Goal: Communication & Community: Answer question/provide support

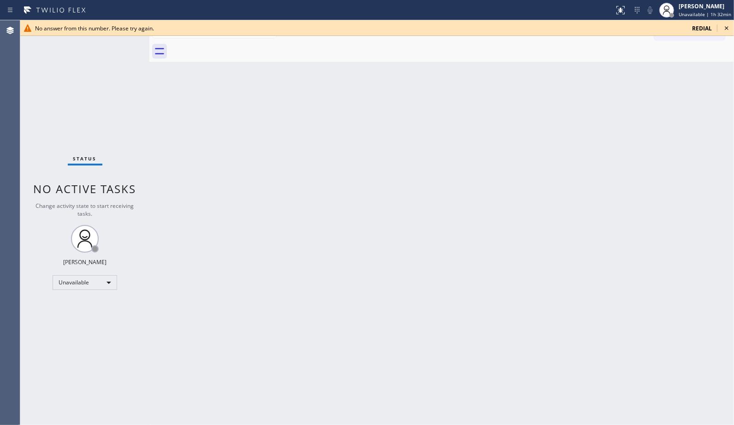
click at [729, 28] on icon at bounding box center [726, 28] width 11 height 11
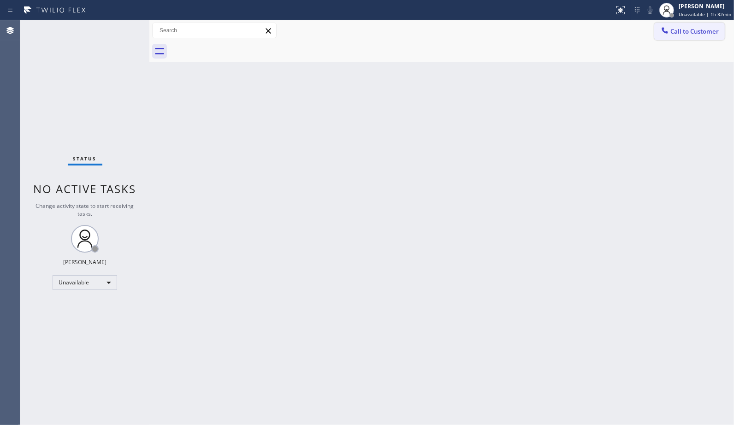
click at [697, 36] on button "Call to Customer" at bounding box center [690, 32] width 71 height 18
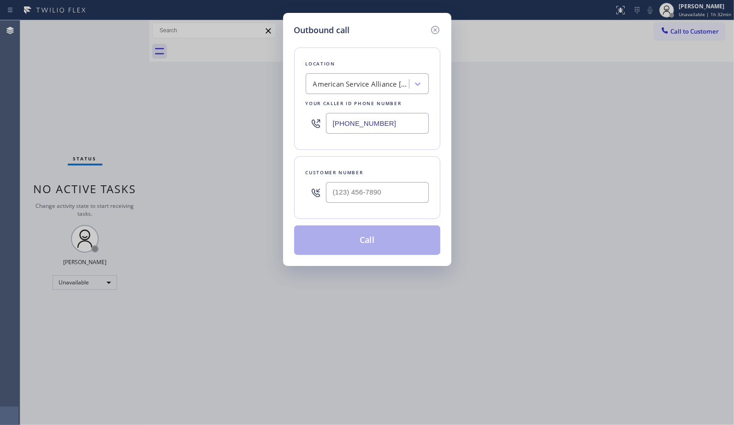
paste input "855) 999-441"
drag, startPoint x: 330, startPoint y: 112, endPoint x: 317, endPoint y: 112, distance: 12.9
click at [317, 112] on div "[PHONE_NUMBER]" at bounding box center [367, 123] width 123 height 30
type input "[PHONE_NUMBER]"
drag, startPoint x: 372, startPoint y: 191, endPoint x: 286, endPoint y: 192, distance: 86.3
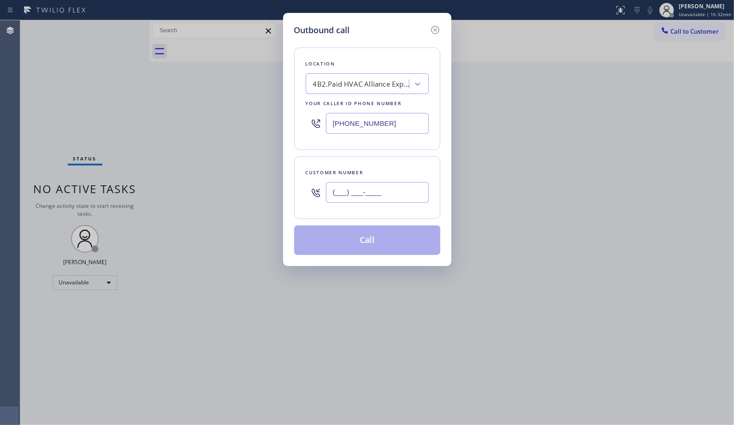
click at [286, 192] on div "Outbound call Location 4B2.Paid HVAC Alliance Expert Your caller id phone numbe…" at bounding box center [367, 139] width 168 height 253
paste input "562) 844-2060"
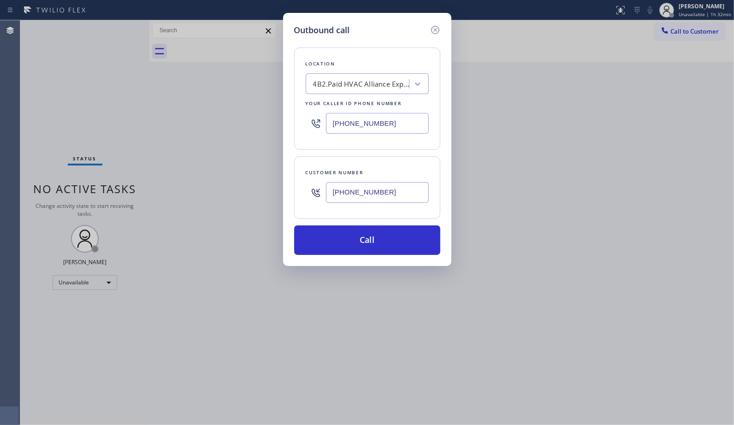
type input "[PHONE_NUMBER]"
click at [384, 244] on button "Call" at bounding box center [367, 241] width 146 height 30
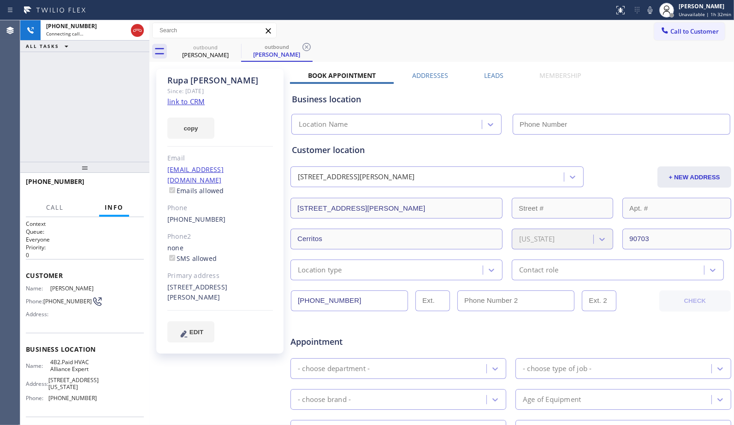
type input "[PHONE_NUMBER]"
click at [134, 183] on span "HANG UP" at bounding box center [122, 186] width 28 height 6
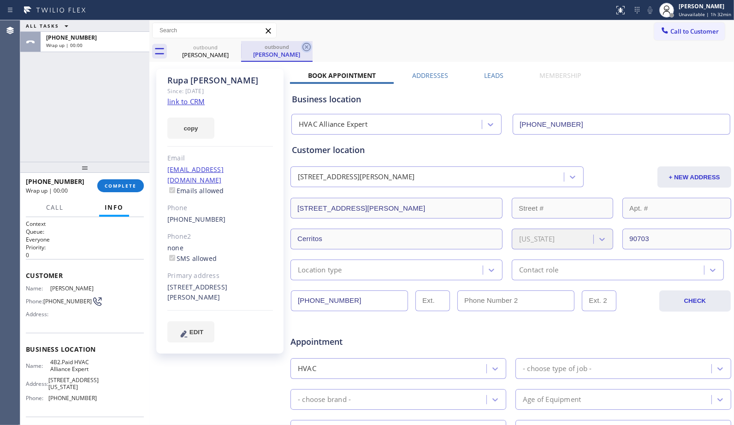
click at [307, 44] on icon at bounding box center [306, 47] width 11 height 11
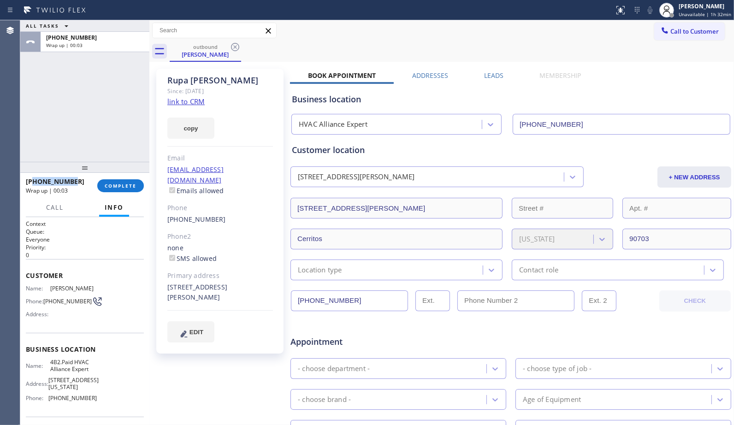
drag, startPoint x: 75, startPoint y: 181, endPoint x: 34, endPoint y: 180, distance: 41.5
click at [34, 180] on div "[PHONE_NUMBER]" at bounding box center [58, 181] width 65 height 9
copy span "5628442060"
click at [673, 35] on span "Call to Customer" at bounding box center [695, 31] width 48 height 8
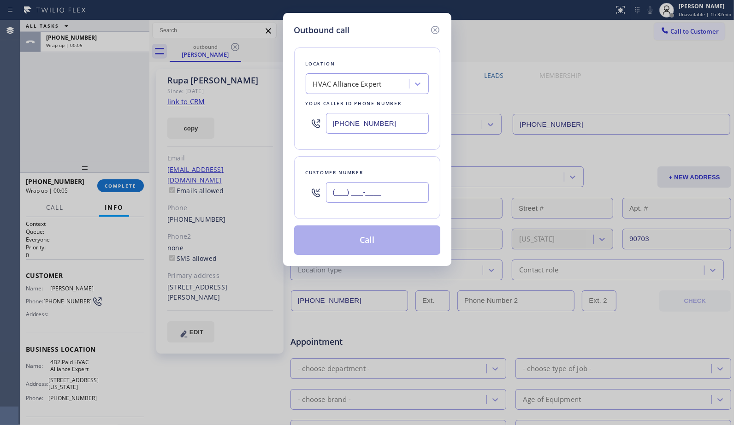
drag, startPoint x: 400, startPoint y: 191, endPoint x: 301, endPoint y: 206, distance: 99.8
click at [301, 206] on div "Customer number (___) ___-____" at bounding box center [367, 187] width 146 height 63
paste input "562) 844-2060"
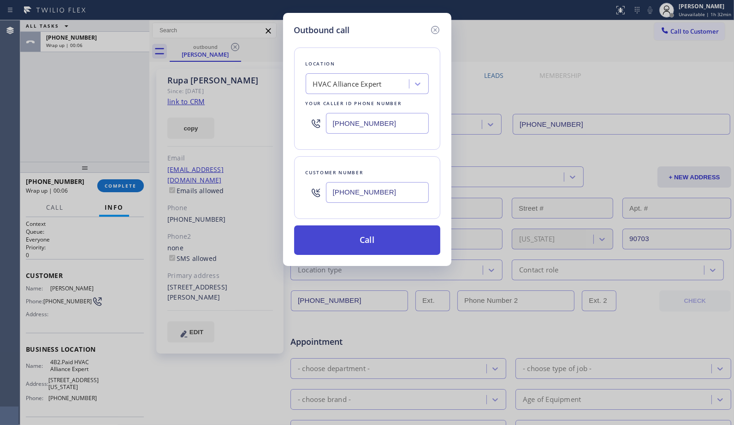
type input "[PHONE_NUMBER]"
click at [379, 242] on button "Call" at bounding box center [367, 241] width 146 height 30
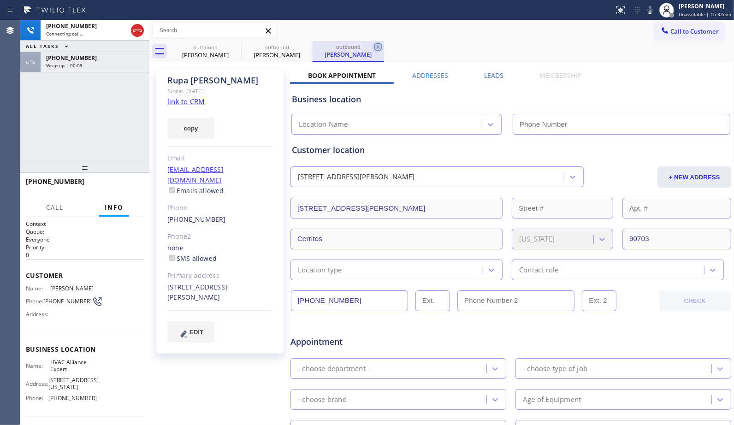
type input "[PHONE_NUMBER]"
click at [379, 51] on icon at bounding box center [378, 47] width 8 height 8
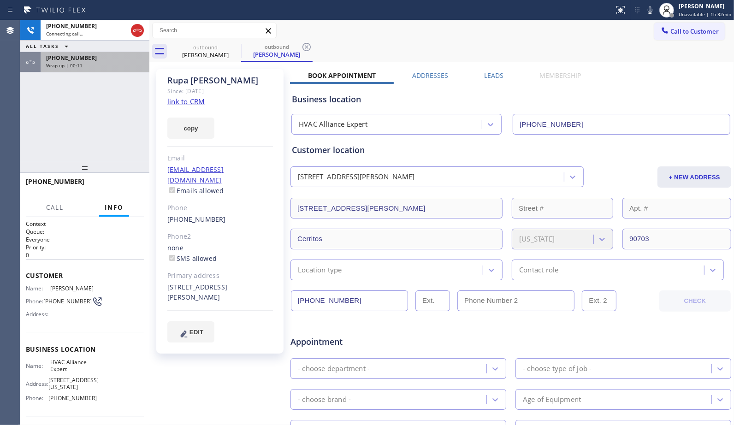
click at [103, 65] on div "Wrap up | 00:11" at bounding box center [95, 65] width 98 height 6
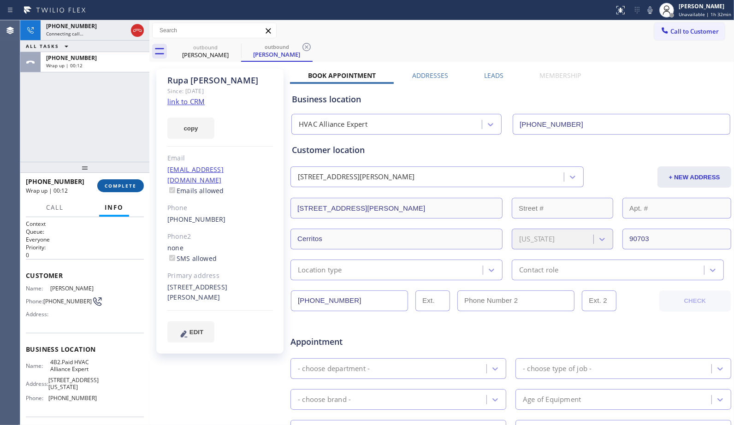
click at [122, 185] on span "COMPLETE" at bounding box center [121, 186] width 32 height 6
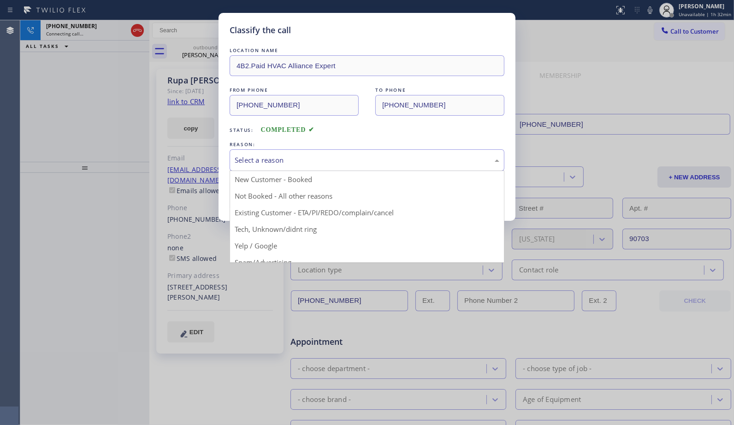
click at [339, 162] on div "Select a reason" at bounding box center [367, 160] width 265 height 11
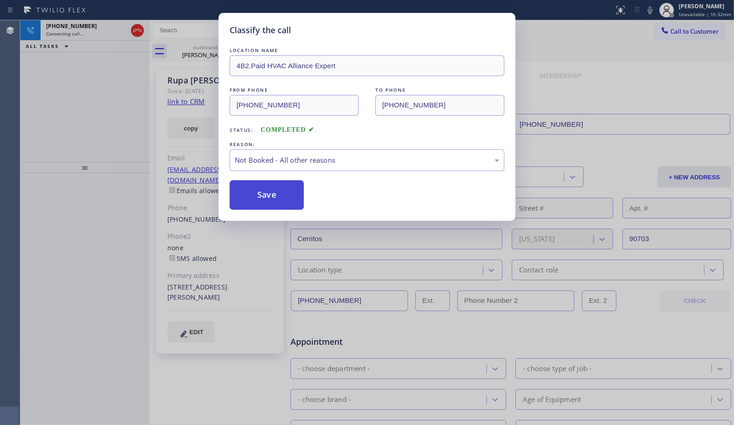
click at [263, 203] on button "Save" at bounding box center [267, 195] width 74 height 30
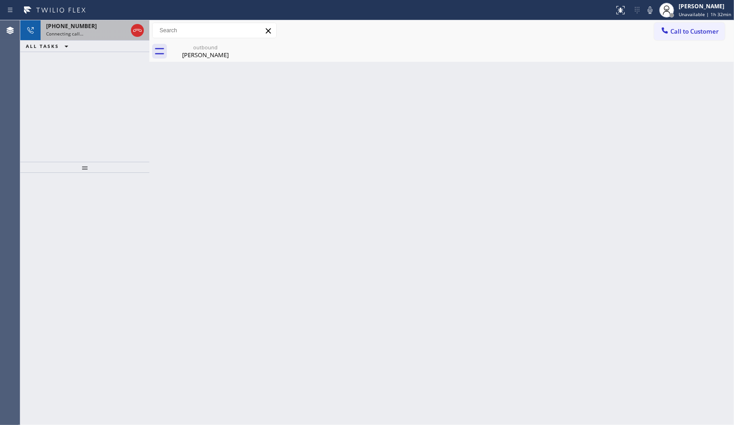
click at [93, 27] on div "[PHONE_NUMBER]" at bounding box center [86, 26] width 81 height 8
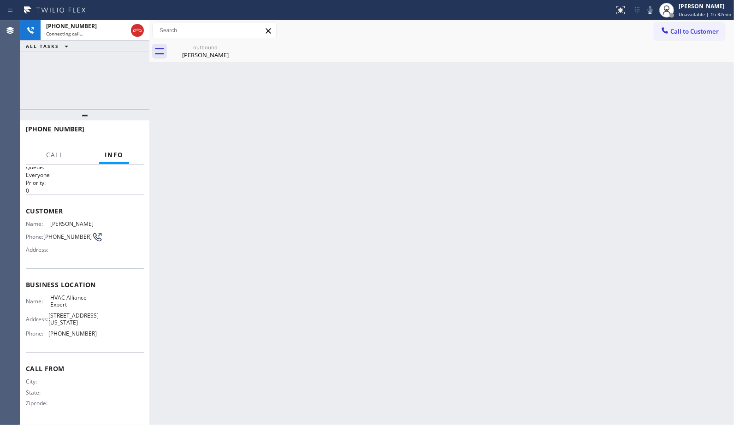
scroll to position [6, 0]
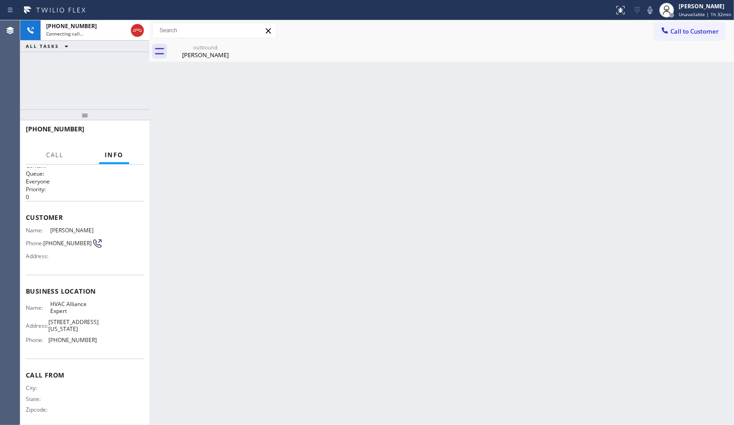
drag, startPoint x: 85, startPoint y: 171, endPoint x: 125, endPoint y: 81, distance: 98.7
click at [125, 81] on div "[PHONE_NUMBER] Connecting call… ALL TASKS ALL TASKS ACTIVE TASKS TASKS IN WRAP …" at bounding box center [84, 222] width 129 height 405
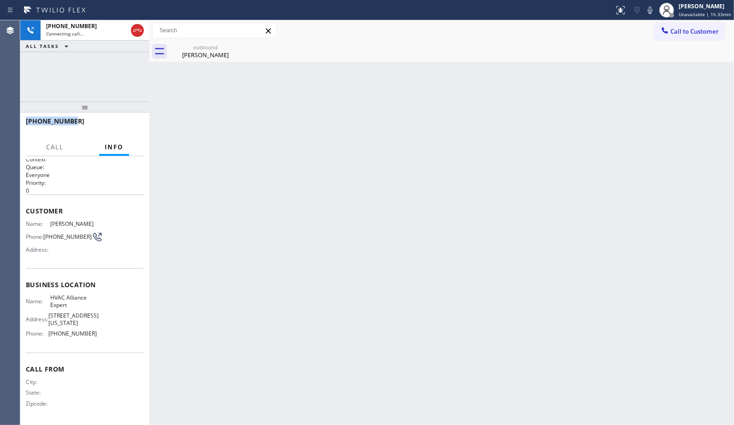
drag, startPoint x: 76, startPoint y: 121, endPoint x: 24, endPoint y: 120, distance: 51.2
click at [24, 120] on div "[PHONE_NUMBER]" at bounding box center [84, 126] width 129 height 26
copy span "[PHONE_NUMBER]"
click at [121, 128] on button "HANG UP" at bounding box center [122, 125] width 43 height 13
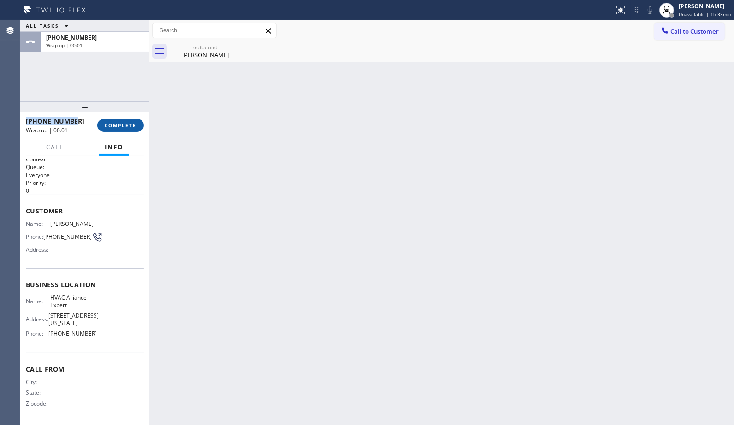
click at [134, 127] on span "COMPLETE" at bounding box center [121, 125] width 32 height 6
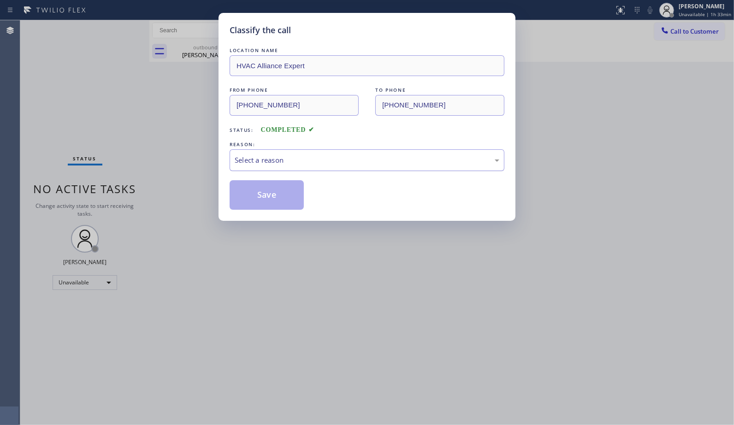
drag, startPoint x: 366, startPoint y: 165, endPoint x: 345, endPoint y: 170, distance: 21.3
click at [363, 165] on div "Select a reason" at bounding box center [367, 160] width 265 height 11
click at [278, 204] on button "Save" at bounding box center [267, 195] width 74 height 30
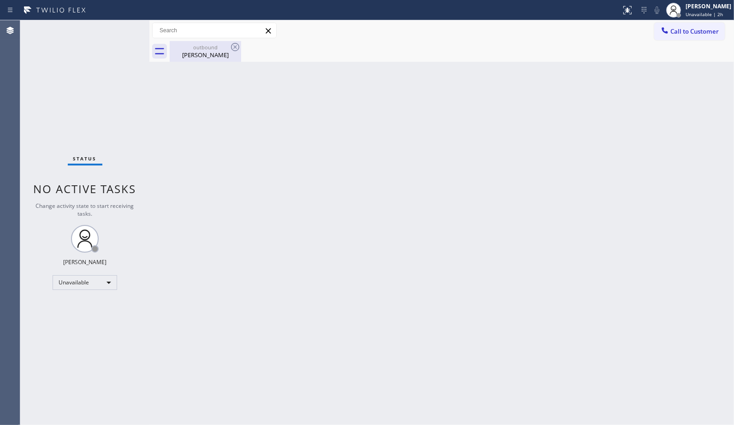
click at [211, 45] on div "outbound" at bounding box center [206, 47] width 70 height 7
click at [713, 17] on span "Unavailable | 2h" at bounding box center [704, 14] width 37 height 6
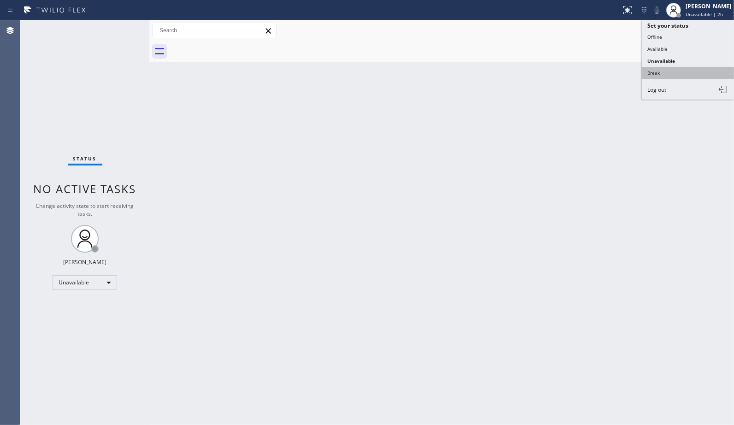
click at [671, 75] on button "Break" at bounding box center [688, 73] width 92 height 12
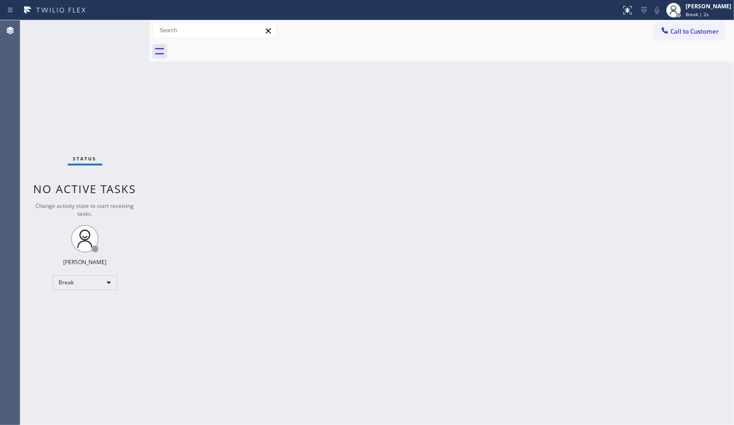
click at [596, 358] on div "Back to Dashboard Change Sender ID Customers Technicians Select a contact Outbo…" at bounding box center [441, 222] width 585 height 405
click at [638, 375] on div "Back to Dashboard Change Sender ID Customers Technicians Select a contact Outbo…" at bounding box center [441, 222] width 585 height 405
click at [564, 398] on div "Back to Dashboard Change Sender ID Customers Technicians Select a contact Outbo…" at bounding box center [441, 222] width 585 height 405
drag, startPoint x: 711, startPoint y: 14, endPoint x: 706, endPoint y: 19, distance: 6.9
click at [709, 14] on span "Break | 1h" at bounding box center [698, 14] width 24 height 6
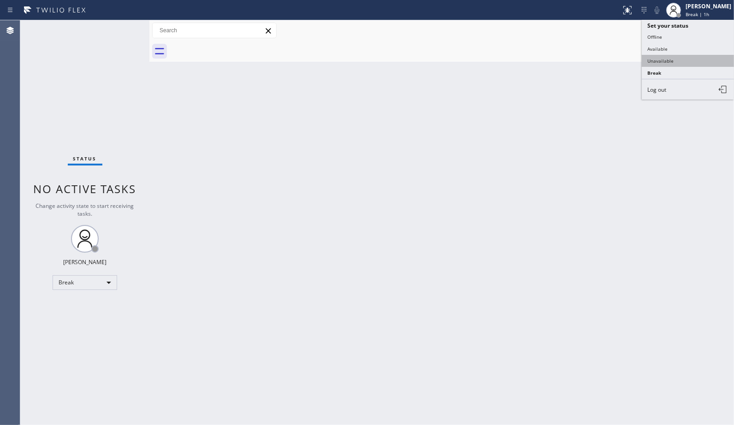
click at [676, 66] on button "Unavailable" at bounding box center [688, 61] width 92 height 12
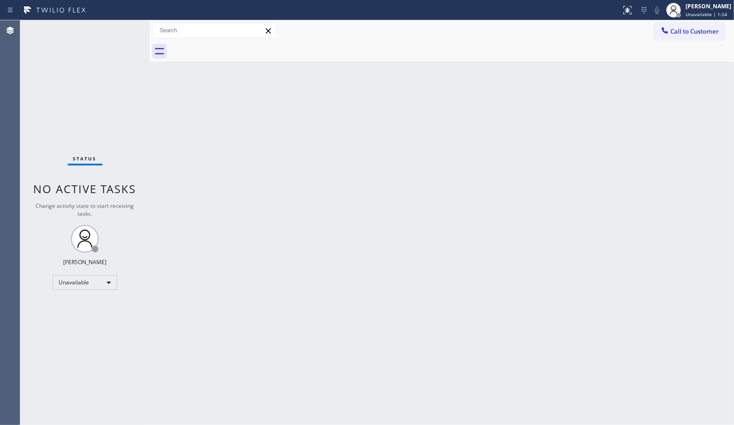
click at [505, 134] on div "Back to Dashboard Change Sender ID Customers Technicians Select a contact Outbo…" at bounding box center [441, 222] width 585 height 405
click at [686, 30] on span "Call to Customer" at bounding box center [695, 31] width 48 height 8
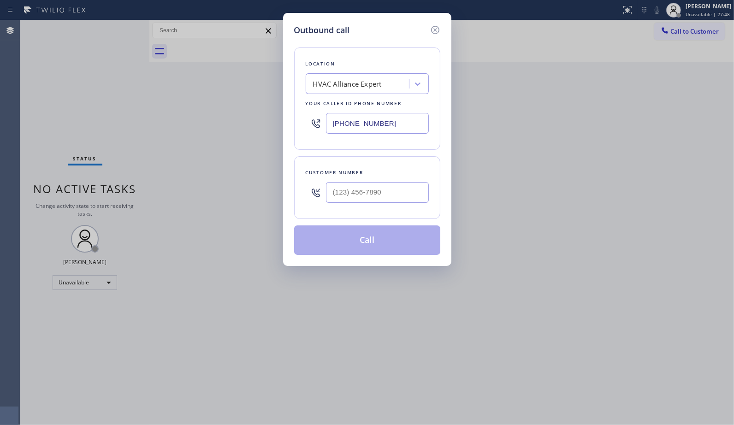
drag, startPoint x: 411, startPoint y: 117, endPoint x: 257, endPoint y: 29, distance: 176.9
click at [278, 113] on div "Outbound call Location HVAC Alliance Expert Your caller id phone number [PHONE_…" at bounding box center [367, 212] width 734 height 425
paste input "415) 914-8003"
type input "[PHONE_NUMBER]"
drag, startPoint x: 406, startPoint y: 203, endPoint x: 335, endPoint y: 198, distance: 70.7
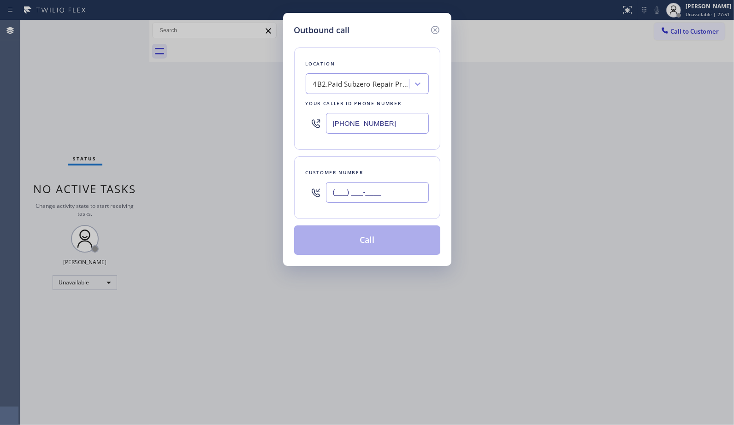
click at [337, 199] on input "(___) ___-____" at bounding box center [377, 192] width 103 height 21
paste input "415) 652-7732"
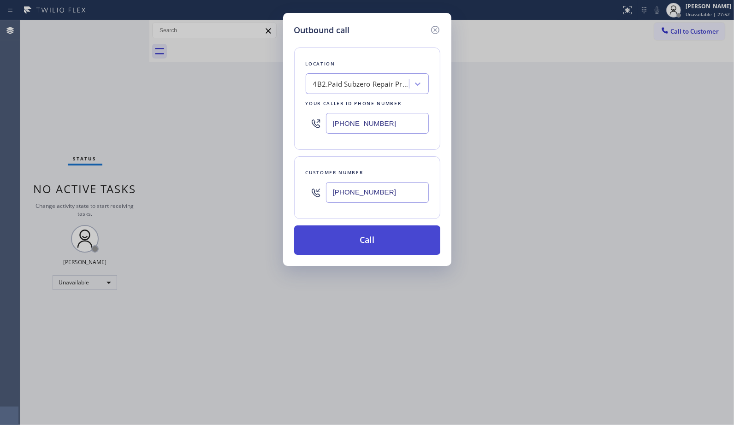
type input "[PHONE_NUMBER]"
click at [390, 249] on button "Call" at bounding box center [367, 241] width 146 height 30
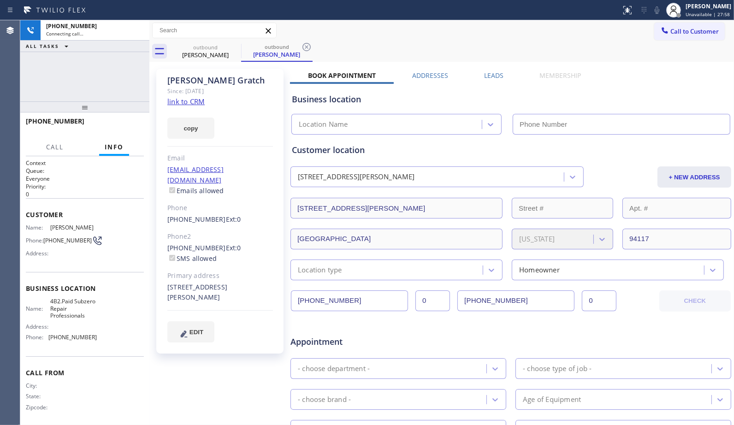
type input "[PHONE_NUMBER]"
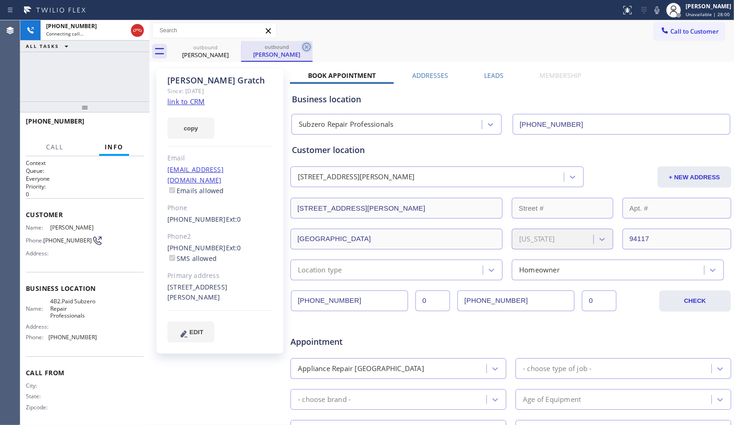
click at [306, 47] on icon at bounding box center [307, 47] width 8 height 8
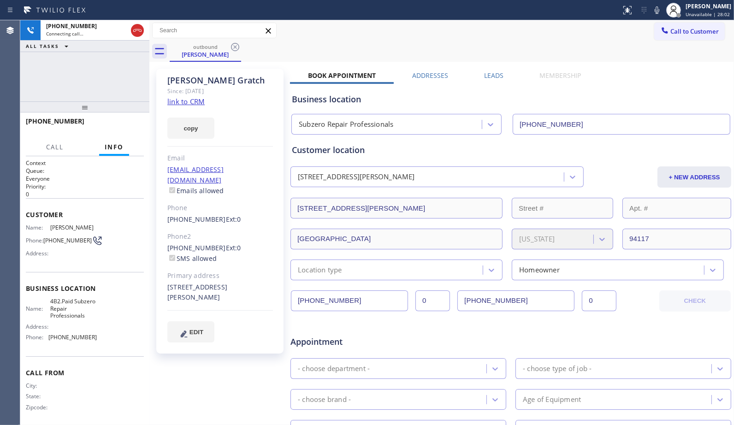
drag, startPoint x: 95, startPoint y: 113, endPoint x: 106, endPoint y: 69, distance: 45.8
click at [106, 69] on div "[PHONE_NUMBER] Connecting call… ALL TASKS ALL TASKS ACTIVE TASKS TASKS IN WRAP …" at bounding box center [84, 222] width 129 height 405
drag, startPoint x: 133, startPoint y: 31, endPoint x: 199, endPoint y: 25, distance: 66.2
click at [135, 31] on icon at bounding box center [137, 30] width 11 height 11
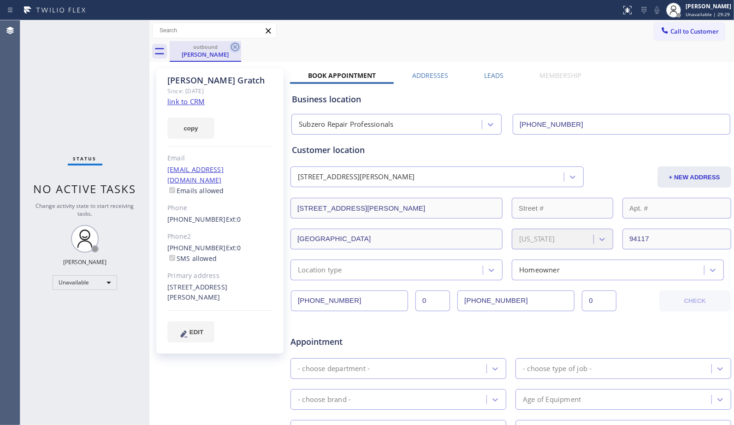
click at [234, 52] on icon at bounding box center [235, 47] width 11 height 11
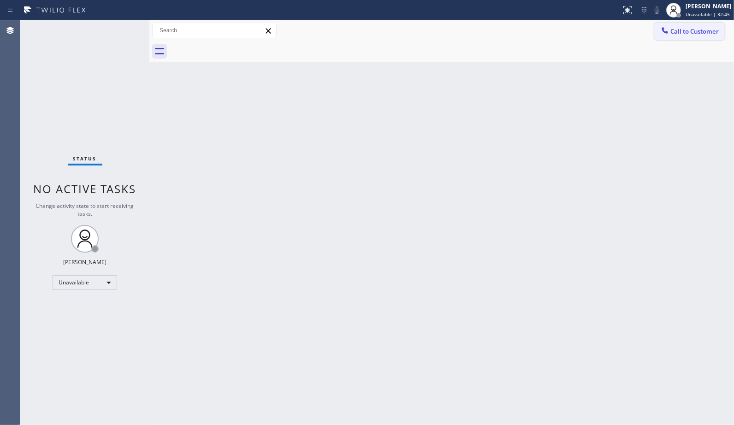
click at [707, 36] on button "Call to Customer" at bounding box center [690, 32] width 71 height 18
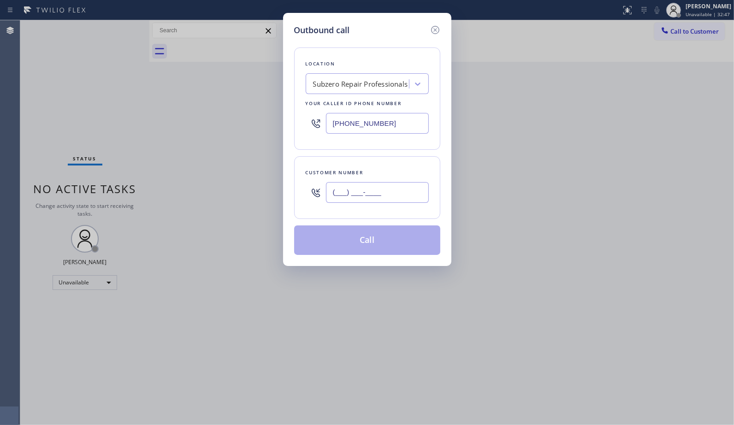
drag, startPoint x: 404, startPoint y: 191, endPoint x: 300, endPoint y: 192, distance: 103.8
click at [300, 192] on div "Customer number (___) ___-____" at bounding box center [367, 187] width 146 height 63
paste input "415) 652-7732"
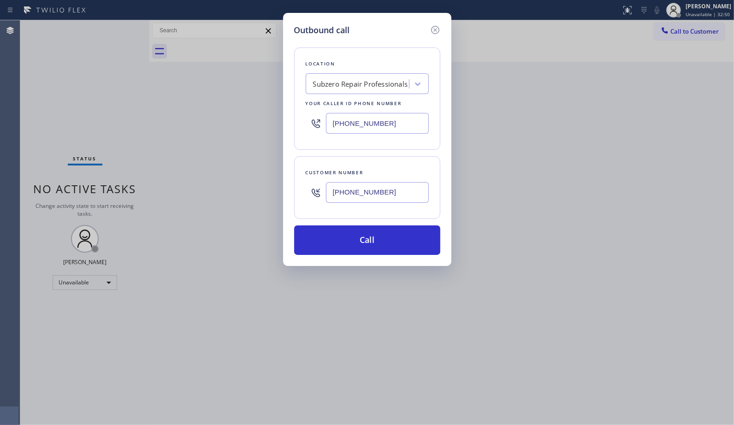
type input "[PHONE_NUMBER]"
drag, startPoint x: 418, startPoint y: 238, endPoint x: 541, endPoint y: 0, distance: 267.6
click at [518, 37] on div "Outbound call Location Subzero Repair Professionals Your caller id phone number…" at bounding box center [367, 212] width 734 height 425
click at [381, 233] on button "Call" at bounding box center [367, 241] width 146 height 30
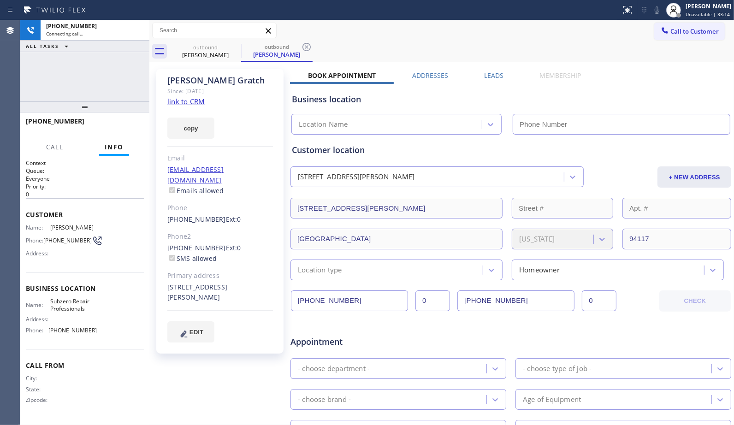
type input "[PHONE_NUMBER]"
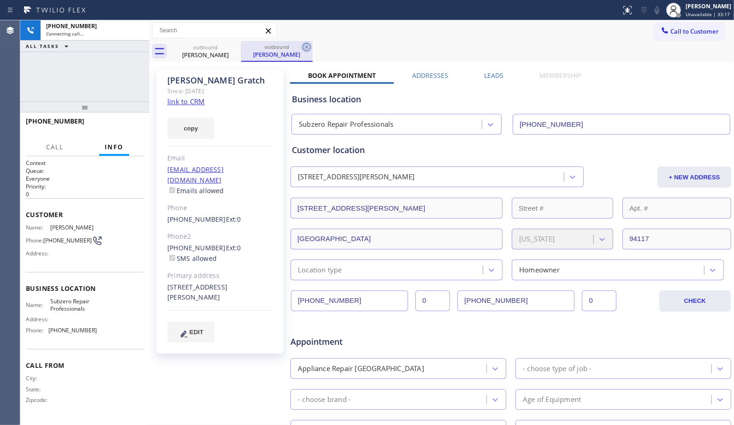
click at [308, 48] on icon at bounding box center [306, 47] width 11 height 11
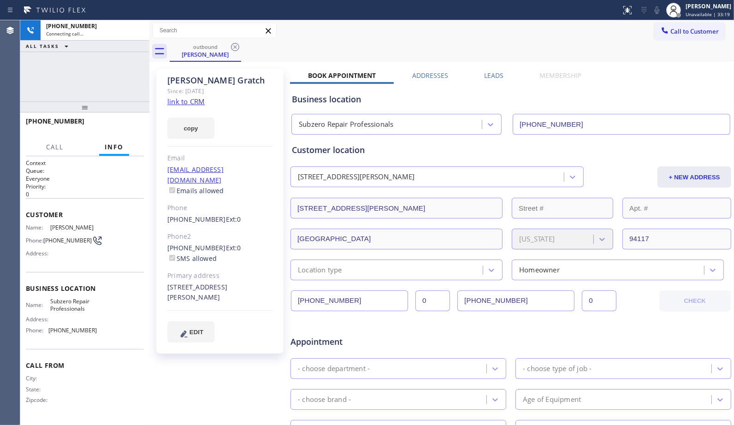
drag, startPoint x: 89, startPoint y: 111, endPoint x: 81, endPoint y: 62, distance: 49.5
click at [81, 62] on div "[PHONE_NUMBER] Connecting call… ALL TASKS ALL TASKS ACTIVE TASKS TASKS IN WRAP …" at bounding box center [84, 222] width 129 height 405
click at [474, 49] on div "outbound [PERSON_NAME]" at bounding box center [452, 51] width 565 height 21
click at [136, 30] on icon at bounding box center [137, 30] width 11 height 11
click at [234, 47] on icon at bounding box center [235, 47] width 11 height 11
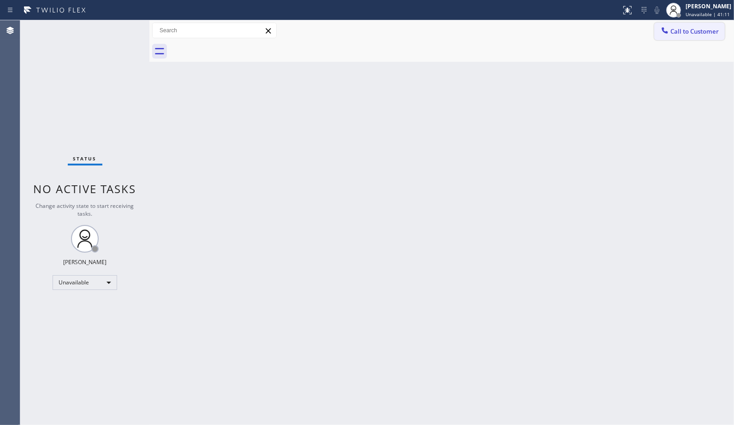
drag, startPoint x: 693, startPoint y: 30, endPoint x: 419, endPoint y: 66, distance: 276.4
click at [692, 30] on span "Call to Customer" at bounding box center [695, 31] width 48 height 8
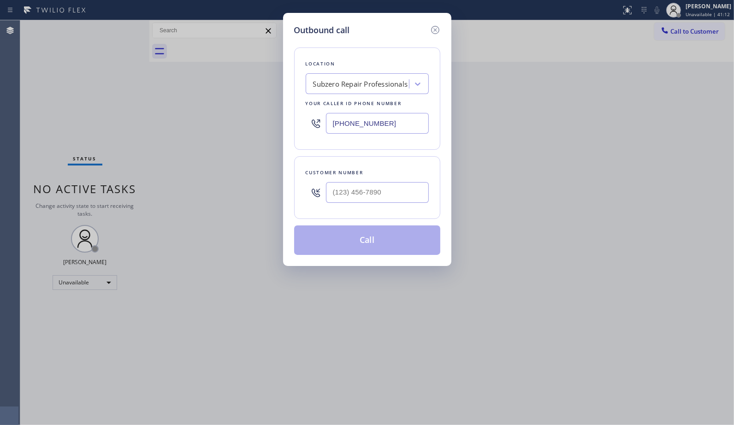
drag, startPoint x: 367, startPoint y: 118, endPoint x: 251, endPoint y: 108, distance: 116.2
click at [260, 116] on div "Outbound call Location Subzero Repair Professionals Your caller id phone number…" at bounding box center [367, 212] width 734 height 425
paste input "5__) ___-____"
drag, startPoint x: 405, startPoint y: 116, endPoint x: 296, endPoint y: 116, distance: 108.9
click at [296, 116] on div "Location Search location Your caller id phone number (5__) ___-____" at bounding box center [367, 99] width 146 height 102
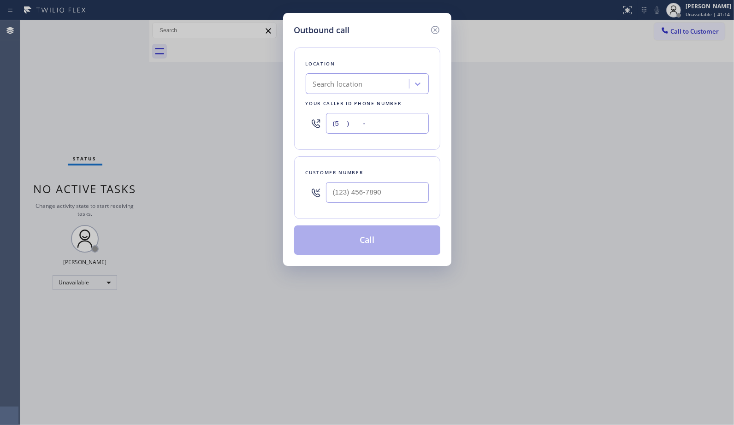
paste input "text"
type input "(5__) ___-____"
click at [372, 84] on div "Search location" at bounding box center [359, 84] width 101 height 16
paste input "5 Star Appliance Repair"
type input "5 Star Appliance Repair"
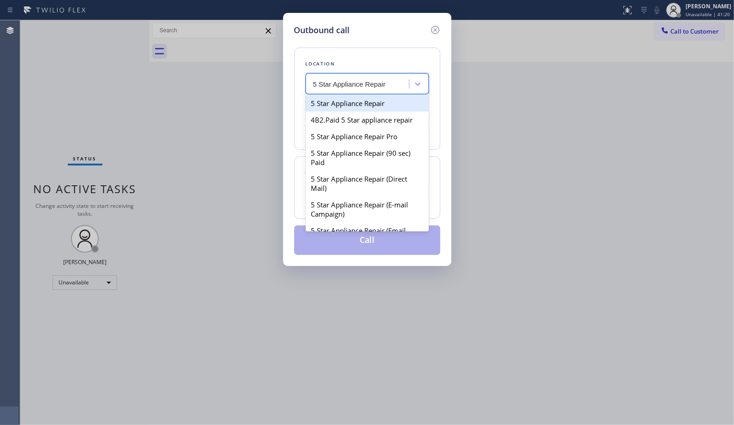
click at [354, 107] on div "5 Star Appliance Repair" at bounding box center [367, 103] width 123 height 17
type input "[PHONE_NUMBER]"
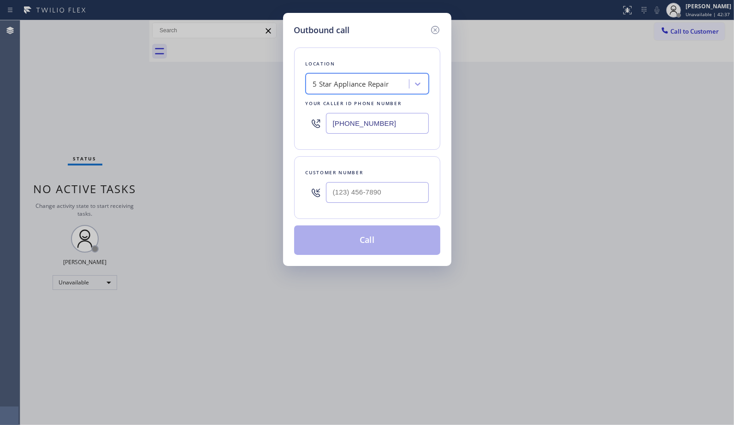
type input "(___) ___-____"
click at [370, 191] on input "(___) ___-____" at bounding box center [377, 192] width 103 height 21
drag, startPoint x: 411, startPoint y: 195, endPoint x: 271, endPoint y: 191, distance: 139.8
click at [271, 191] on div "Outbound call Location 5 Star Appliance Repair Your caller id phone number [PHO…" at bounding box center [367, 212] width 734 height 425
paste input "310) 489-8950"
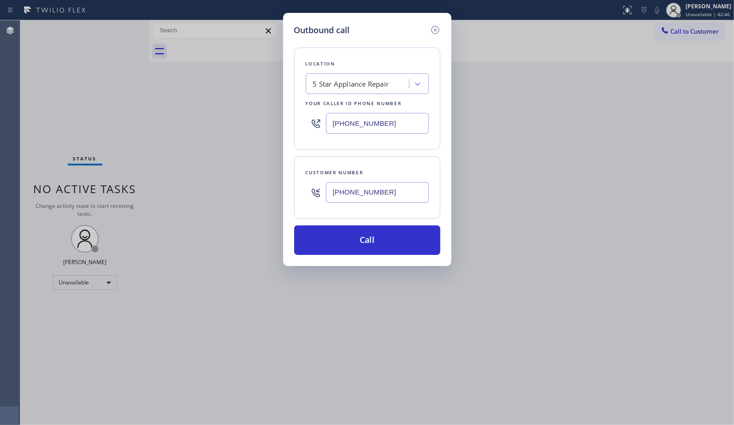
type input "[PHONE_NUMBER]"
click at [397, 247] on button "Call" at bounding box center [367, 241] width 146 height 30
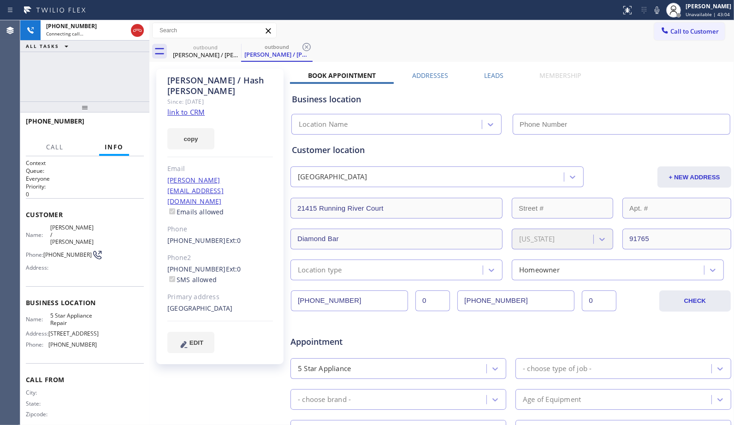
type input "[PHONE_NUMBER]"
click at [126, 123] on span "HANG UP" at bounding box center [122, 125] width 28 height 6
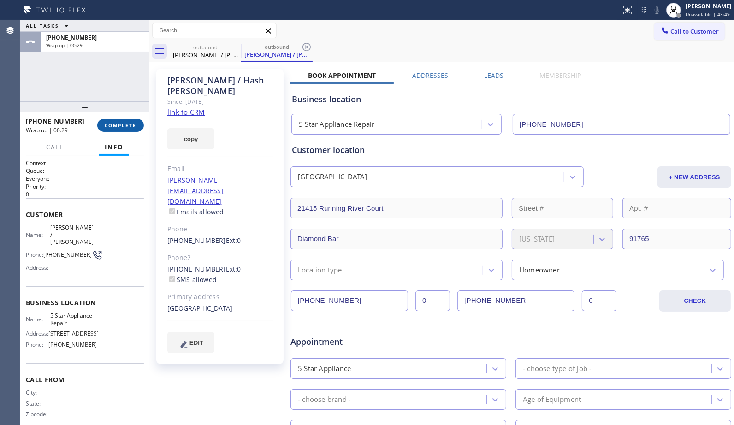
click at [119, 125] on span "COMPLETE" at bounding box center [121, 125] width 32 height 6
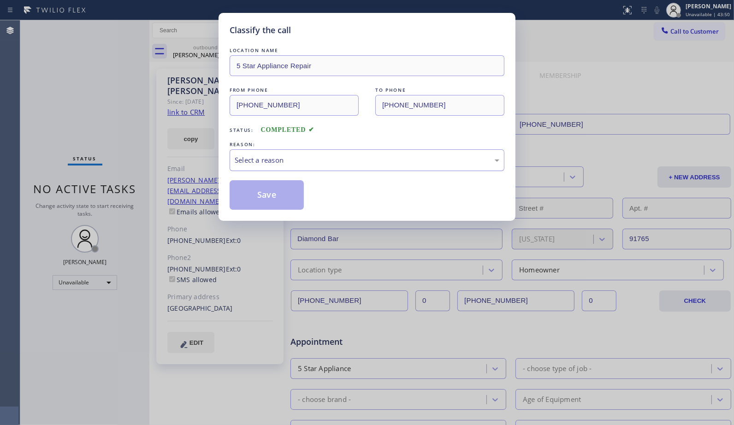
click at [358, 165] on div "Select a reason" at bounding box center [367, 160] width 265 height 11
click at [289, 195] on button "Save" at bounding box center [267, 195] width 74 height 30
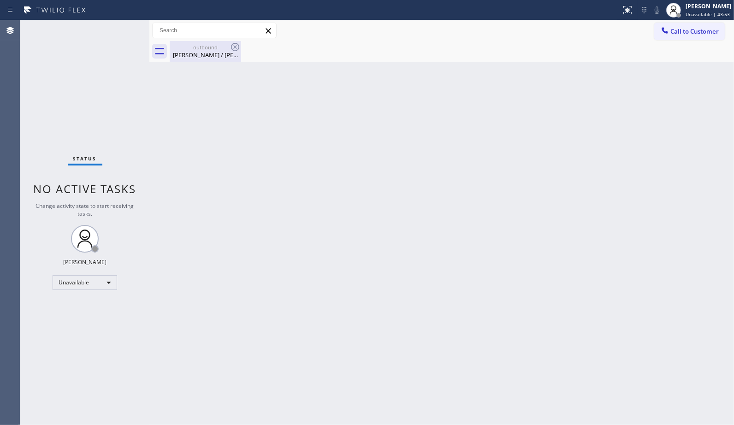
click at [213, 50] on div "outbound" at bounding box center [206, 47] width 70 height 7
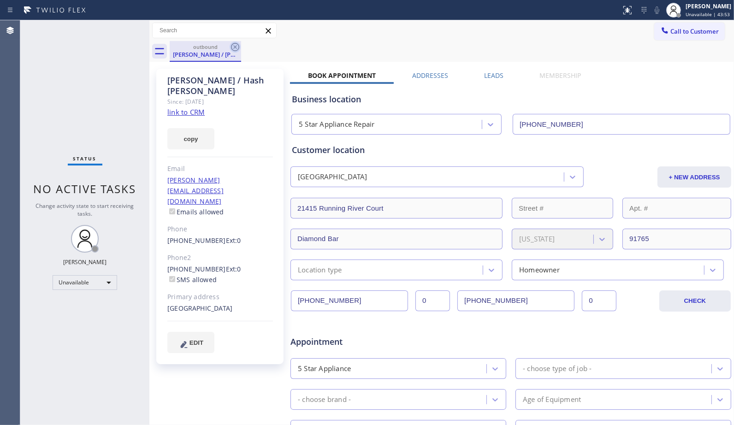
click at [234, 47] on icon at bounding box center [235, 47] width 8 height 8
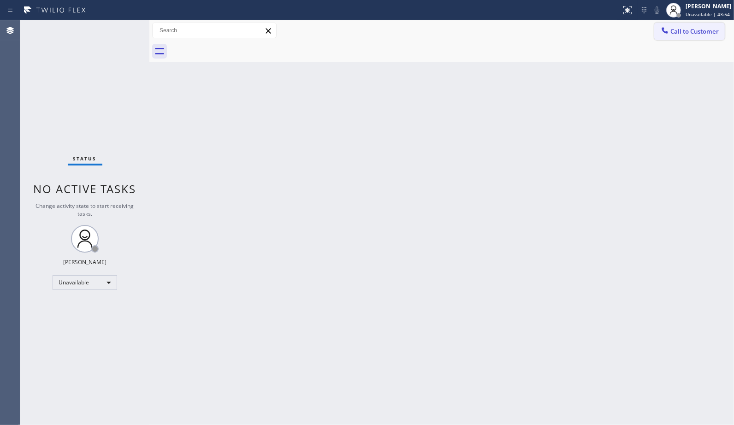
click at [711, 33] on span "Call to Customer" at bounding box center [695, 31] width 48 height 8
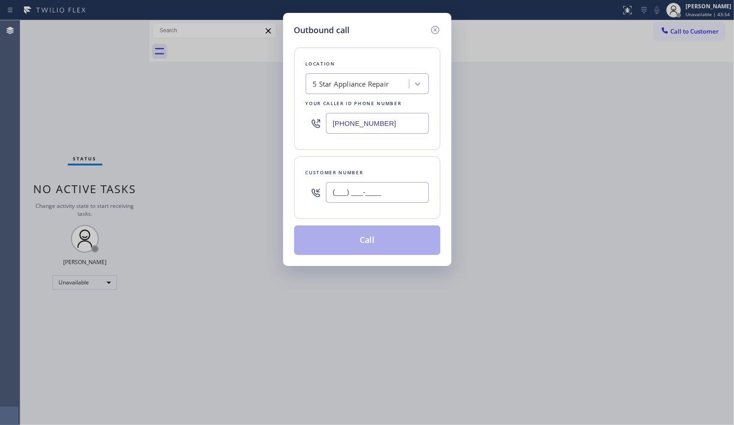
drag, startPoint x: 422, startPoint y: 199, endPoint x: 279, endPoint y: 179, distance: 144.9
click at [291, 199] on div "Outbound call Location 5 Star Appliance Repair Your caller id phone number [PHO…" at bounding box center [367, 139] width 168 height 253
paste input "310) 489-8950"
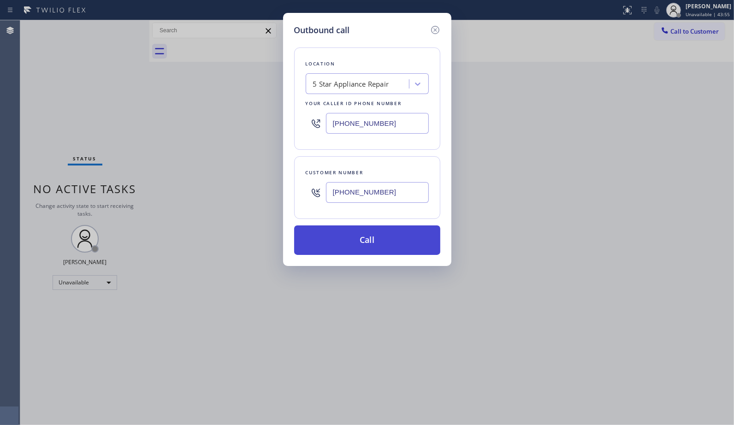
type input "[PHONE_NUMBER]"
click at [386, 238] on button "Call" at bounding box center [367, 241] width 146 height 30
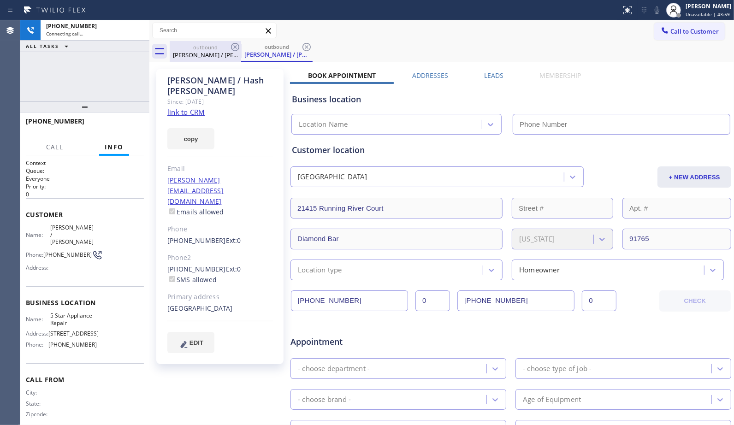
type input "[PHONE_NUMBER]"
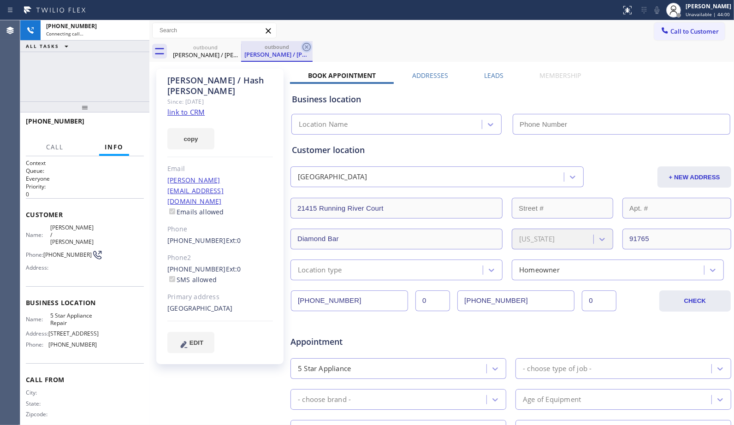
click at [303, 46] on icon at bounding box center [307, 47] width 8 height 8
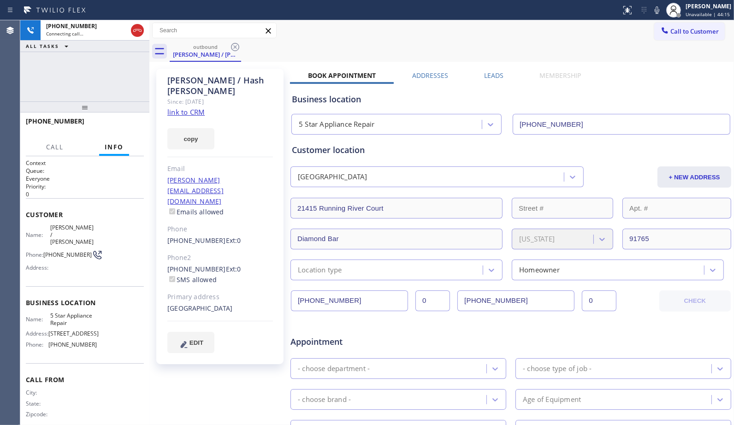
drag, startPoint x: 139, startPoint y: 32, endPoint x: 130, endPoint y: 71, distance: 39.7
click at [130, 71] on div "[PHONE_NUMBER] Connecting call… ALL TASKS ALL TASKS ACTIVE TASKS TASKS IN WRAP …" at bounding box center [84, 60] width 129 height 81
click at [135, 30] on icon at bounding box center [137, 30] width 11 height 11
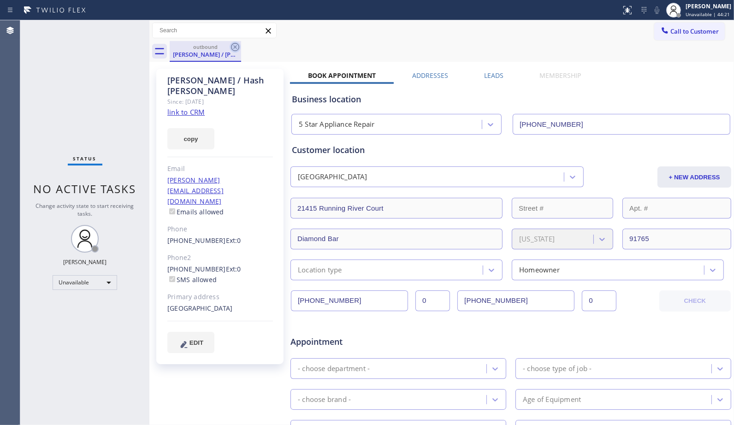
click at [237, 48] on icon at bounding box center [235, 47] width 11 height 11
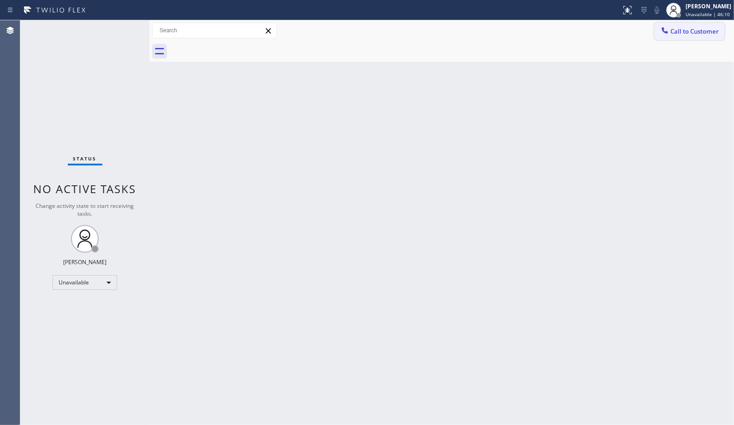
click at [707, 30] on span "Call to Customer" at bounding box center [695, 31] width 48 height 8
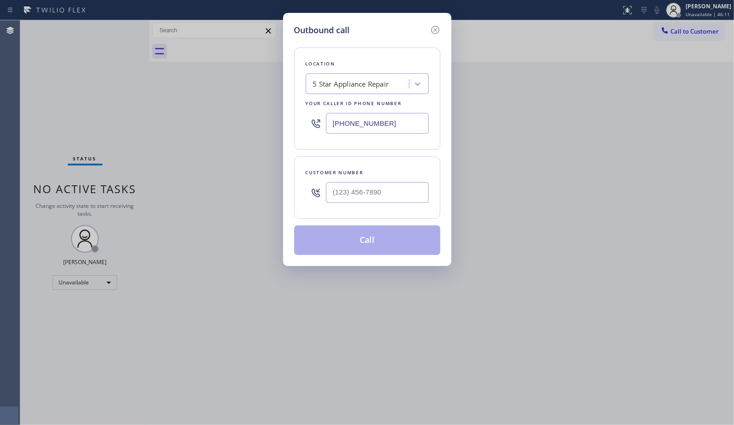
drag, startPoint x: 405, startPoint y: 123, endPoint x: 230, endPoint y: 54, distance: 187.9
click at [240, 103] on div "Outbound call Location 5 Star Appliance Repair Your caller id phone number [PHO…" at bounding box center [367, 212] width 734 height 425
paste input "904-2265"
type input "[PHONE_NUMBER]"
drag, startPoint x: 393, startPoint y: 189, endPoint x: 301, endPoint y: 160, distance: 96.9
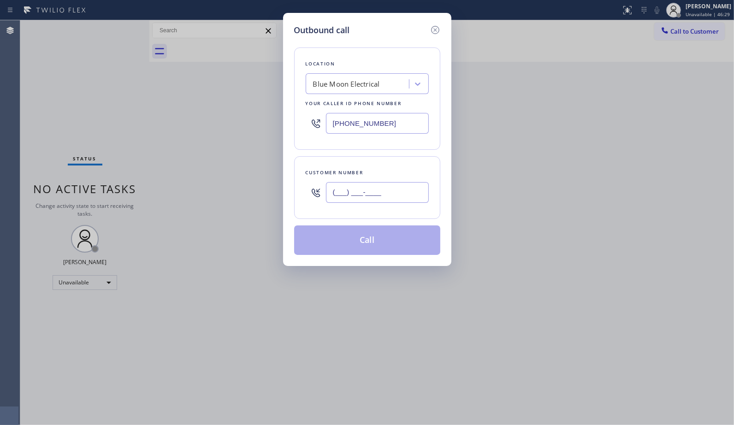
click at [320, 209] on div "Customer number (___) ___-____" at bounding box center [367, 187] width 146 height 63
paste input "310) 497-8508"
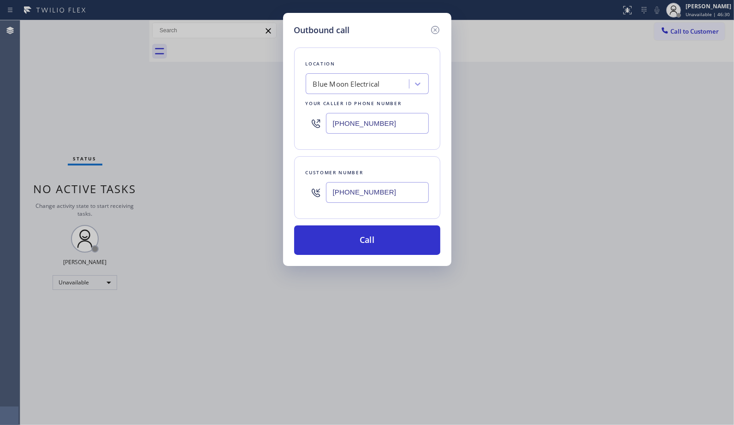
type input "[PHONE_NUMBER]"
drag, startPoint x: 389, startPoint y: 247, endPoint x: 390, endPoint y: 223, distance: 24.0
click at [390, 247] on button "Call" at bounding box center [367, 241] width 146 height 30
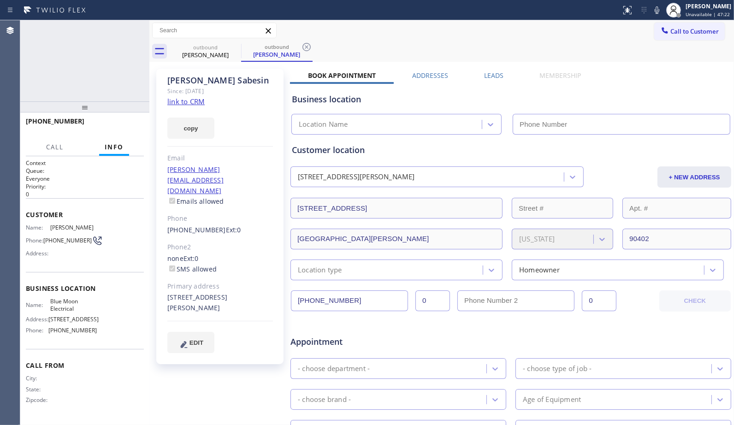
type input "[PHONE_NUMBER]"
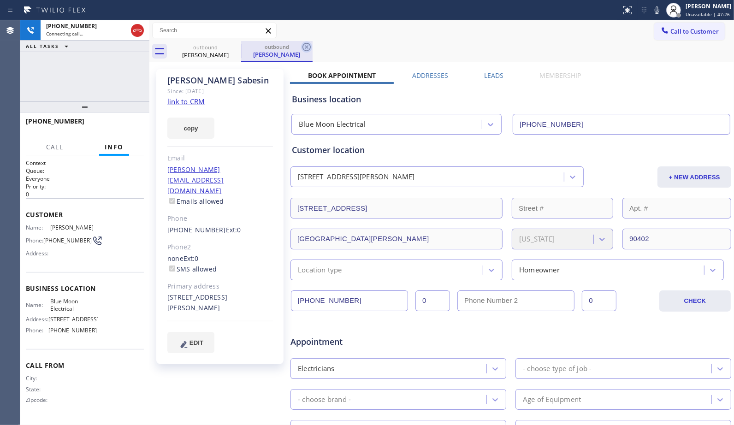
click at [307, 48] on icon at bounding box center [306, 47] width 11 height 11
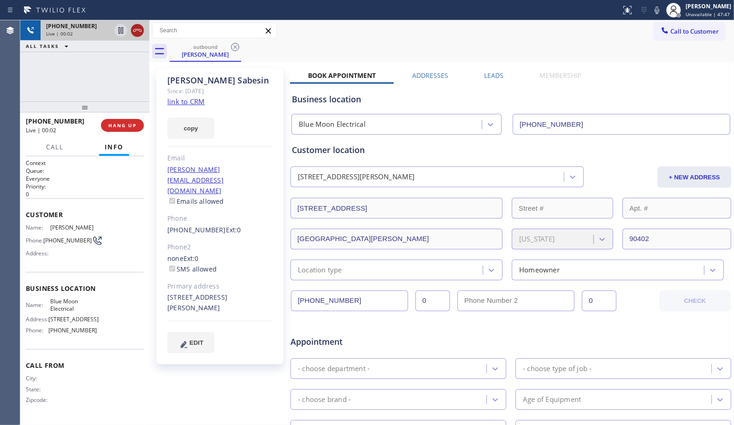
click at [132, 34] on icon at bounding box center [137, 30] width 11 height 11
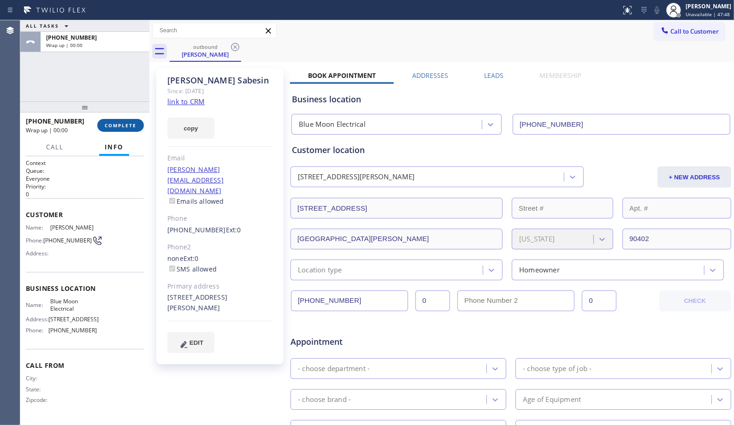
click at [125, 122] on span "COMPLETE" at bounding box center [121, 125] width 32 height 6
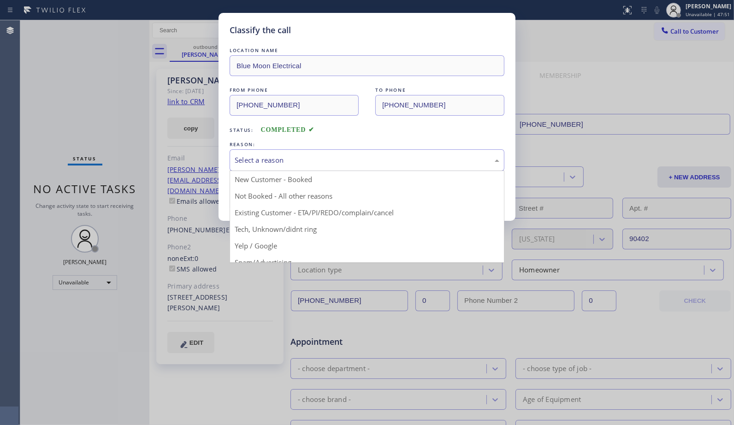
click at [464, 164] on div "Select a reason" at bounding box center [367, 160] width 265 height 11
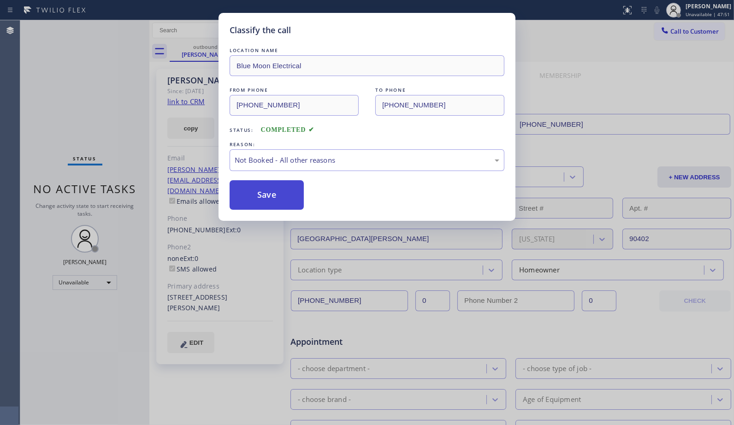
click at [279, 196] on button "Save" at bounding box center [267, 195] width 74 height 30
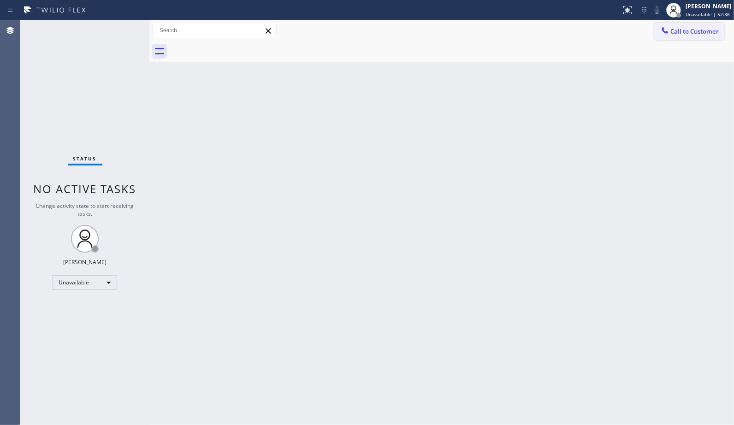
drag, startPoint x: 672, startPoint y: 29, endPoint x: 517, endPoint y: 88, distance: 165.9
click at [672, 29] on span "Call to Customer" at bounding box center [695, 31] width 48 height 8
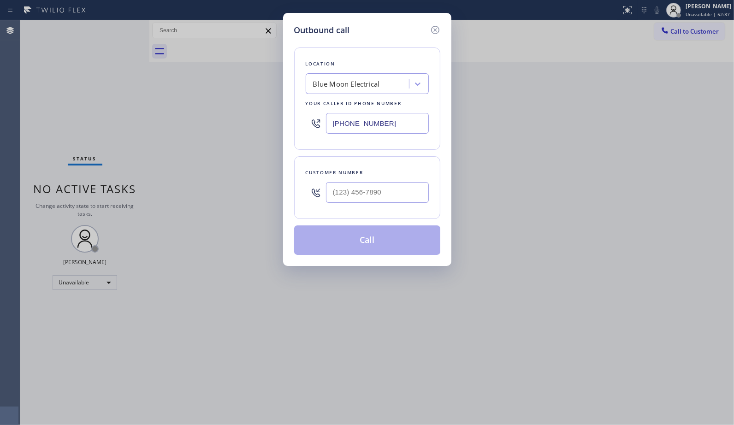
drag, startPoint x: 399, startPoint y: 121, endPoint x: 284, endPoint y: 83, distance: 121.8
click at [303, 113] on div "Location Blue Moon Electrical Your caller id phone number [PHONE_NUMBER]" at bounding box center [367, 99] width 146 height 102
paste input "731-4952"
type input "[PHONE_NUMBER]"
drag, startPoint x: 388, startPoint y: 195, endPoint x: 282, endPoint y: 177, distance: 107.6
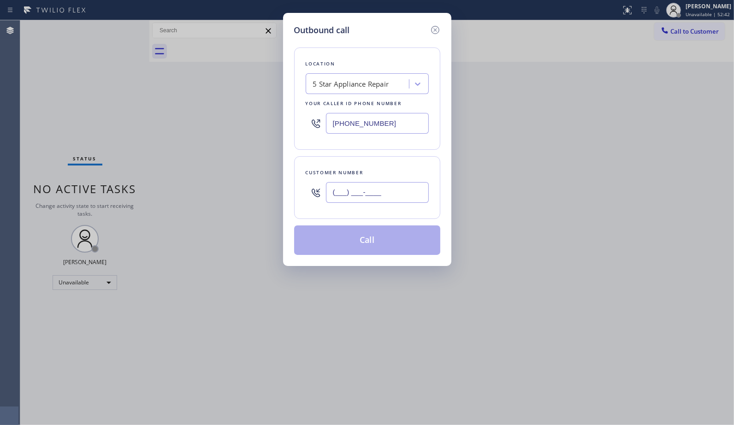
click at [284, 179] on div "Outbound call Location 5 Star Appliance Repair Your caller id phone number [PHO…" at bounding box center [367, 139] width 168 height 253
paste input "601) 665-8882"
type input "[PHONE_NUMBER]"
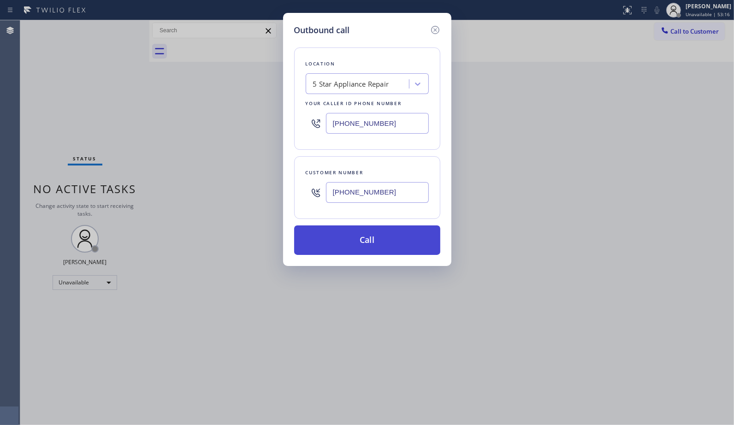
click at [395, 227] on button "Call" at bounding box center [367, 241] width 146 height 30
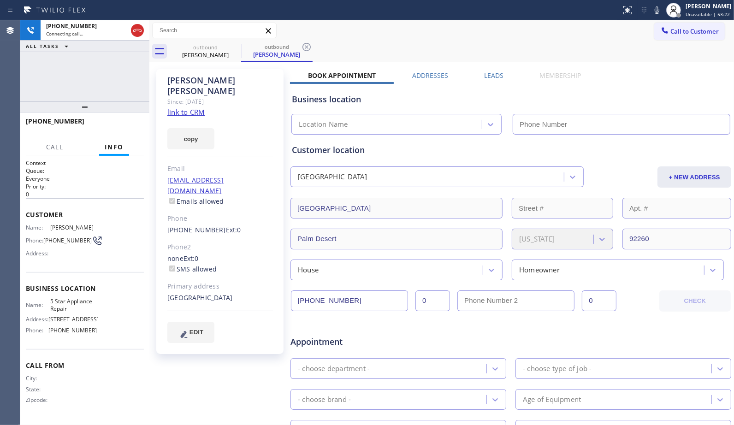
type input "[PHONE_NUMBER]"
drag, startPoint x: 309, startPoint y: 48, endPoint x: 398, endPoint y: 114, distance: 111.0
click at [309, 48] on icon at bounding box center [306, 47] width 11 height 11
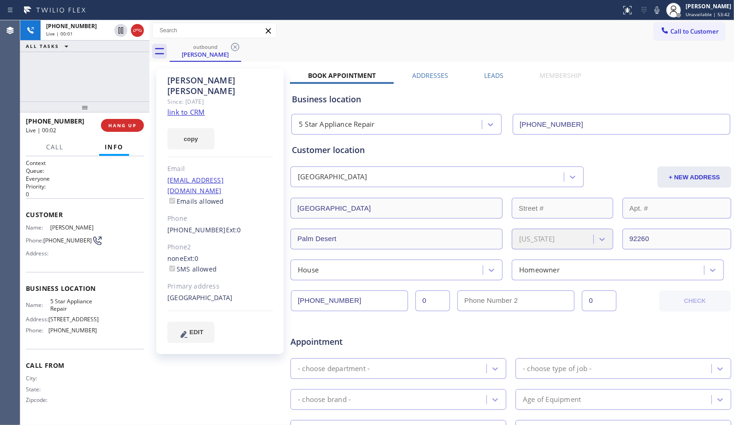
click at [540, 35] on div "Call to Customer Outbound call Location 5 Star Appliance Repair Your caller id …" at bounding box center [441, 31] width 585 height 16
click at [396, 59] on div "outbound [PERSON_NAME]" at bounding box center [452, 51] width 565 height 21
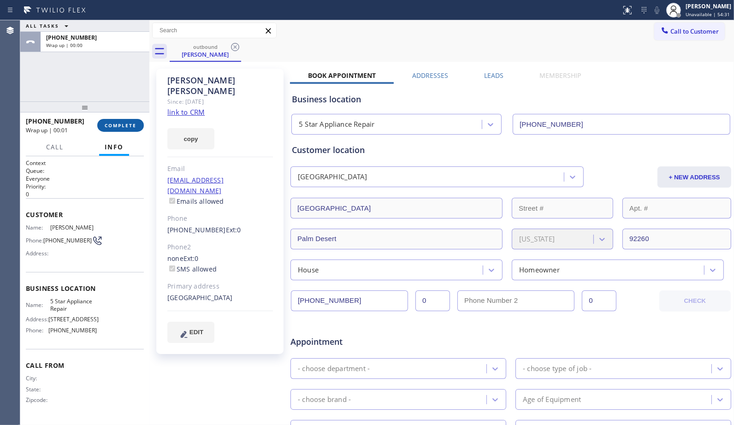
click at [125, 122] on span "COMPLETE" at bounding box center [121, 125] width 32 height 6
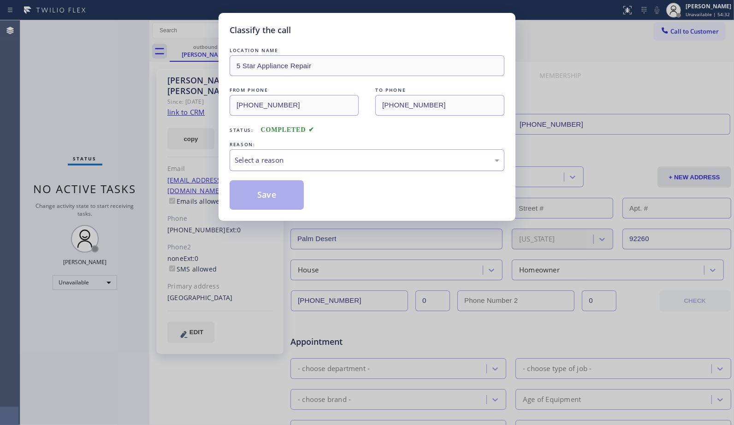
click at [359, 163] on div "Select a reason" at bounding box center [367, 160] width 265 height 11
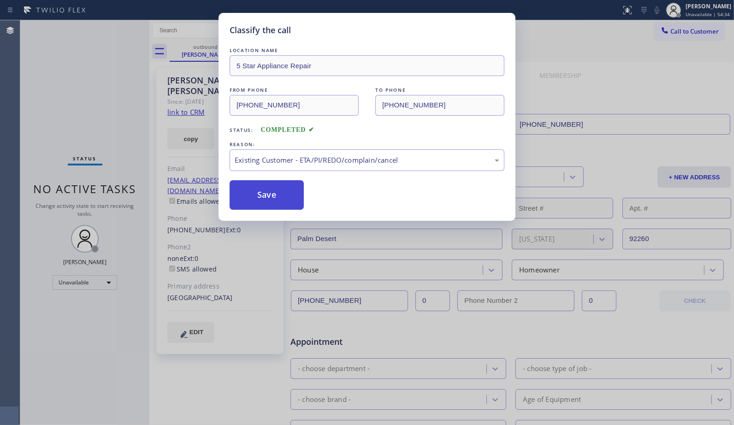
click at [268, 204] on button "Save" at bounding box center [267, 195] width 74 height 30
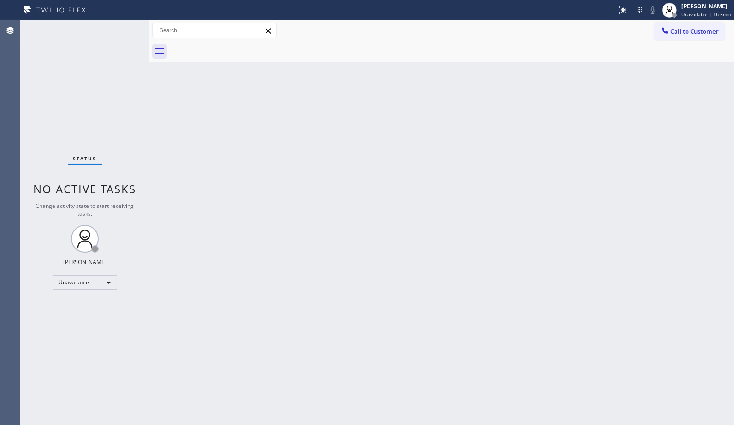
click at [615, 163] on div "Back to Dashboard Change Sender ID Customers Technicians Select a contact Outbo…" at bounding box center [441, 222] width 585 height 405
drag, startPoint x: 706, startPoint y: 30, endPoint x: 99, endPoint y: 69, distance: 608.8
click at [698, 30] on span "Call to Customer" at bounding box center [695, 31] width 48 height 8
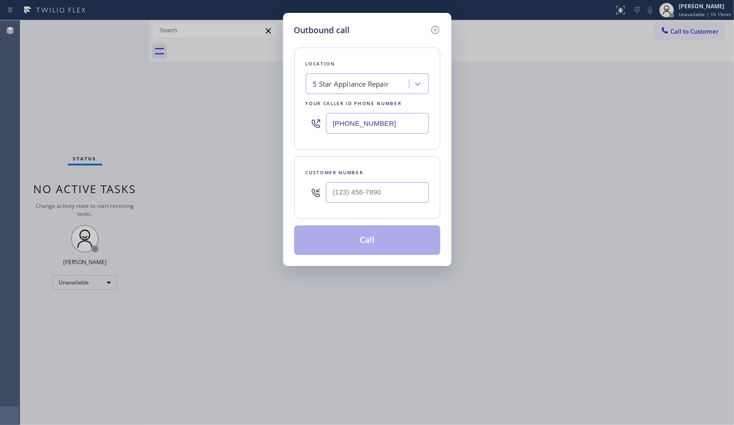
drag, startPoint x: 401, startPoint y: 121, endPoint x: 204, endPoint y: 21, distance: 221.2
click at [279, 95] on div "Outbound call Location 5 Star Appliance Repair Your caller id phone number [PHO…" at bounding box center [367, 212] width 734 height 425
paste input "310) 736-1736"
type input "[PHONE_NUMBER]"
drag, startPoint x: 406, startPoint y: 190, endPoint x: 296, endPoint y: 179, distance: 110.9
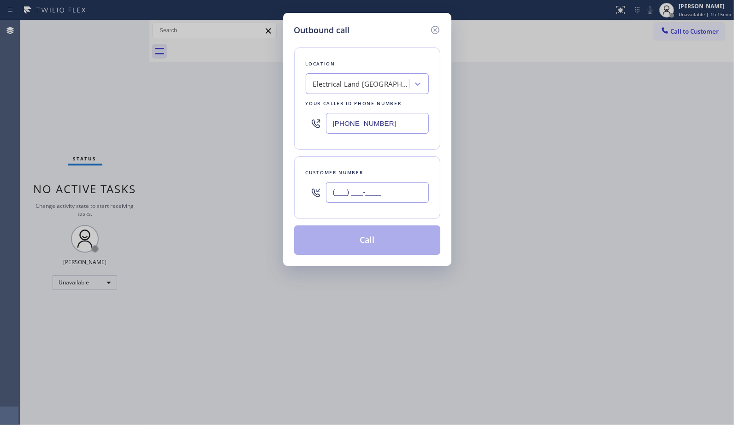
click at [296, 179] on div "Customer number (___) ___-____" at bounding box center [367, 187] width 146 height 63
paste input "831) 345-7836"
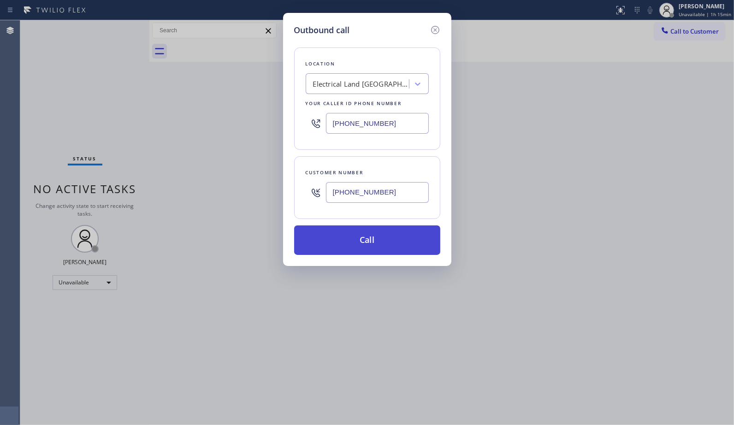
type input "[PHONE_NUMBER]"
click at [400, 243] on button "Call" at bounding box center [367, 241] width 146 height 30
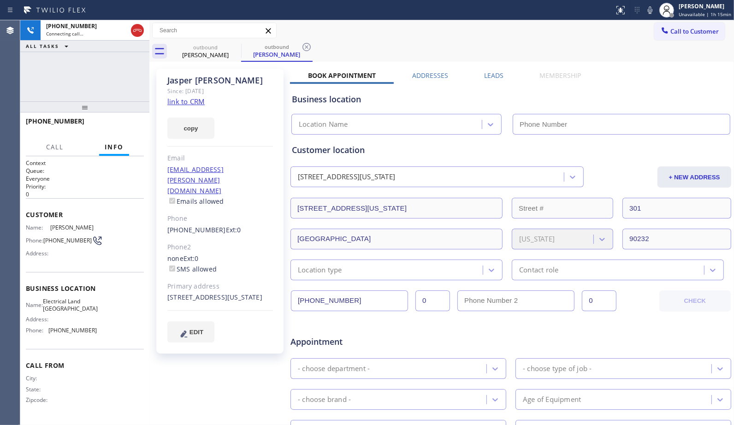
type input "[PHONE_NUMBER]"
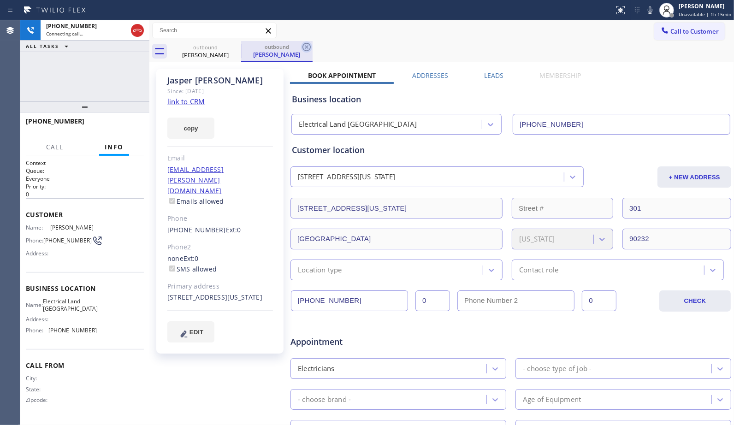
click at [308, 46] on icon at bounding box center [306, 47] width 11 height 11
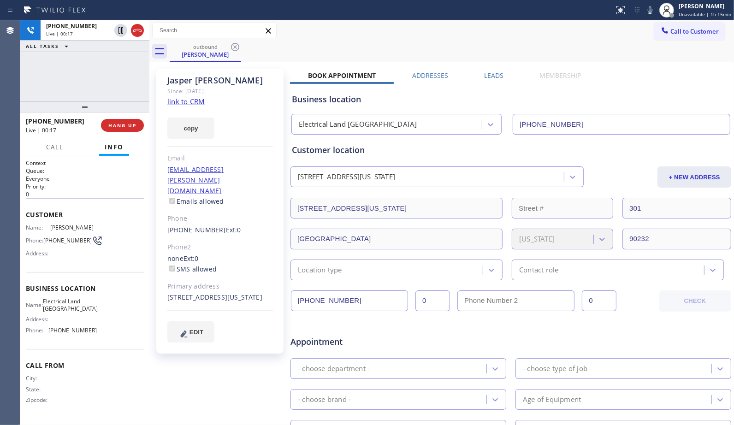
click at [111, 91] on div "[PHONE_NUMBER] Live | 00:17 ALL TASKS ALL TASKS ACTIVE TASKS TASKS IN WRAP UP" at bounding box center [84, 60] width 129 height 81
drag, startPoint x: 324, startPoint y: 48, endPoint x: 303, endPoint y: 2, distance: 50.6
click at [324, 47] on div "outbound [PERSON_NAME]" at bounding box center [452, 51] width 565 height 21
click at [127, 72] on div "[PHONE_NUMBER] Live | 00:23 ALL TASKS ALL TASKS ACTIVE TASKS TASKS IN WRAP UP" at bounding box center [84, 60] width 129 height 81
click at [122, 123] on span "HANG UP" at bounding box center [122, 125] width 28 height 6
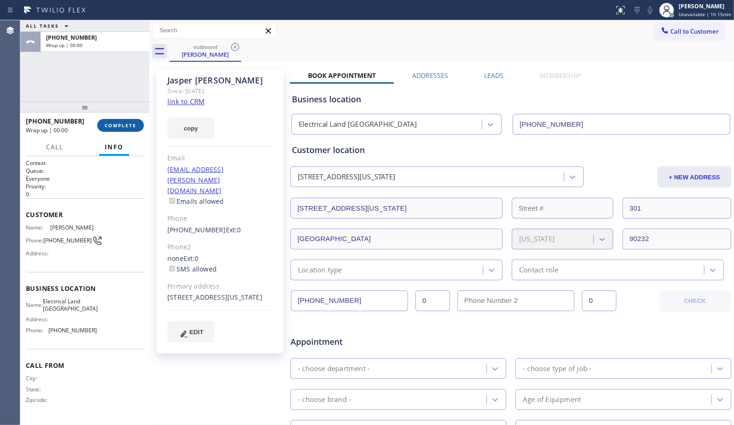
click at [122, 123] on span "COMPLETE" at bounding box center [121, 125] width 32 height 6
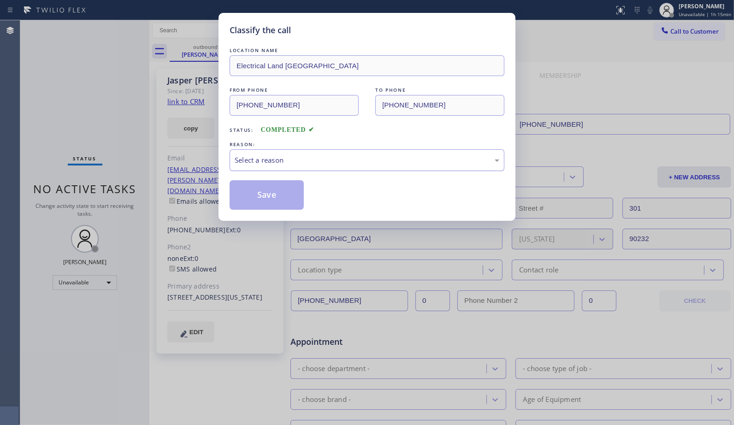
click at [446, 163] on div "Select a reason" at bounding box center [367, 160] width 265 height 11
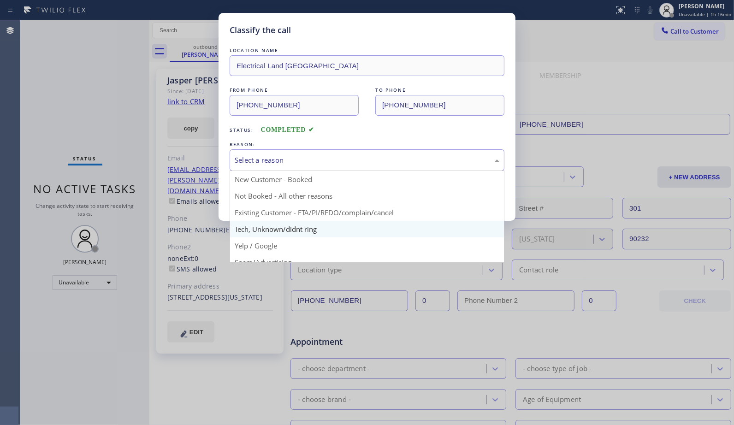
scroll to position [51, 0]
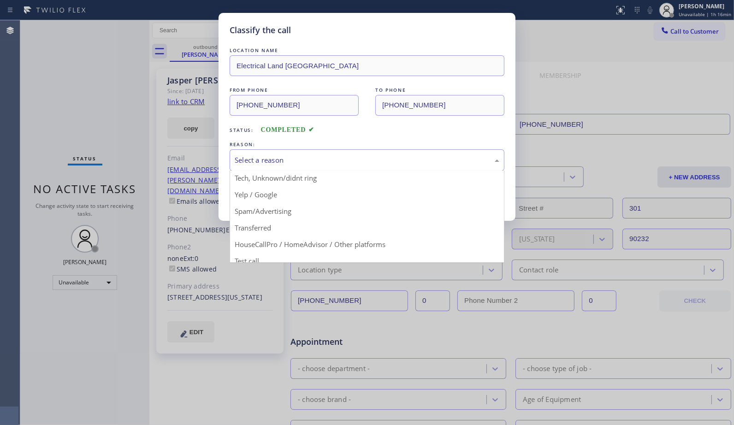
click at [101, 133] on div "Classify the call LOCATION NAME Electrical Land Culver City FROM PHONE [PHONE_N…" at bounding box center [367, 212] width 734 height 425
click at [317, 160] on div "Select a reason" at bounding box center [367, 160] width 265 height 11
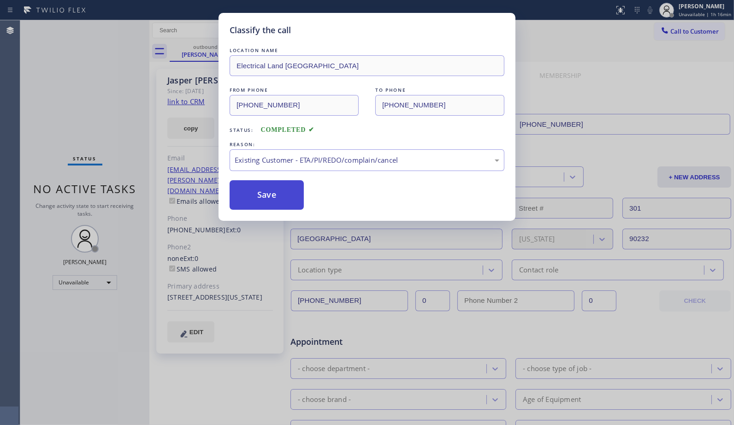
click at [259, 205] on button "Save" at bounding box center [267, 195] width 74 height 30
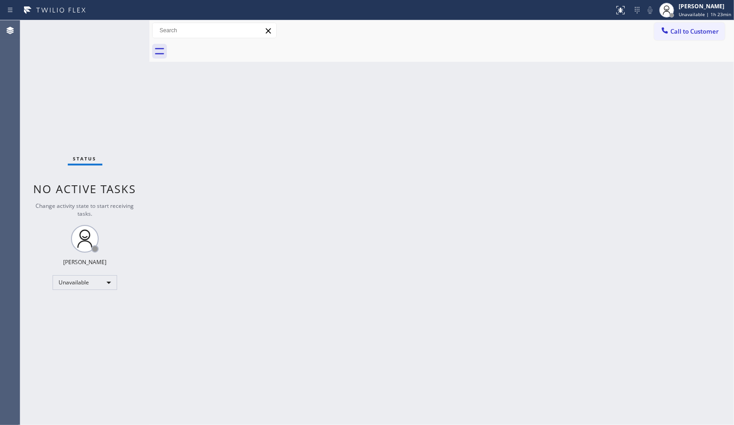
click at [727, 33] on div "Call to Customer Outbound call Location Electrical Land [GEOGRAPHIC_DATA] Your …" at bounding box center [695, 31] width 80 height 16
click at [702, 25] on button "Call to Customer" at bounding box center [690, 32] width 71 height 18
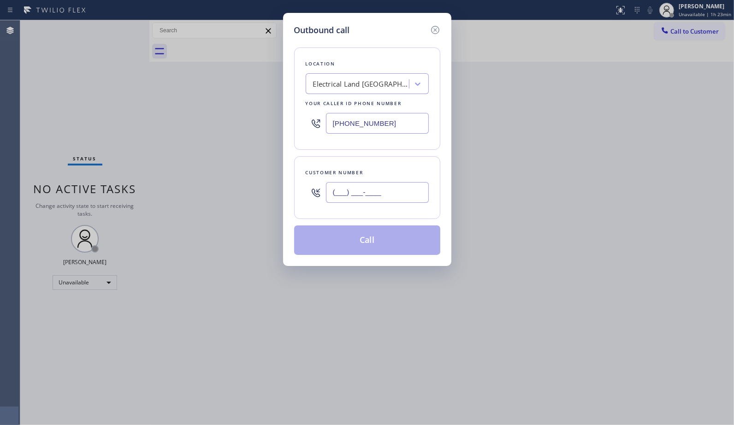
drag, startPoint x: 256, startPoint y: 162, endPoint x: 214, endPoint y: 4, distance: 164.1
click at [196, 119] on div "Outbound call Location Electrical Land [GEOGRAPHIC_DATA] Your caller id phone n…" at bounding box center [367, 212] width 734 height 425
paste input "224) 855-6168"
type input "[PHONE_NUMBER]"
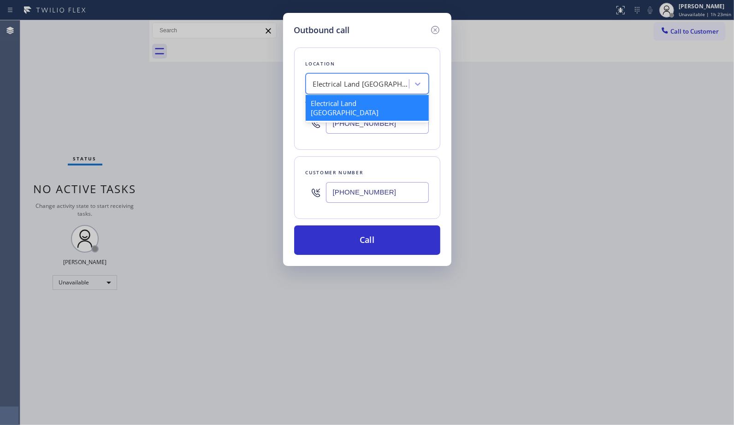
click at [358, 82] on div "Electrical Land [GEOGRAPHIC_DATA]" at bounding box center [361, 84] width 97 height 11
paste input "Viking Repair Service"
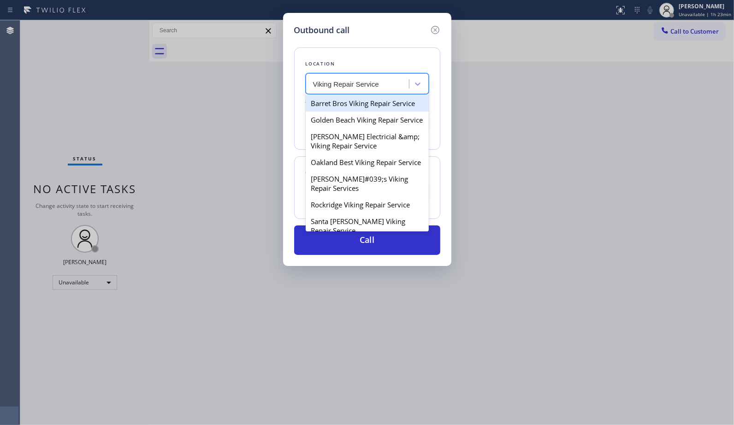
click at [313, 81] on input "Viking Repair Service" at bounding box center [346, 84] width 67 height 8
type input "Viking Repair Service"
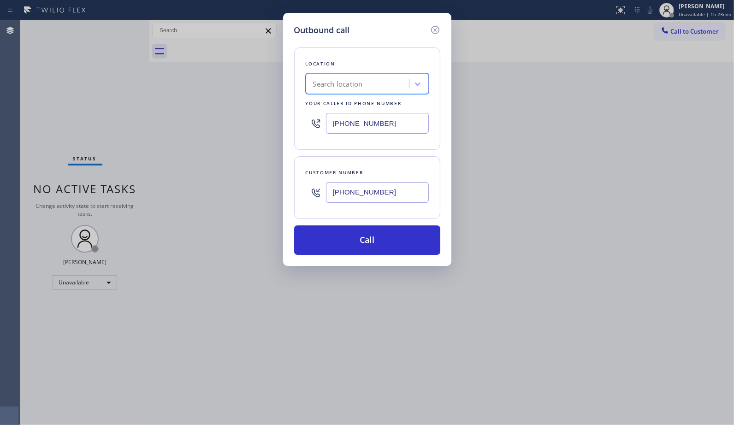
drag, startPoint x: 352, startPoint y: 122, endPoint x: 310, endPoint y: 116, distance: 41.6
click at [316, 120] on div "[PHONE_NUMBER]" at bounding box center [367, 123] width 123 height 30
paste input "720) 740-5870"
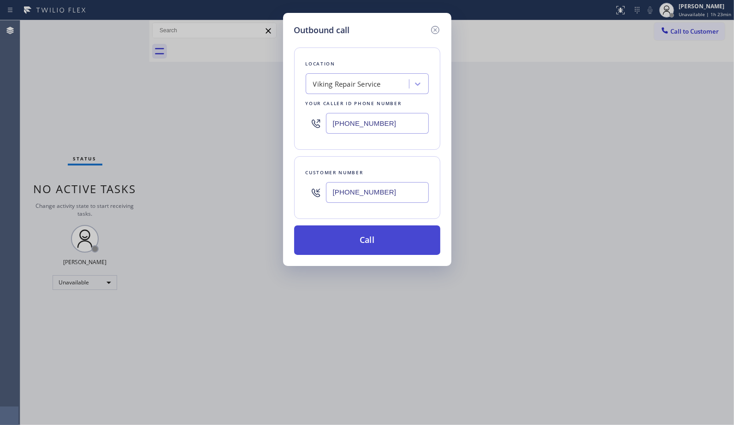
type input "[PHONE_NUMBER]"
click at [380, 231] on button "Call" at bounding box center [367, 241] width 146 height 30
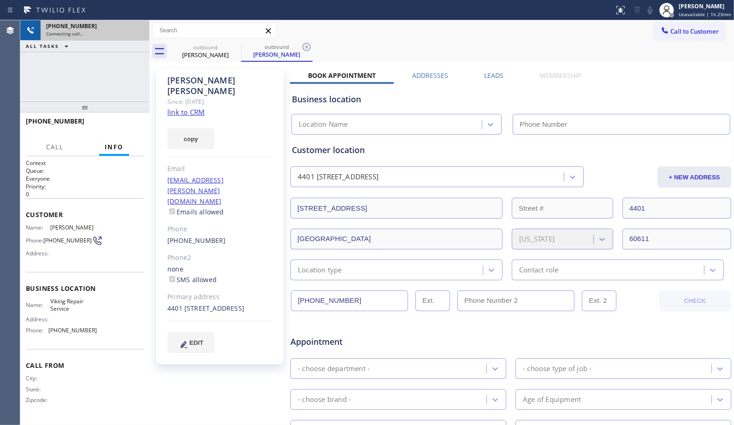
click at [117, 35] on div "Connecting call…" at bounding box center [95, 33] width 98 height 6
click at [153, 35] on input "text" at bounding box center [215, 30] width 124 height 15
click at [142, 32] on icon at bounding box center [137, 30] width 11 height 11
type input "[PHONE_NUMBER]"
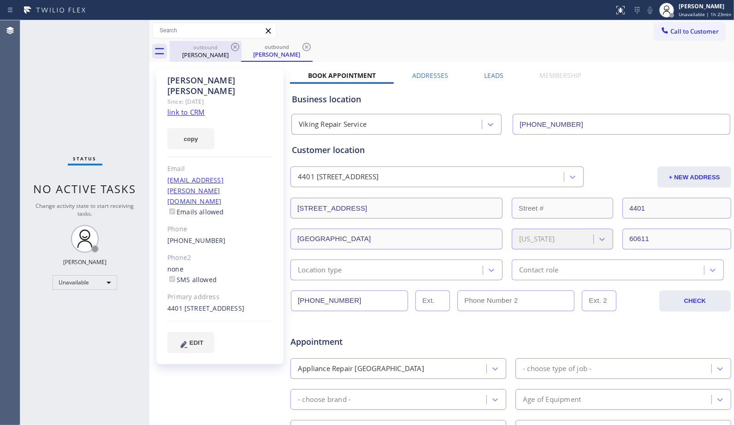
click at [225, 53] on div "[PERSON_NAME]" at bounding box center [206, 55] width 70 height 8
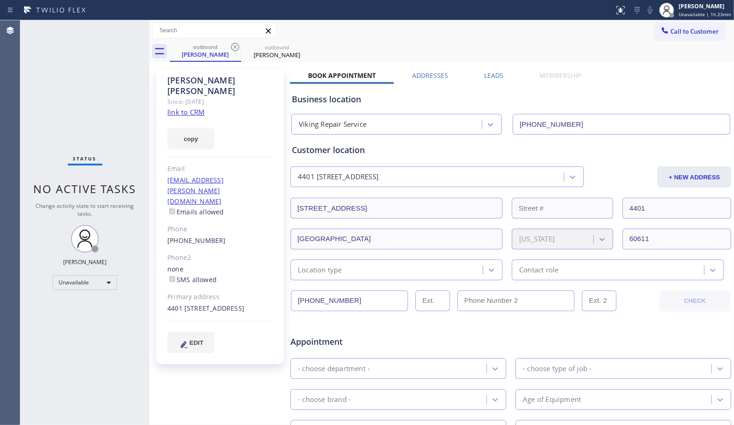
click at [236, 47] on icon at bounding box center [235, 47] width 8 height 8
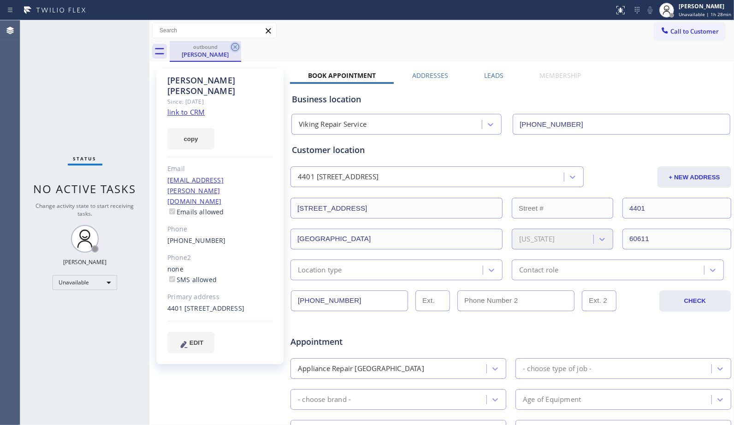
click at [237, 45] on icon at bounding box center [235, 47] width 11 height 11
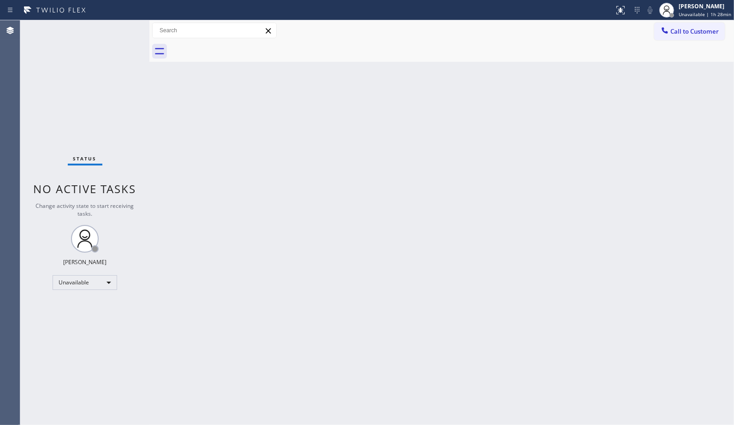
drag, startPoint x: 700, startPoint y: 31, endPoint x: 430, endPoint y: 113, distance: 282.4
click at [621, 45] on div "Call to Customer Outbound call Location Viking Repair Service Your caller id ph…" at bounding box center [441, 41] width 585 height 42
drag, startPoint x: 686, startPoint y: 33, endPoint x: 432, endPoint y: 66, distance: 256.4
click at [685, 33] on span "Call to Customer" at bounding box center [695, 31] width 48 height 8
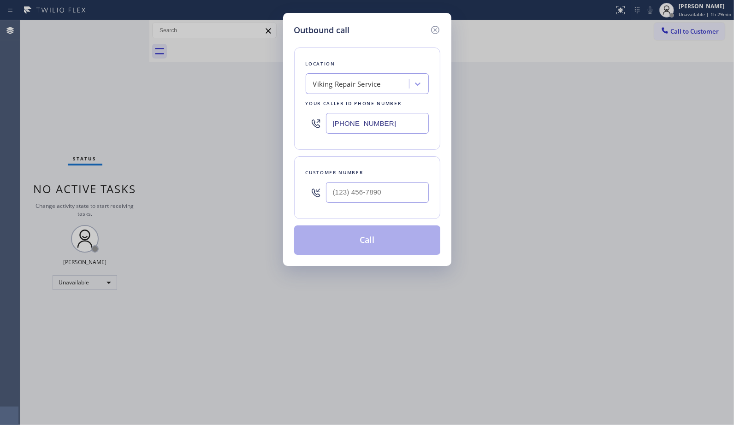
drag, startPoint x: 411, startPoint y: 126, endPoint x: 211, endPoint y: 87, distance: 203.1
click at [218, 94] on div "Outbound call Location Viking Repair Service Your caller id phone number [PHONE…" at bounding box center [367, 212] width 734 height 425
paste input "323) 855-0966"
type input "[PHONE_NUMBER]"
drag, startPoint x: 378, startPoint y: 195, endPoint x: 285, endPoint y: 131, distance: 113.2
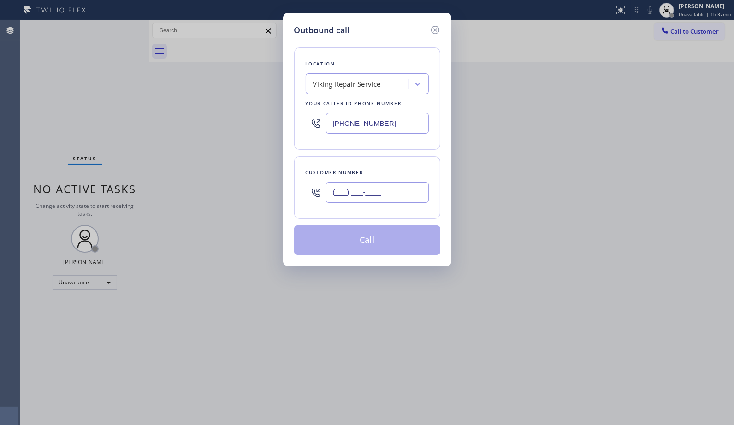
click at [312, 167] on div "Customer number (___) ___-____" at bounding box center [367, 187] width 146 height 63
paste input "206) 972-1027"
type input "[PHONE_NUMBER]"
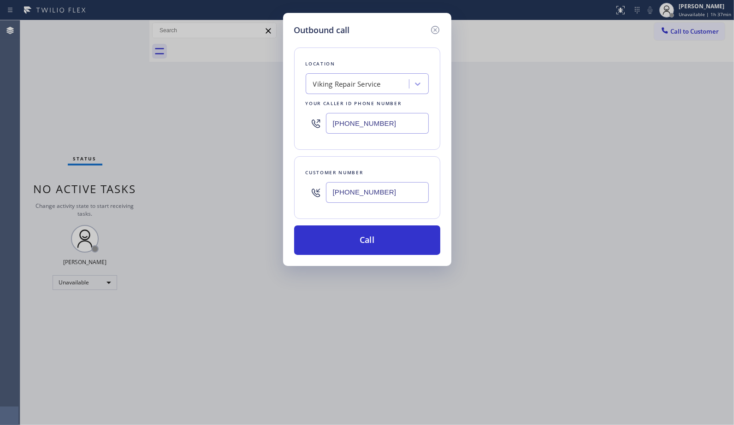
paste input "206) 203-2109"
drag, startPoint x: 388, startPoint y: 122, endPoint x: 306, endPoint y: 111, distance: 82.9
click at [308, 113] on div "[PHONE_NUMBER]" at bounding box center [367, 123] width 123 height 30
type input "[PHONE_NUMBER]"
click at [377, 257] on div "Outbound call Location 4B2.Paid Sub Zero Appliance Repair (Google Ads [GEOGRAPH…" at bounding box center [367, 139] width 168 height 253
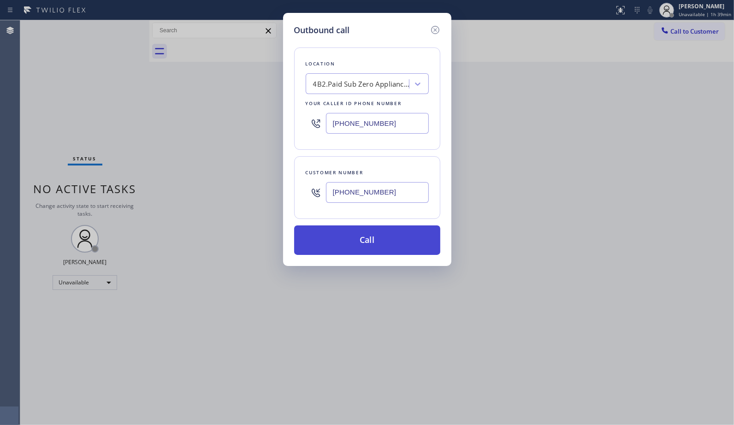
click at [372, 236] on button "Call" at bounding box center [367, 241] width 146 height 30
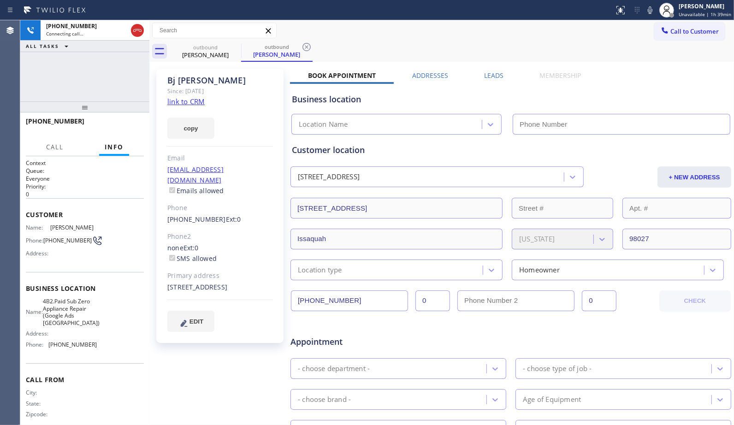
type input "[PHONE_NUMBER]"
click at [306, 47] on icon at bounding box center [306, 47] width 11 height 11
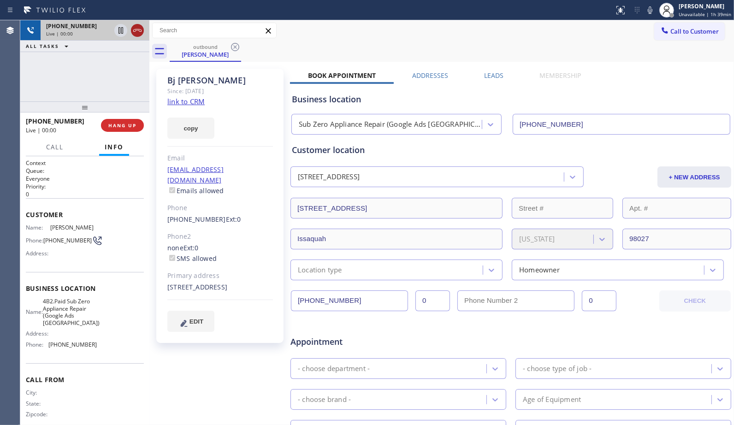
click at [134, 32] on icon at bounding box center [137, 30] width 11 height 11
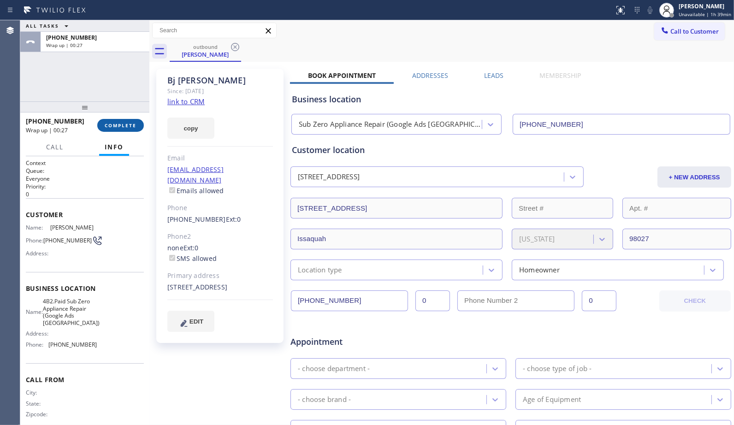
click at [125, 119] on button "COMPLETE" at bounding box center [120, 125] width 47 height 13
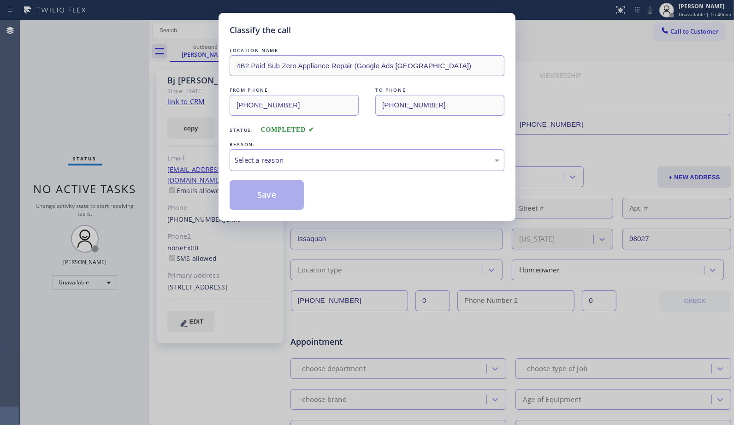
click at [354, 167] on div "Select a reason" at bounding box center [367, 160] width 275 height 22
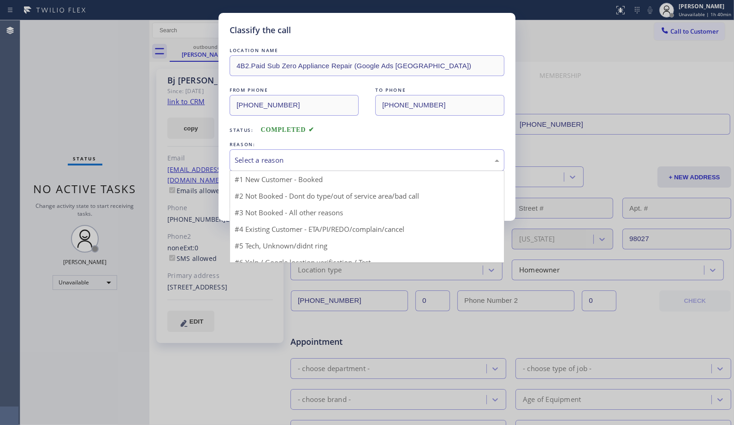
drag, startPoint x: 269, startPoint y: 187, endPoint x: 269, endPoint y: 194, distance: 6.9
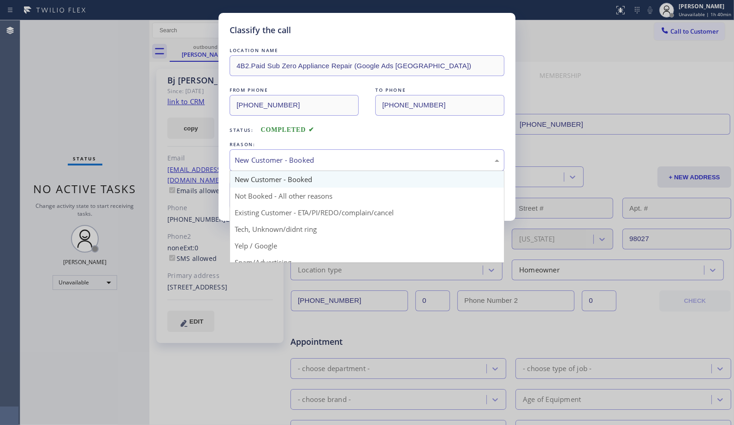
drag, startPoint x: 275, startPoint y: 166, endPoint x: 273, endPoint y: 193, distance: 26.9
click at [275, 167] on div "New Customer - Booked" at bounding box center [367, 160] width 275 height 22
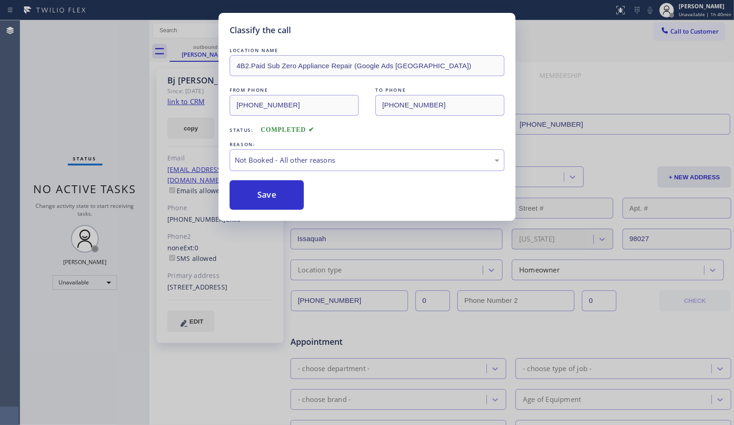
click at [273, 194] on button "Save" at bounding box center [267, 195] width 74 height 30
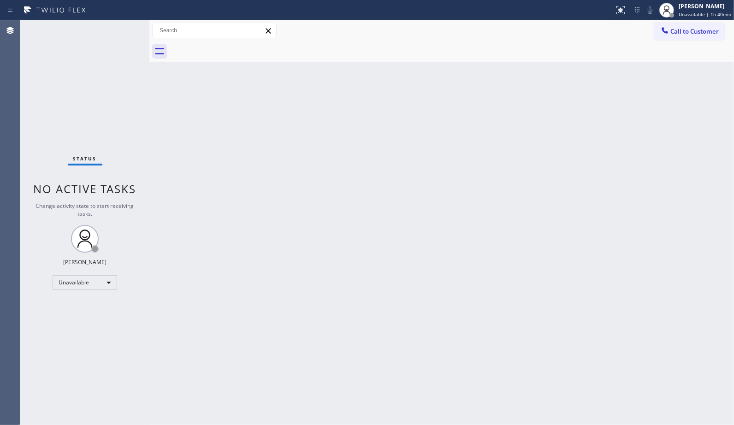
click at [470, 151] on div "Back to Dashboard Change Sender ID Customers Technicians Select a contact Outbo…" at bounding box center [441, 222] width 585 height 405
click at [104, 95] on div "Status No active tasks Change activity state to start receiving tasks. [PERSON_…" at bounding box center [84, 222] width 129 height 405
drag, startPoint x: 683, startPoint y: 36, endPoint x: 397, endPoint y: 130, distance: 300.5
click at [681, 36] on button "Call to Customer" at bounding box center [690, 32] width 71 height 18
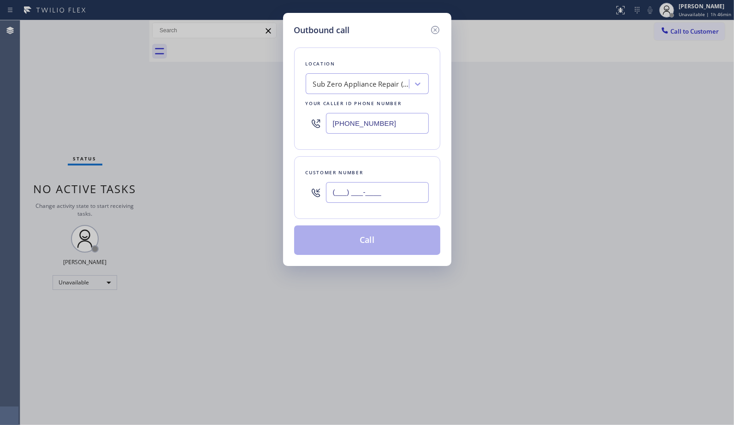
drag, startPoint x: 383, startPoint y: 194, endPoint x: 285, endPoint y: 153, distance: 106.9
click at [283, 196] on div "Outbound call Location Sub Zero Appliance Repair (Google Ads [GEOGRAPHIC_DATA])…" at bounding box center [367, 139] width 168 height 253
paste input "131) 093-8753"
type input "(131) 093-8753"
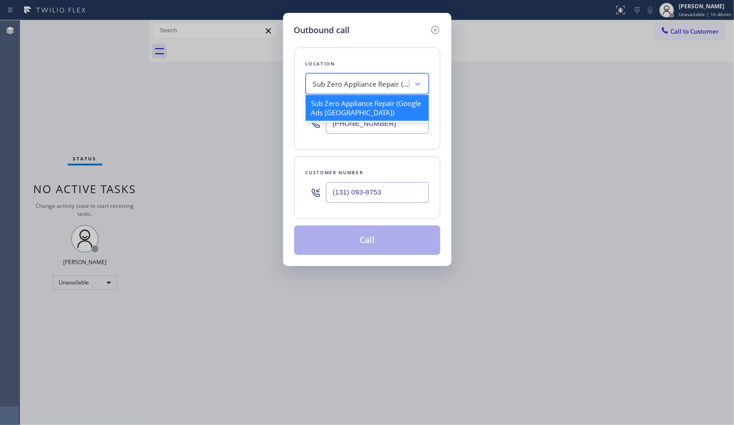
click at [334, 80] on div "Sub Zero Appliance Repair (Google Ads [GEOGRAPHIC_DATA])" at bounding box center [361, 84] width 97 height 11
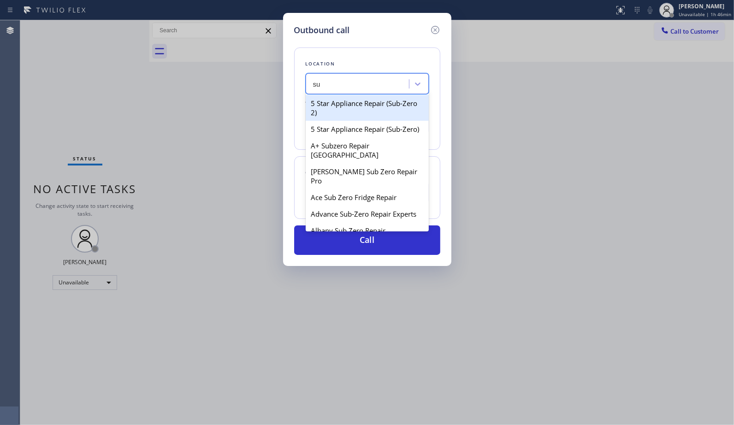
type input "s"
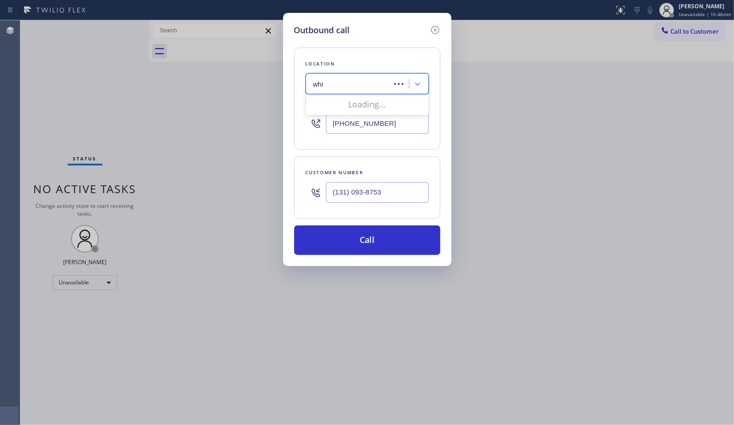
type input "whit"
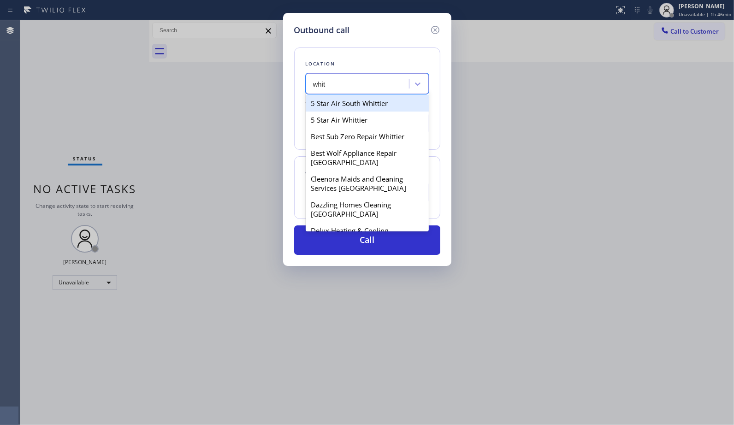
click at [364, 105] on div "5 Star Air South Whittier" at bounding box center [367, 103] width 123 height 17
type input "[PHONE_NUMBER]"
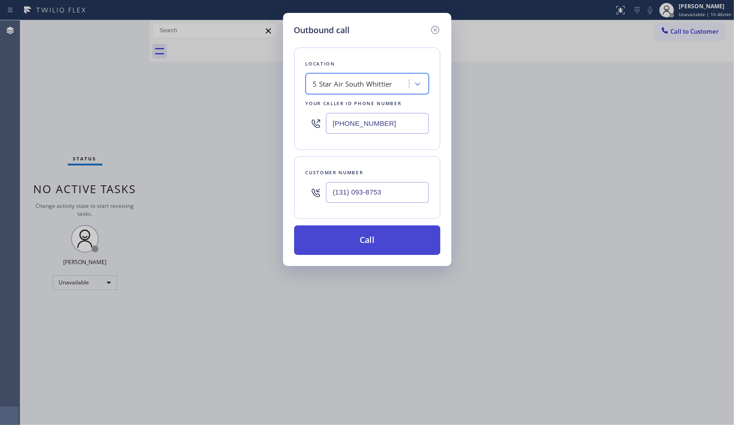
click at [376, 252] on button "Call" at bounding box center [367, 241] width 146 height 30
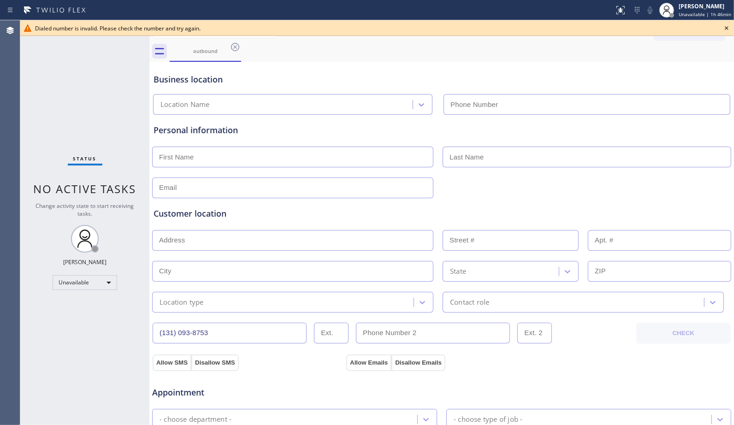
type input "[PHONE_NUMBER]"
click at [332, 93] on div "5 Star Air South Whittier [PHONE_NUMBER]" at bounding box center [441, 102] width 581 height 24
click at [729, 24] on icon at bounding box center [726, 28] width 11 height 11
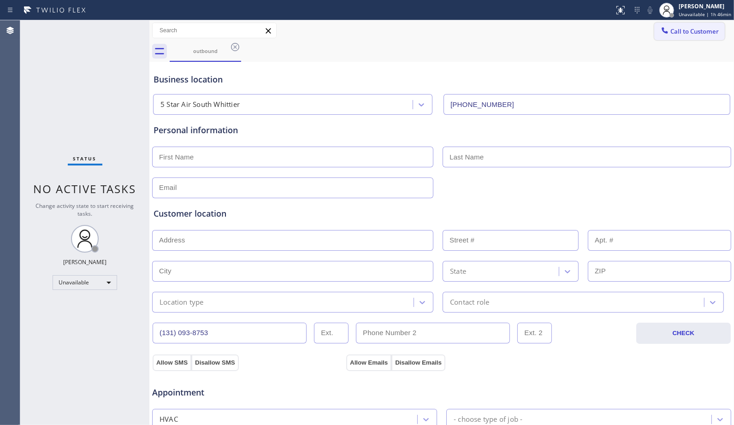
click at [709, 29] on span "Call to Customer" at bounding box center [695, 31] width 48 height 8
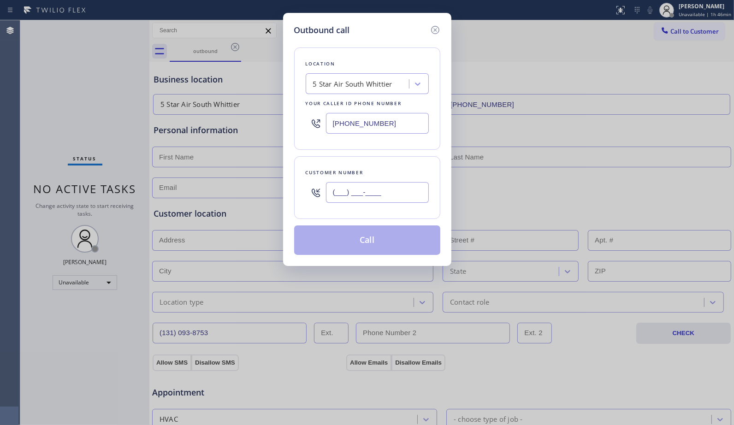
drag, startPoint x: 407, startPoint y: 196, endPoint x: 285, endPoint y: 186, distance: 122.7
click at [285, 186] on div "Outbound call Location 5 Star Air [GEOGRAPHIC_DATA] Your caller id phone number…" at bounding box center [367, 139] width 168 height 253
paste input "310) 938-7537"
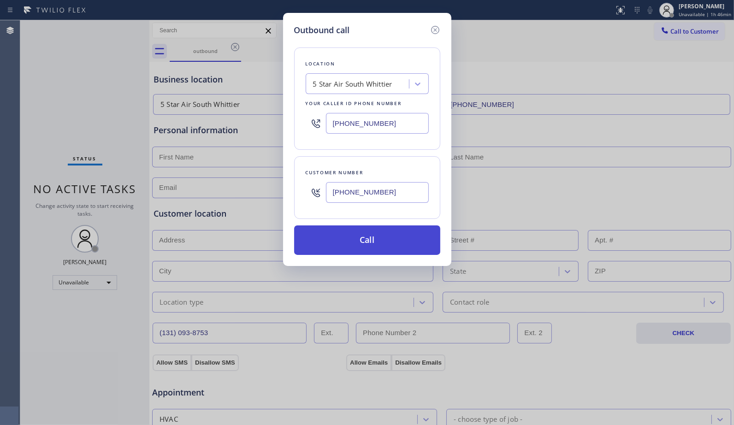
type input "[PHONE_NUMBER]"
click at [388, 240] on button "Call" at bounding box center [367, 241] width 146 height 30
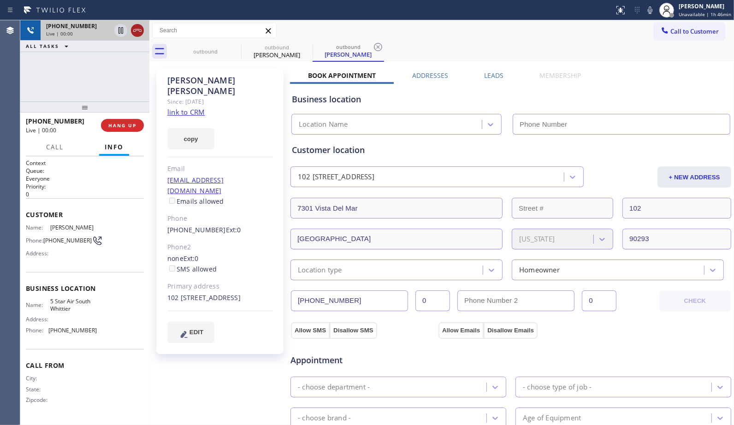
type input "[PHONE_NUMBER]"
click at [135, 33] on icon at bounding box center [137, 30] width 11 height 11
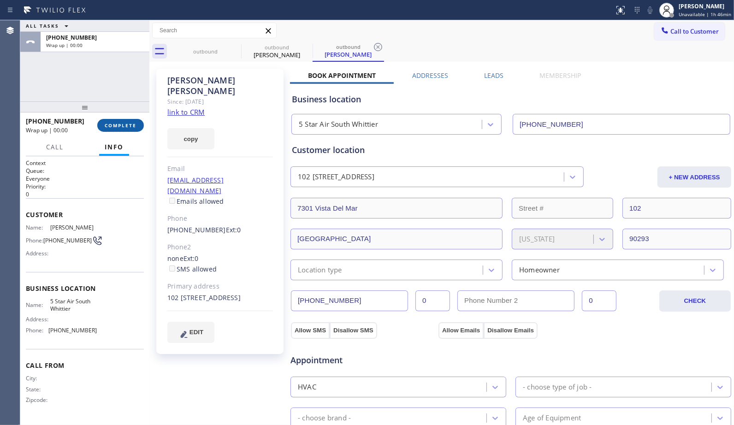
click at [123, 130] on button "COMPLETE" at bounding box center [120, 125] width 47 height 13
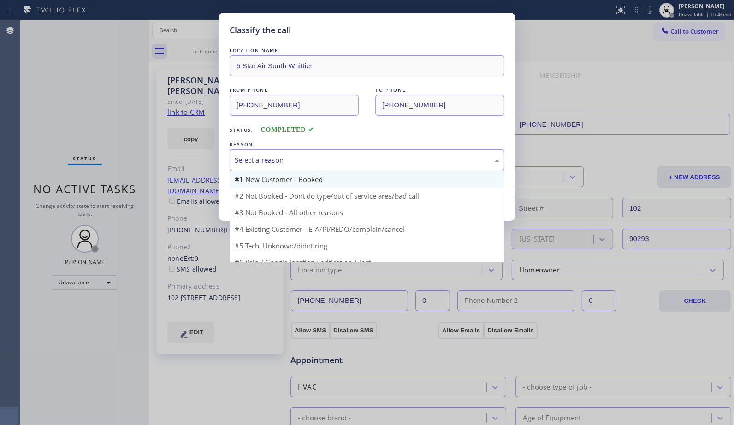
drag, startPoint x: 443, startPoint y: 167, endPoint x: 325, endPoint y: 181, distance: 118.5
click at [434, 167] on div "Select a reason" at bounding box center [367, 160] width 275 height 22
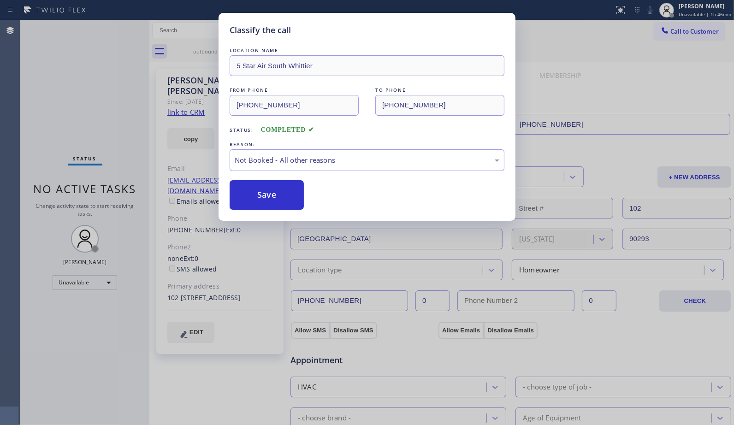
click at [291, 195] on button "Save" at bounding box center [267, 195] width 74 height 30
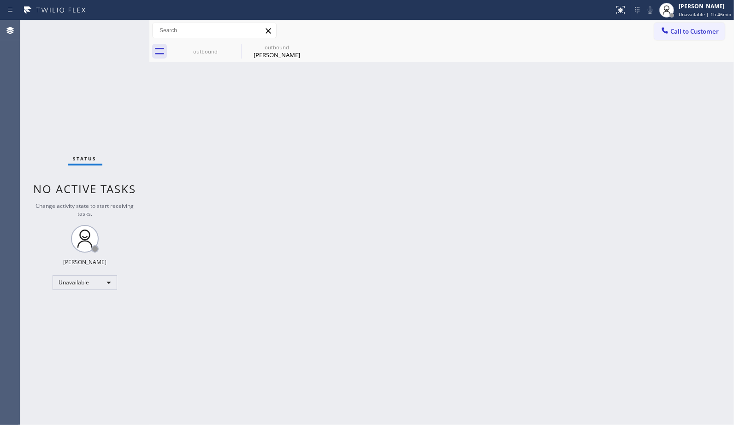
drag, startPoint x: 242, startPoint y: 169, endPoint x: 274, endPoint y: 127, distance: 52.6
click at [242, 169] on div "Back to Dashboard Change Sender ID Customers Technicians Select a contact Outbo…" at bounding box center [441, 222] width 585 height 405
drag, startPoint x: 274, startPoint y: 47, endPoint x: 305, endPoint y: 47, distance: 30.4
click at [280, 48] on div "outbound" at bounding box center [277, 47] width 70 height 7
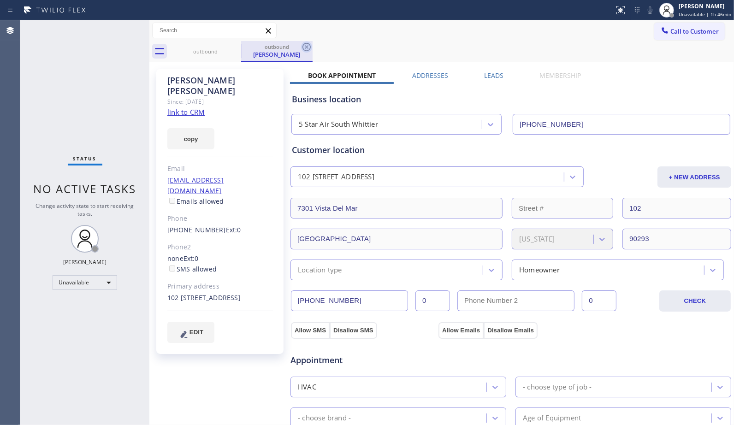
click at [305, 47] on icon at bounding box center [306, 47] width 11 height 11
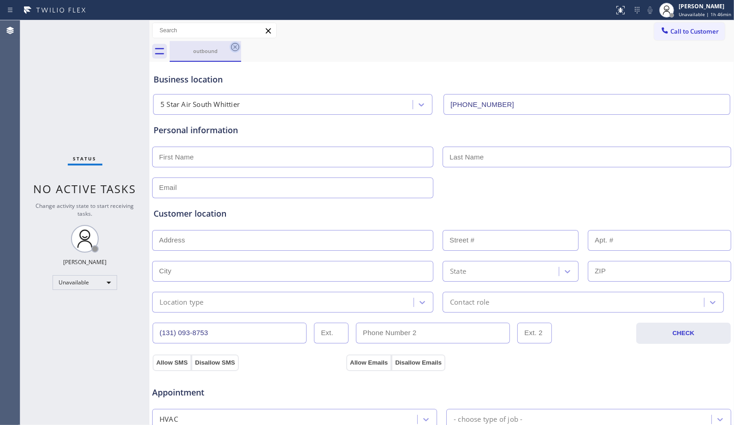
drag, startPoint x: 211, startPoint y: 44, endPoint x: 235, endPoint y: 47, distance: 24.1
click at [213, 45] on div "outbound" at bounding box center [206, 51] width 70 height 20
click at [238, 47] on icon at bounding box center [235, 47] width 11 height 11
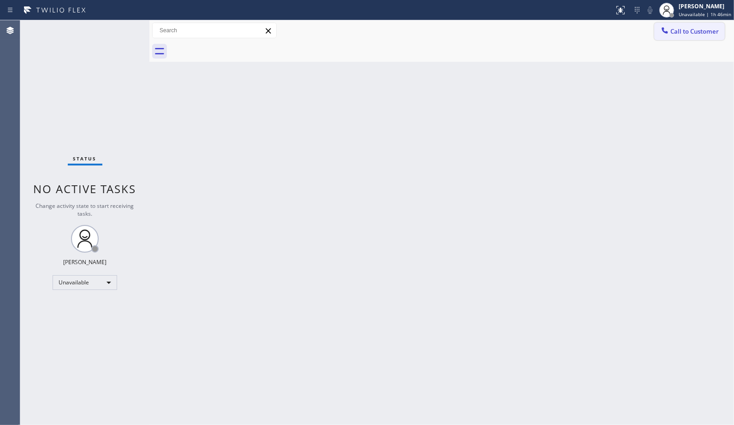
click at [692, 31] on span "Call to Customer" at bounding box center [695, 31] width 48 height 8
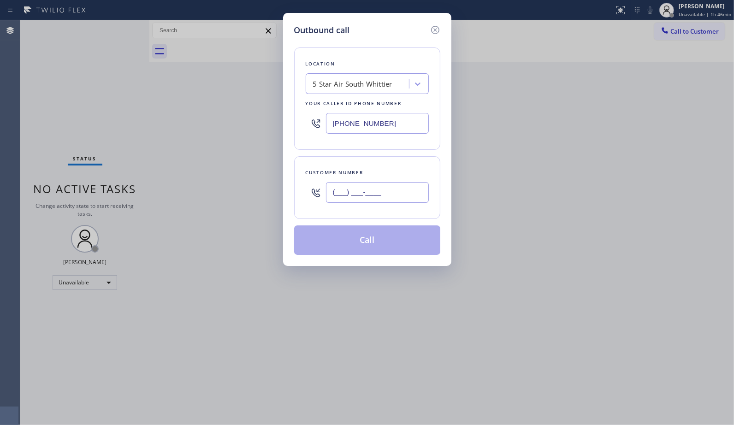
drag, startPoint x: 398, startPoint y: 188, endPoint x: 288, endPoint y: 139, distance: 120.4
click at [304, 188] on div "Customer number (___) ___-____" at bounding box center [367, 187] width 146 height 63
paste input "310) 938-7537"
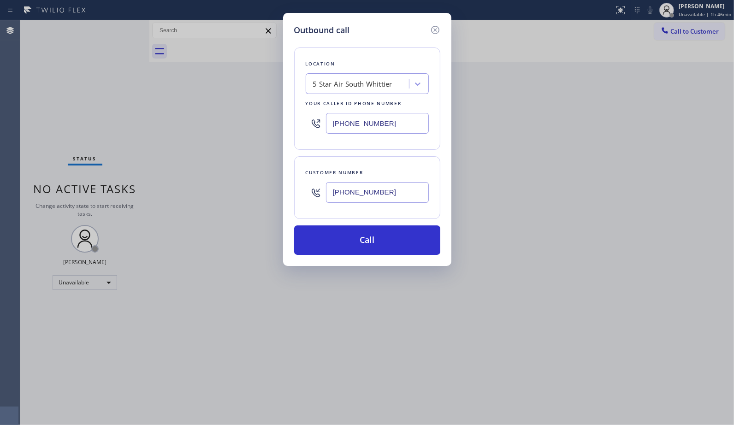
type input "[PHONE_NUMBER]"
drag, startPoint x: 369, startPoint y: 238, endPoint x: 391, endPoint y: 247, distance: 23.7
click at [369, 238] on button "Call" at bounding box center [367, 241] width 146 height 30
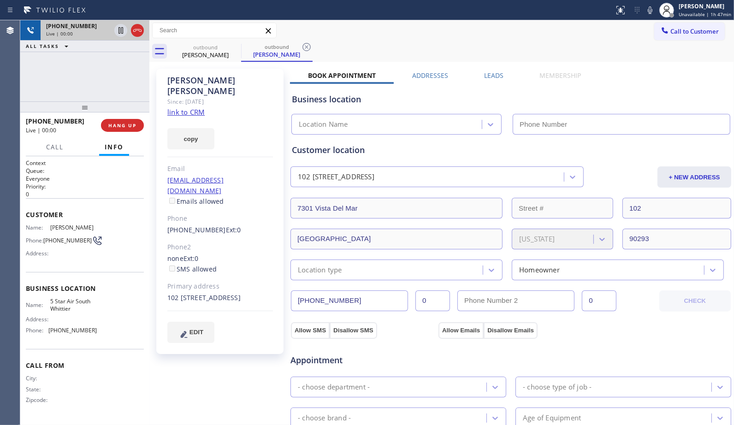
type input "[PHONE_NUMBER]"
click at [137, 28] on icon at bounding box center [137, 30] width 11 height 11
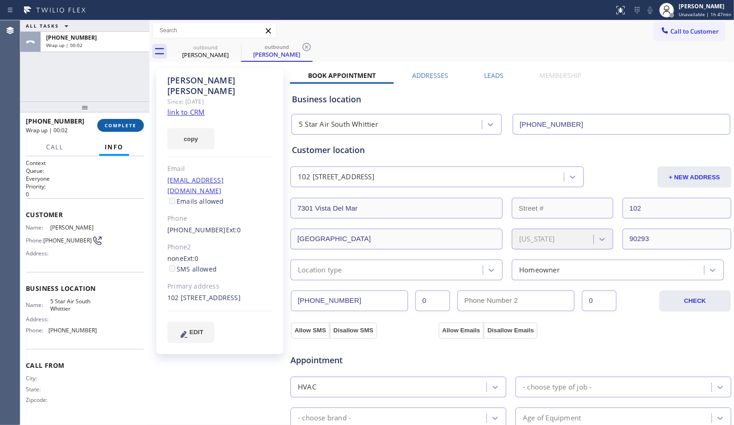
click at [118, 130] on button "COMPLETE" at bounding box center [120, 125] width 47 height 13
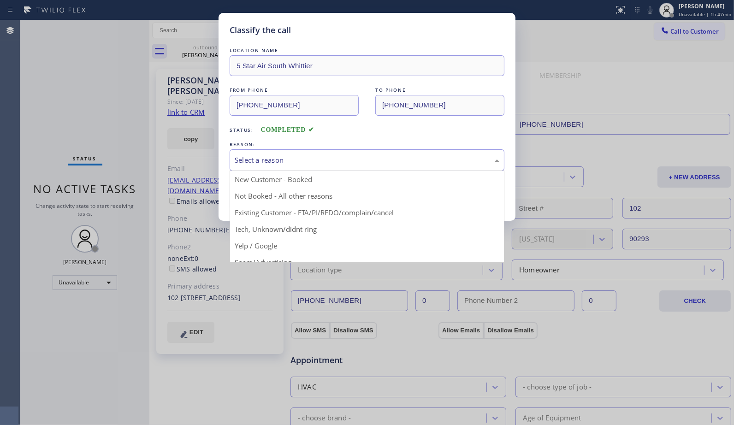
click at [458, 168] on div "Select a reason" at bounding box center [367, 160] width 275 height 22
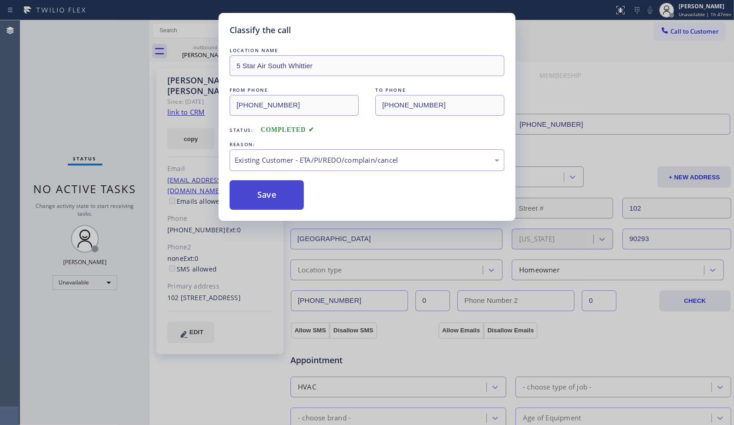
click at [282, 197] on button "Save" at bounding box center [267, 195] width 74 height 30
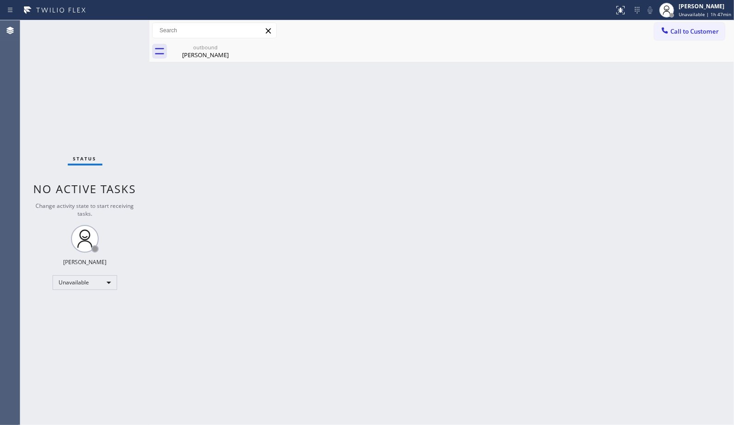
click at [454, 210] on div "Back to Dashboard Change Sender ID Customers Technicians Select a contact Outbo…" at bounding box center [441, 222] width 585 height 405
click at [282, 209] on div "Back to Dashboard Change Sender ID Customers Technicians Select a contact Outbo…" at bounding box center [441, 222] width 585 height 405
click at [215, 52] on div "[PERSON_NAME]" at bounding box center [206, 55] width 70 height 8
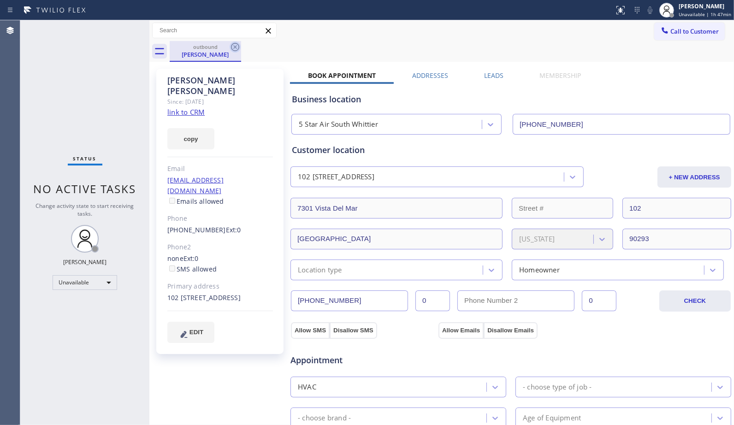
click at [237, 48] on icon at bounding box center [235, 47] width 11 height 11
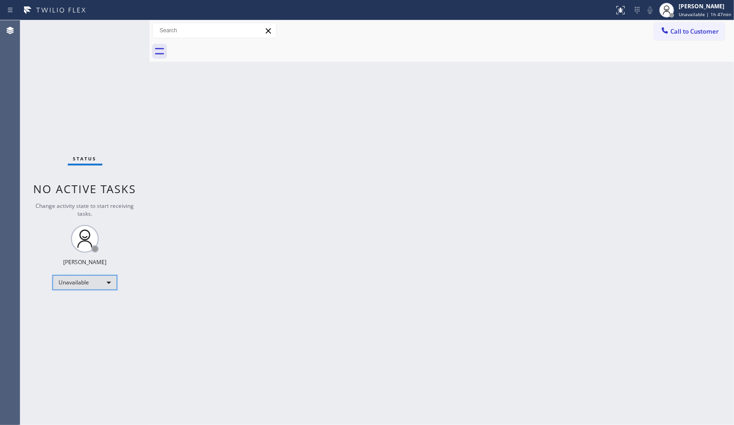
click at [109, 278] on div "Unavailable" at bounding box center [85, 282] width 65 height 15
click at [86, 326] on li "Break" at bounding box center [84, 329] width 63 height 11
drag, startPoint x: 522, startPoint y: 89, endPoint x: 472, endPoint y: 45, distance: 66.7
click at [522, 89] on div "Back to Dashboard Change Sender ID Customers Technicians Select a contact Outbo…" at bounding box center [441, 222] width 585 height 405
click at [353, 306] on div "Back to Dashboard Change Sender ID Customers Technicians Select a contact Outbo…" at bounding box center [441, 222] width 585 height 405
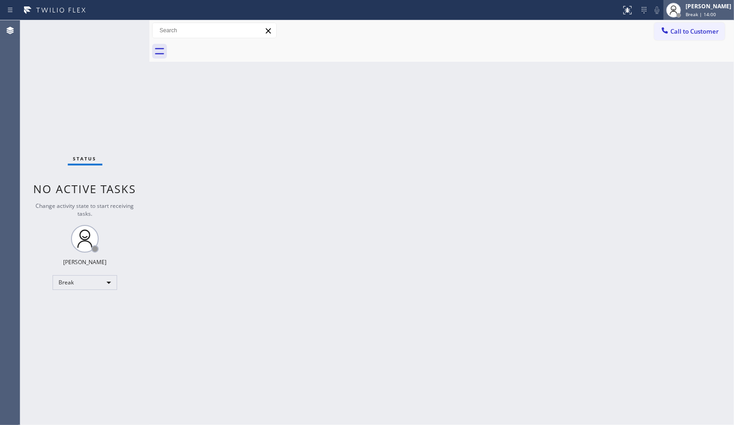
click at [710, 14] on span "Break | 14:00" at bounding box center [701, 14] width 30 height 6
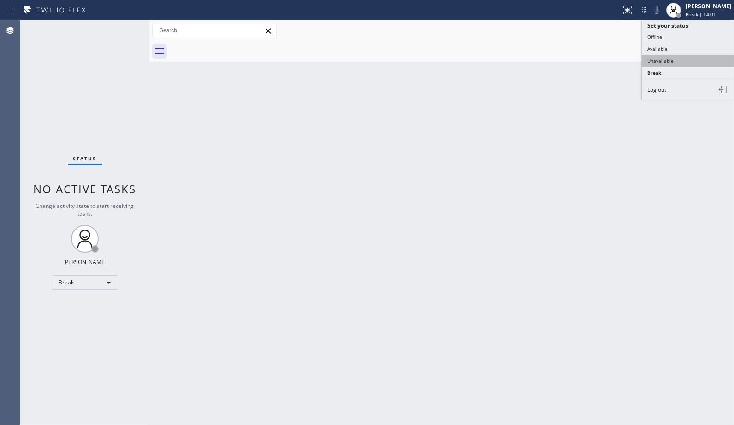
click at [662, 62] on button "Unavailable" at bounding box center [688, 61] width 92 height 12
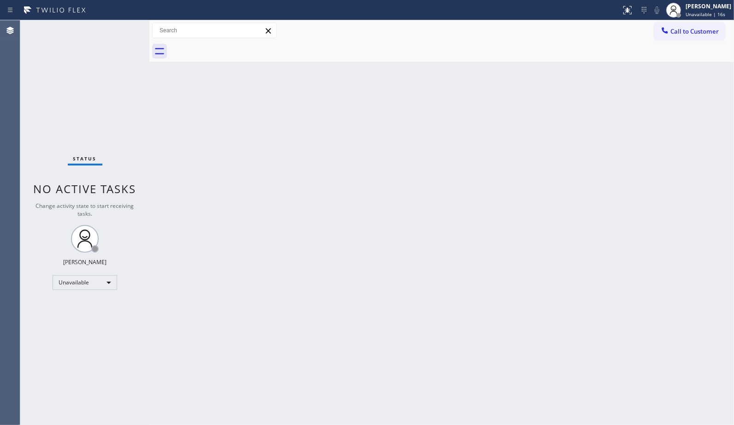
click at [478, 150] on div "Back to Dashboard Change Sender ID Customers Technicians Select a contact Outbo…" at bounding box center [441, 222] width 585 height 405
click at [510, 193] on div "Back to Dashboard Change Sender ID Customers Technicians Select a contact Outbo…" at bounding box center [441, 222] width 585 height 405
drag, startPoint x: 682, startPoint y: 28, endPoint x: 615, endPoint y: 29, distance: 66.9
click at [657, 27] on button "Call to Customer" at bounding box center [690, 32] width 71 height 18
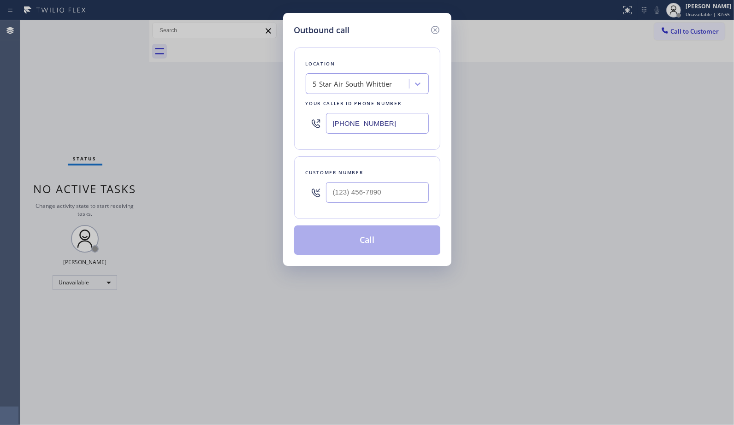
click at [331, 86] on div "5 Star Air South Whittier" at bounding box center [352, 84] width 79 height 11
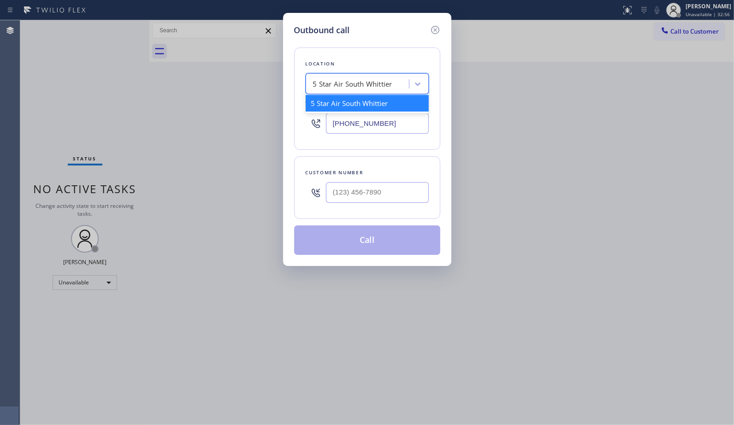
paste input "Marvel Electricians Laguna Niguel"
type input "Marvel Electricians Laguna Niguel"
click at [369, 102] on div "Marvel Electricians Laguna Niguel" at bounding box center [367, 103] width 123 height 17
type input "[PHONE_NUMBER]"
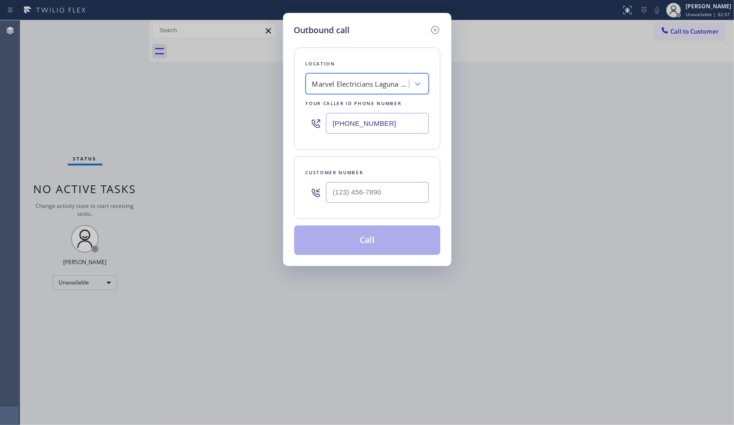
scroll to position [0, 1]
drag, startPoint x: 408, startPoint y: 190, endPoint x: 309, endPoint y: 161, distance: 103.0
click at [314, 170] on div "Customer number (___) ___-____" at bounding box center [367, 187] width 146 height 63
paste input "949) 254-2639"
type input "[PHONE_NUMBER]"
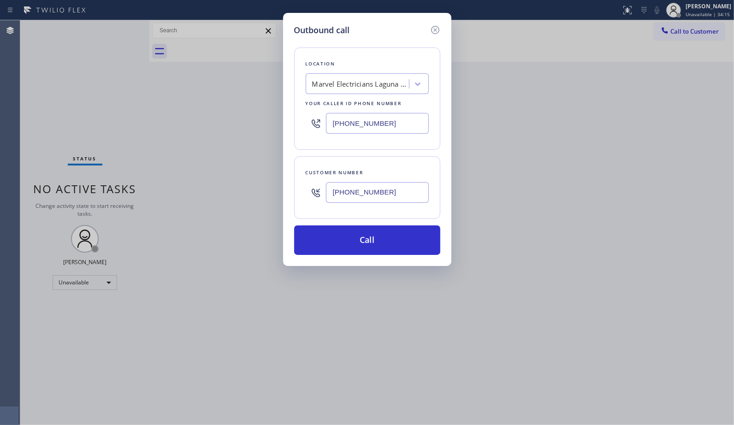
drag, startPoint x: 381, startPoint y: 252, endPoint x: 375, endPoint y: 210, distance: 42.4
click at [380, 252] on button "Call" at bounding box center [367, 241] width 146 height 30
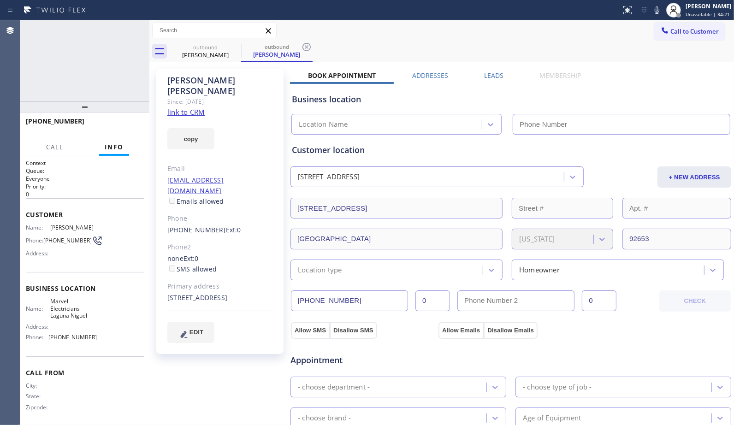
type input "[PHONE_NUMBER]"
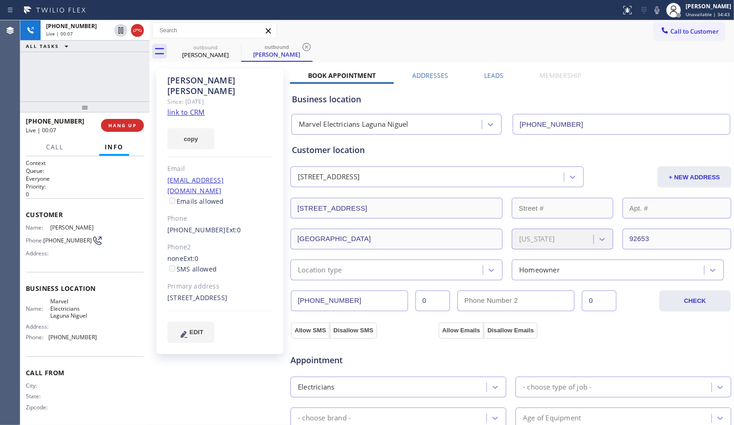
click at [102, 87] on div "[PHONE_NUMBER] Live | 00:07 ALL TASKS ALL TASKS ACTIVE TASKS TASKS IN WRAP UP" at bounding box center [84, 60] width 129 height 81
click at [306, 46] on icon at bounding box center [307, 47] width 8 height 8
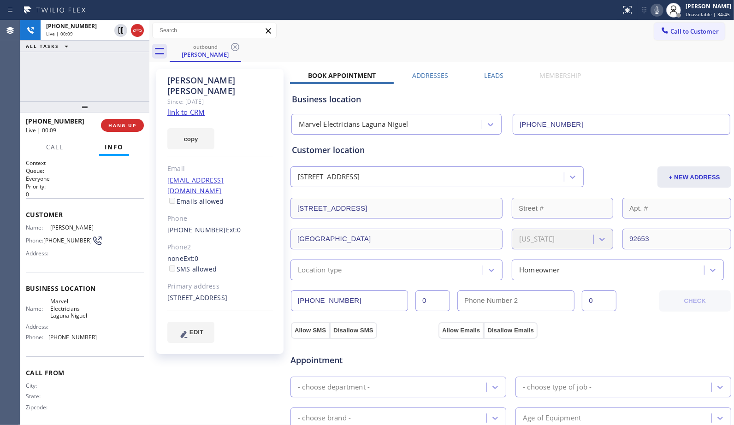
click at [663, 6] on icon at bounding box center [657, 10] width 11 height 11
drag, startPoint x: 664, startPoint y: 6, endPoint x: 652, endPoint y: 6, distance: 12.5
click at [663, 6] on icon at bounding box center [657, 10] width 11 height 11
click at [347, 43] on div "outbound [PERSON_NAME]" at bounding box center [452, 51] width 565 height 21
click at [328, 45] on div "outbound [PERSON_NAME]" at bounding box center [452, 51] width 565 height 21
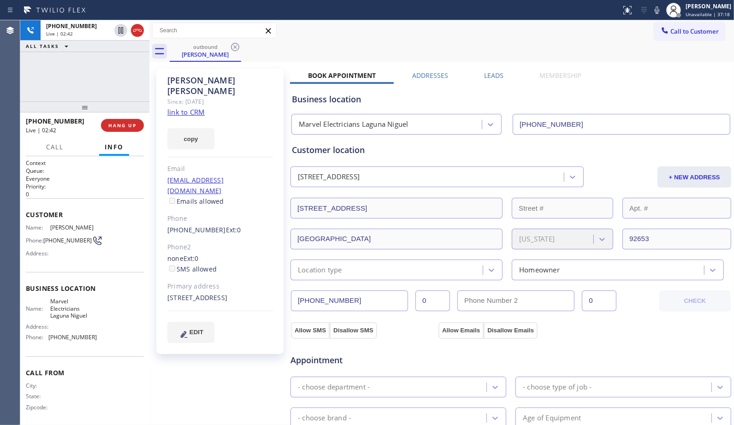
click at [317, 51] on div "outbound [PERSON_NAME]" at bounding box center [452, 51] width 565 height 21
click at [120, 85] on div "[PHONE_NUMBER] Live | 02:43 ALL TASKS ALL TASKS ACTIVE TASKS TASKS IN WRAP UP" at bounding box center [84, 60] width 129 height 81
click at [127, 126] on span "HANG UP" at bounding box center [122, 125] width 28 height 6
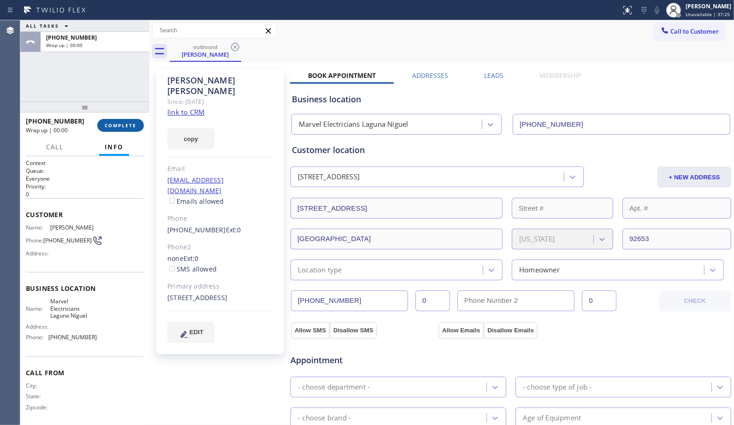
click at [127, 126] on span "COMPLETE" at bounding box center [121, 125] width 32 height 6
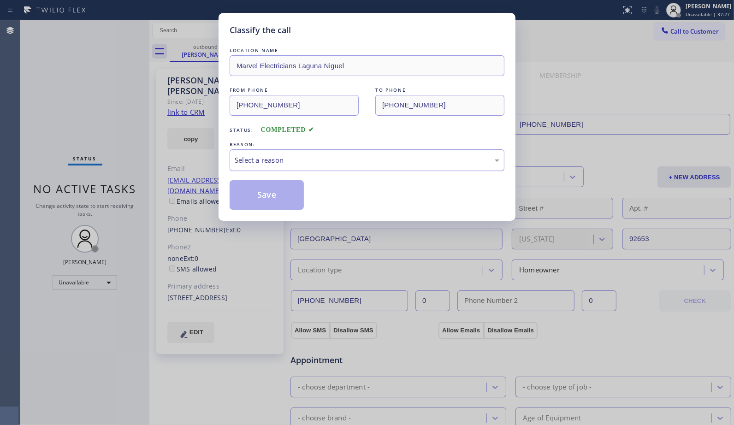
click at [316, 168] on div "Select a reason" at bounding box center [367, 160] width 275 height 22
drag, startPoint x: 279, startPoint y: 199, endPoint x: 256, endPoint y: 1, distance: 199.6
click at [278, 197] on button "Save" at bounding box center [267, 195] width 74 height 30
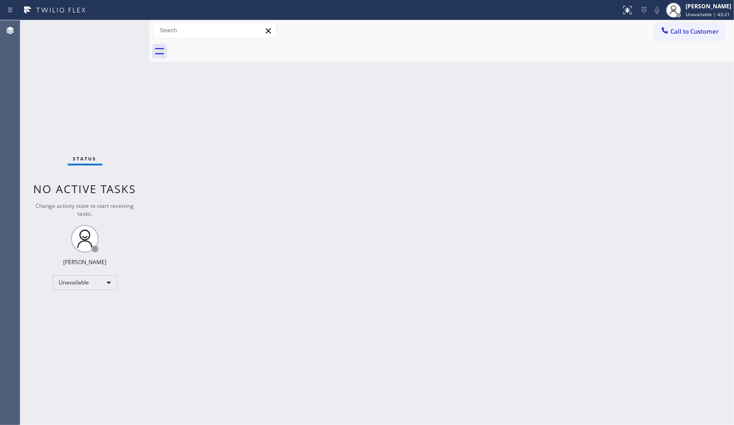
drag, startPoint x: 677, startPoint y: 34, endPoint x: 623, endPoint y: 36, distance: 53.5
click at [655, 34] on button "Call to Customer" at bounding box center [690, 32] width 71 height 18
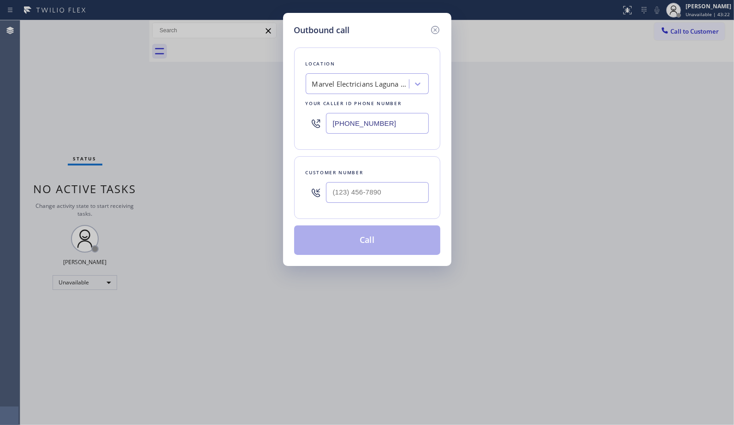
drag, startPoint x: 403, startPoint y: 118, endPoint x: 215, endPoint y: 50, distance: 199.8
click at [247, 84] on div "Outbound call Location Marvel Electricians [GEOGRAPHIC_DATA] Your caller id pho…" at bounding box center [367, 212] width 734 height 425
paste input "858) 465-4475"
type input "[PHONE_NUMBER]"
drag, startPoint x: 389, startPoint y: 190, endPoint x: 316, endPoint y: 188, distance: 73.4
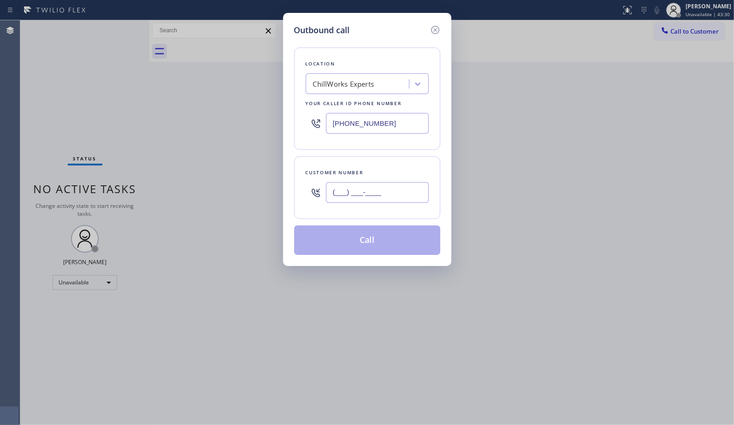
click at [316, 188] on div "(___) ___-____" at bounding box center [367, 193] width 123 height 30
paste input "554) 588-3020"
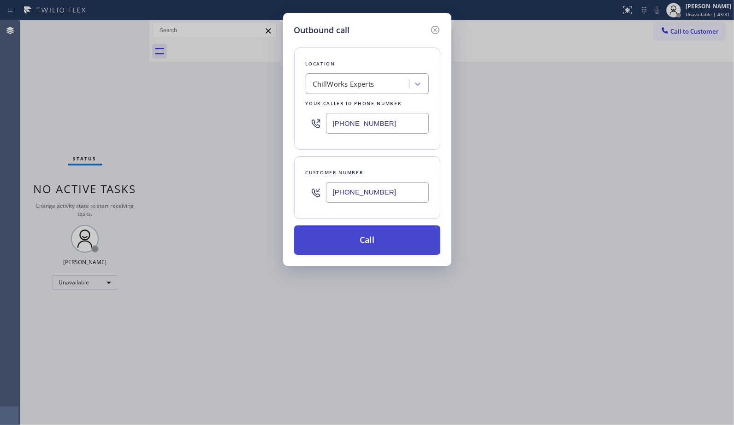
type input "[PHONE_NUMBER]"
click at [386, 246] on button "Call" at bounding box center [367, 241] width 146 height 30
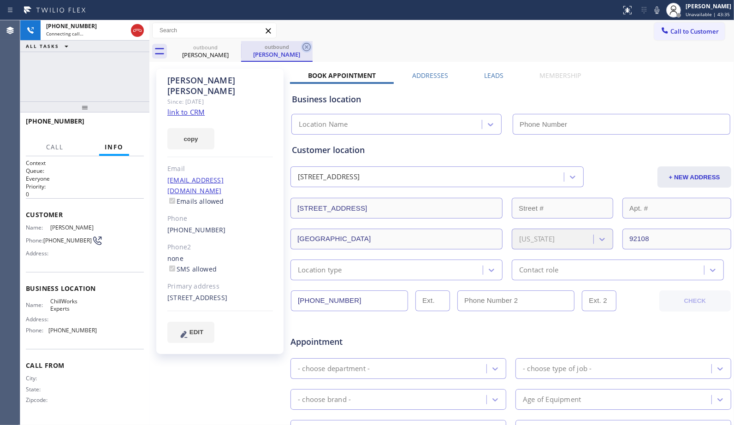
type input "[PHONE_NUMBER]"
click at [310, 45] on icon at bounding box center [307, 47] width 8 height 8
drag, startPoint x: 90, startPoint y: 110, endPoint x: 87, endPoint y: 81, distance: 28.8
click at [87, 81] on div "[PHONE_NUMBER] Connecting call… ALL TASKS ALL TASKS ACTIVE TASKS TASKS IN WRAP …" at bounding box center [84, 222] width 129 height 405
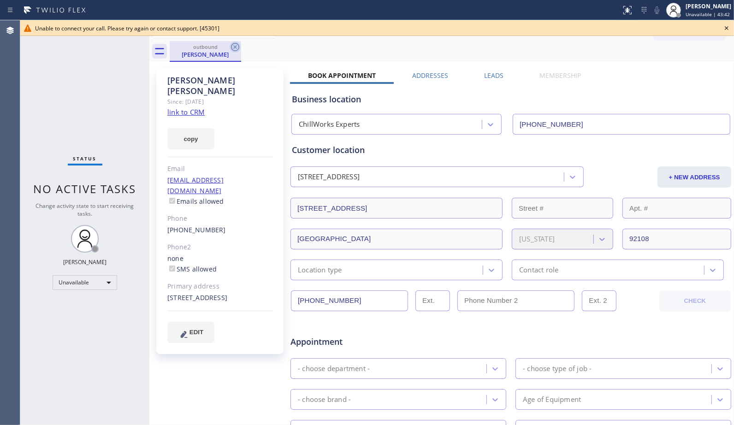
click at [234, 48] on icon at bounding box center [235, 47] width 11 height 11
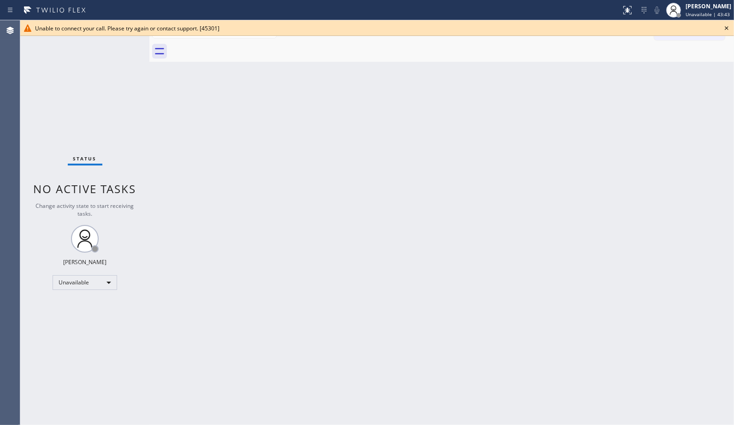
click at [725, 28] on icon at bounding box center [726, 28] width 11 height 11
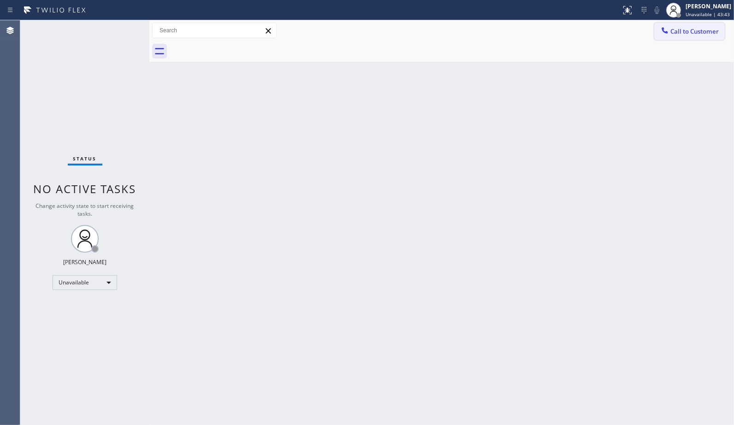
click at [705, 35] on span "Call to Customer" at bounding box center [695, 31] width 48 height 8
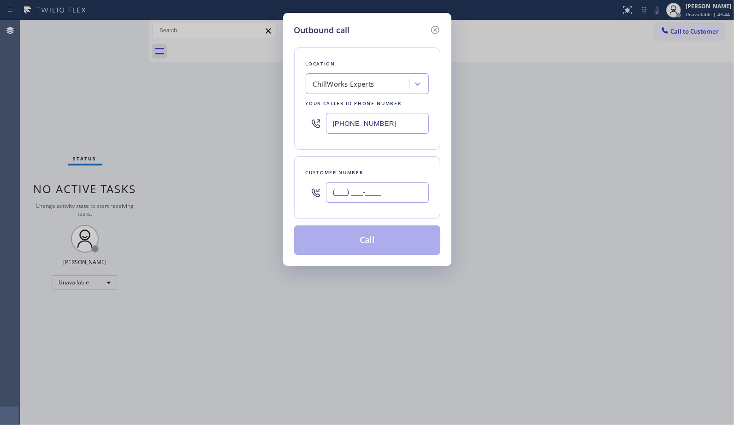
drag, startPoint x: 407, startPoint y: 196, endPoint x: 312, endPoint y: 195, distance: 95.0
click at [313, 195] on div "(___) ___-____" at bounding box center [367, 193] width 123 height 30
paste input "554) 588-3020"
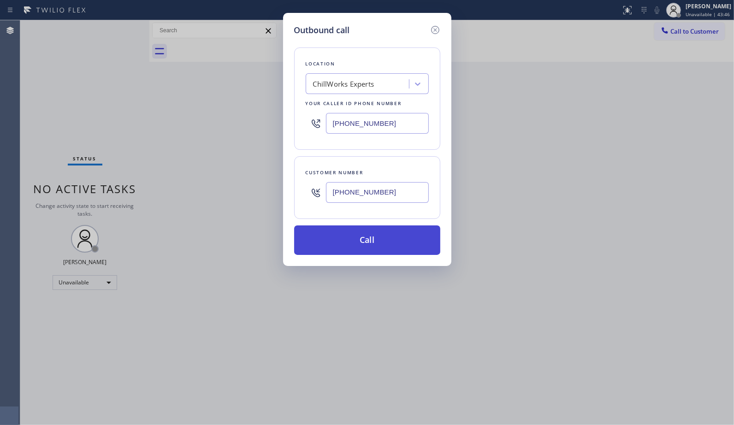
type input "[PHONE_NUMBER]"
click at [369, 240] on button "Call" at bounding box center [367, 241] width 146 height 30
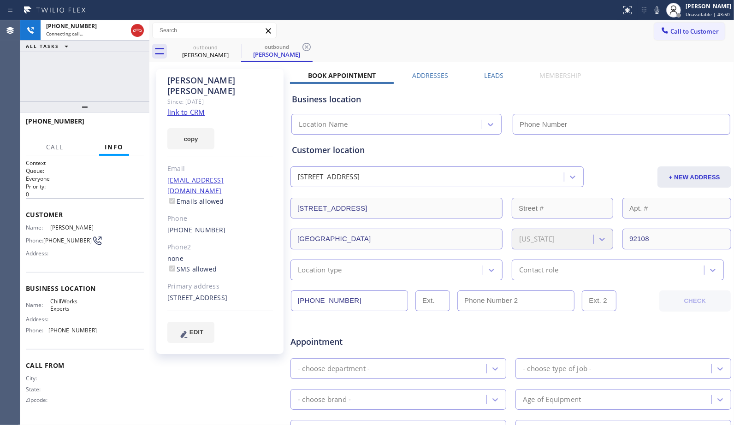
type input "[PHONE_NUMBER]"
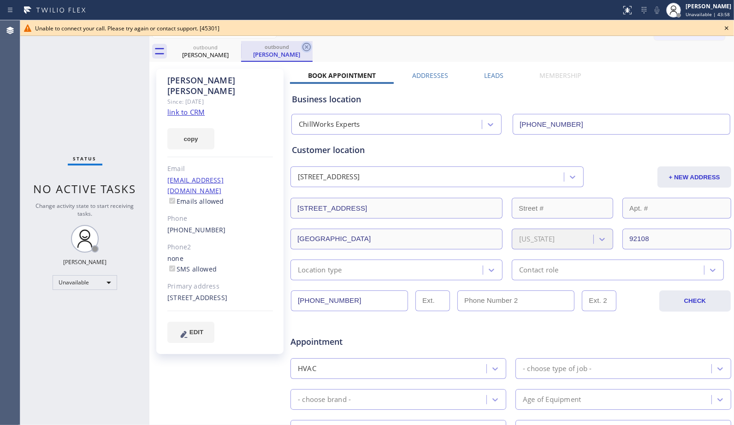
click at [312, 46] on icon at bounding box center [306, 47] width 11 height 11
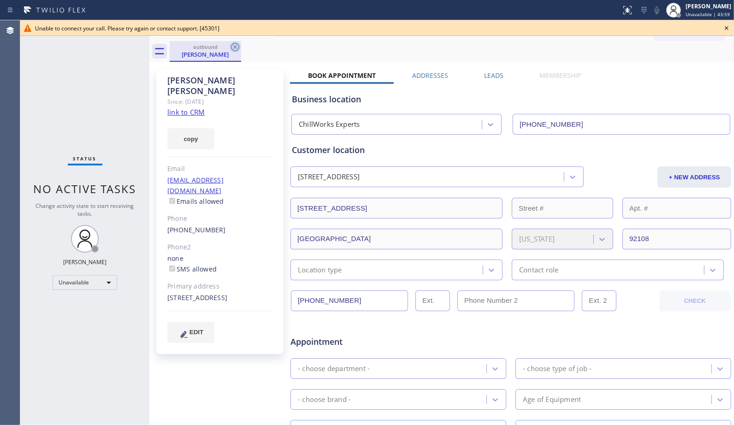
click at [235, 49] on icon at bounding box center [235, 47] width 11 height 11
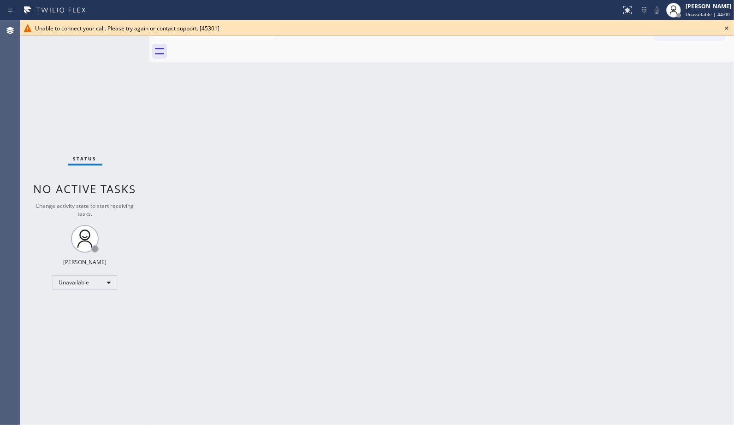
click at [723, 28] on icon at bounding box center [726, 28] width 11 height 11
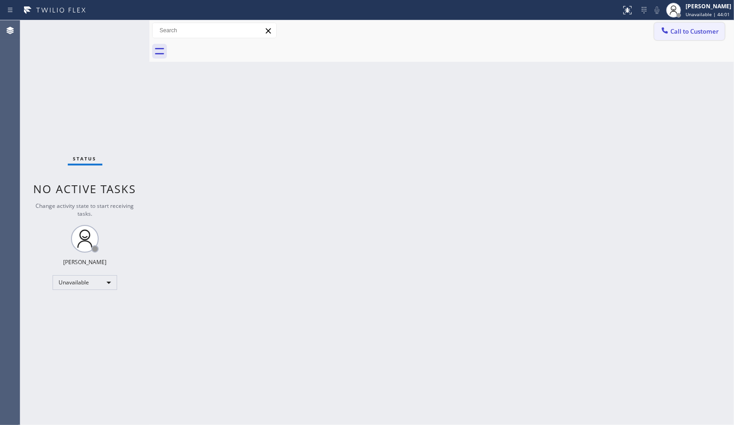
click at [716, 31] on span "Call to Customer" at bounding box center [695, 31] width 48 height 8
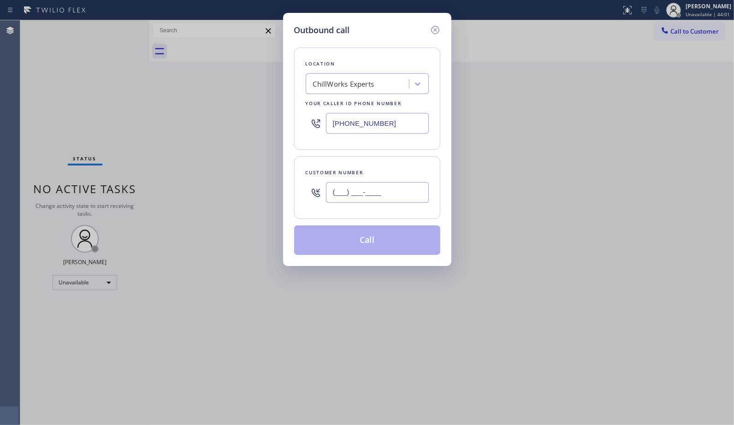
drag, startPoint x: 391, startPoint y: 188, endPoint x: 297, endPoint y: 193, distance: 93.8
click at [297, 193] on div "Customer number (___) ___-____" at bounding box center [367, 187] width 146 height 63
paste input "554) 588-3020"
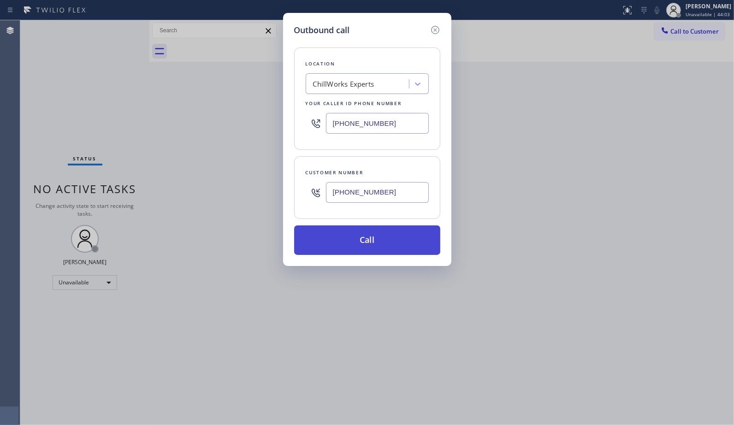
type input "[PHONE_NUMBER]"
click at [349, 239] on button "Call" at bounding box center [367, 241] width 146 height 30
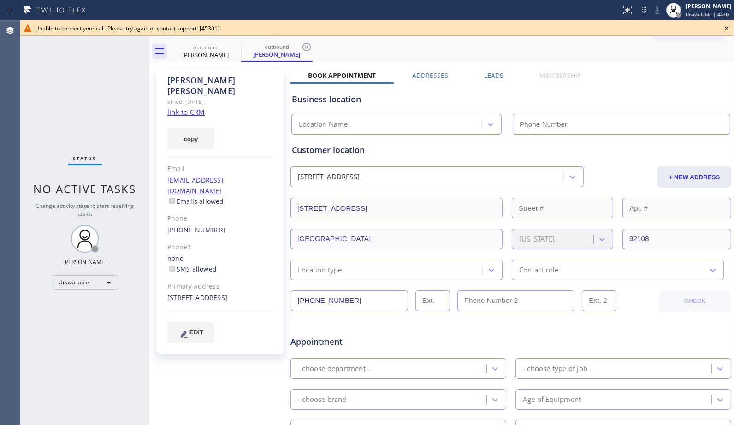
type input "[PHONE_NUMBER]"
click at [300, 43] on div "outbound" at bounding box center [277, 46] width 70 height 7
click at [238, 51] on icon at bounding box center [235, 47] width 11 height 11
click at [237, 48] on icon at bounding box center [235, 47] width 8 height 8
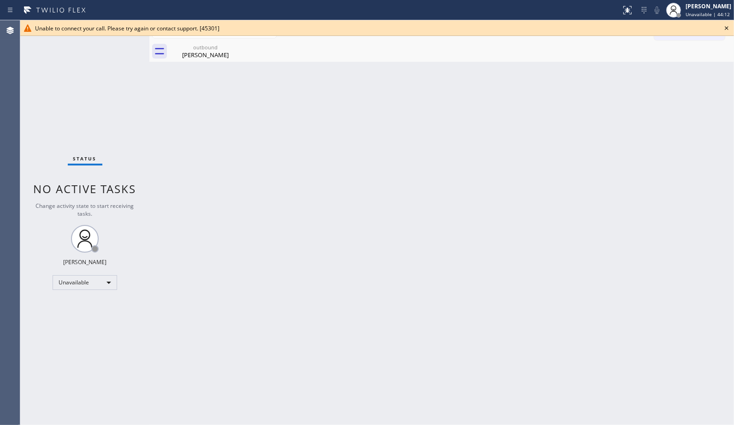
click at [0, 0] on icon at bounding box center [0, 0] width 0 height 0
click at [232, 49] on icon at bounding box center [235, 47] width 11 height 11
click at [726, 26] on icon at bounding box center [727, 28] width 4 height 4
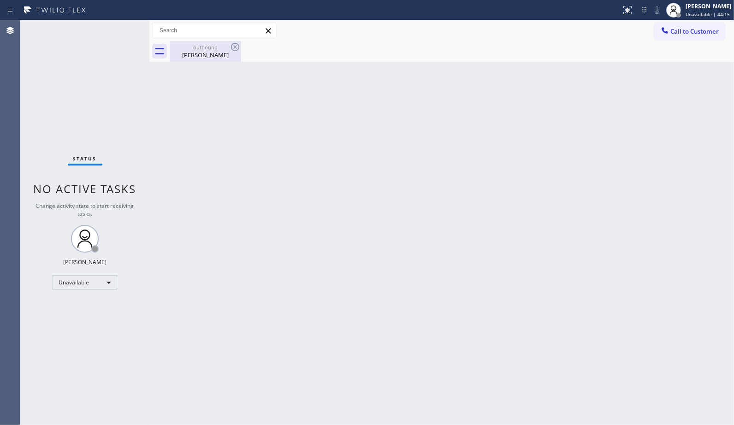
click at [220, 54] on div "[PERSON_NAME]" at bounding box center [206, 55] width 70 height 8
click at [277, 265] on div "Back to Dashboard Change Sender ID Customers Technicians Select a contact Outbo…" at bounding box center [441, 222] width 585 height 405
click at [697, 29] on span "Call to Customer" at bounding box center [695, 31] width 48 height 8
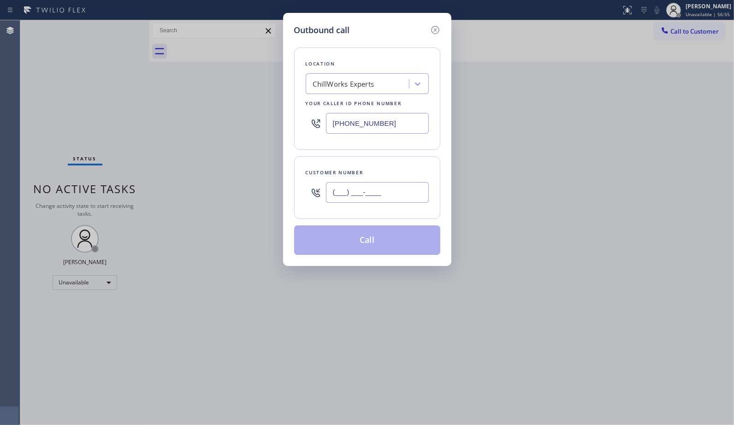
drag, startPoint x: 364, startPoint y: 196, endPoint x: 246, endPoint y: 166, distance: 122.3
click at [248, 168] on div "Outbound call Location ChillWorks Experts Your caller id phone number [PHONE_NU…" at bounding box center [367, 212] width 734 height 425
paste input "909) 634-0987"
type input "[PHONE_NUMBER]"
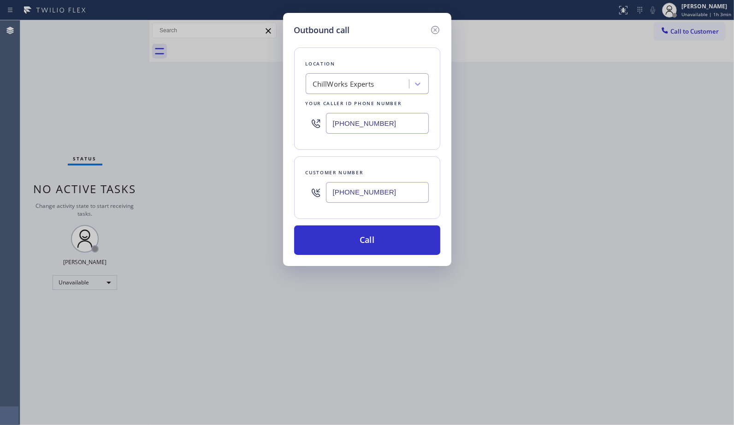
paste input "77) 800-0094"
drag, startPoint x: 363, startPoint y: 123, endPoint x: 310, endPoint y: 118, distance: 52.3
click at [310, 118] on div "[PHONE_NUMBER]" at bounding box center [367, 123] width 123 height 30
paste input "text"
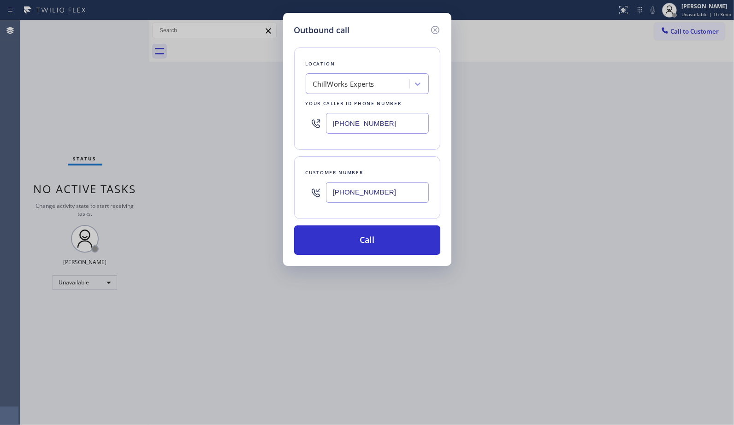
paste input "text"
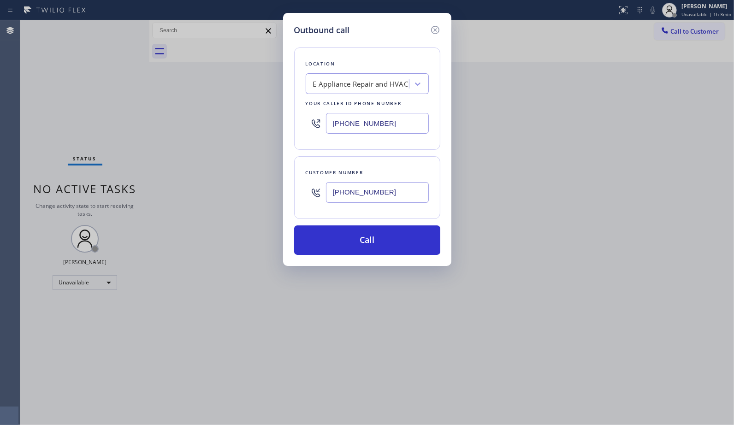
type input "[PHONE_NUMBER]"
click at [356, 79] on div "E Appliance Repair and HVAC" at bounding box center [360, 84] width 95 height 11
type input "chilwork"
drag, startPoint x: 318, startPoint y: 122, endPoint x: 284, endPoint y: 118, distance: 34.4
click at [285, 118] on div "Outbound call Location E Appliance Repair and HVAC Your caller id phone number …" at bounding box center [367, 139] width 168 height 253
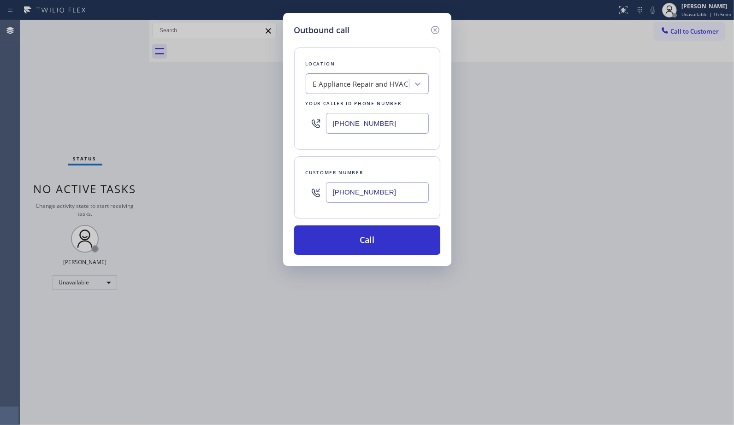
paste input "text"
type input "[PHONE_NUMBER]"
drag, startPoint x: 394, startPoint y: 189, endPoint x: 316, endPoint y: 190, distance: 78.4
click at [316, 190] on div "[PHONE_NUMBER]" at bounding box center [367, 193] width 123 height 30
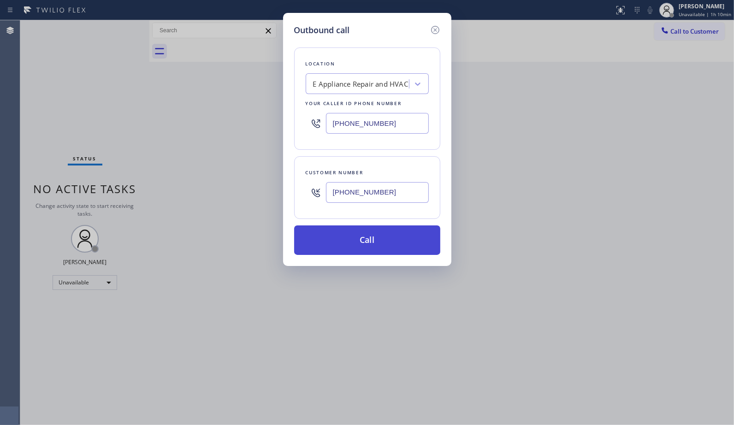
type input "[PHONE_NUMBER]"
click at [213, 118] on div "Outbound call Location E Appliance Repair and HVAC Your caller id phone number …" at bounding box center [367, 212] width 734 height 425
click at [435, 30] on icon at bounding box center [435, 29] width 11 height 11
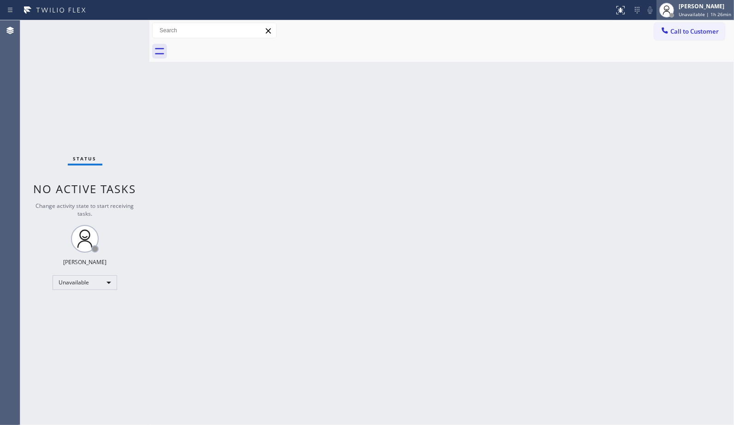
click at [701, 12] on span "Unavailable | 1h 26min" at bounding box center [705, 14] width 53 height 6
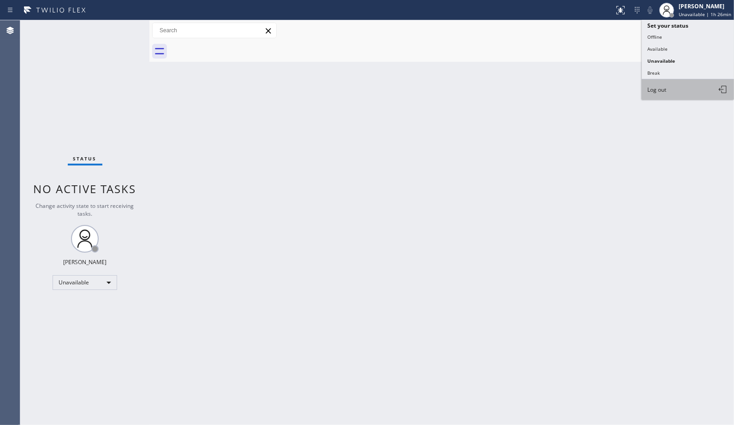
click at [666, 92] on span "Log out" at bounding box center [657, 90] width 19 height 8
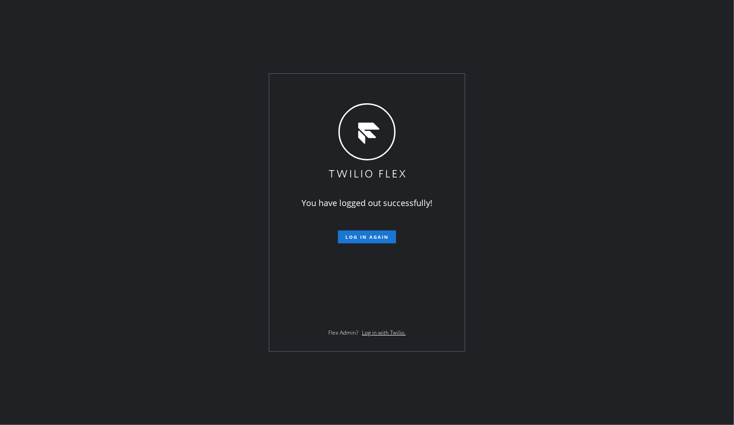
drag, startPoint x: 588, startPoint y: 120, endPoint x: 365, endPoint y: 3, distance: 251.3
click at [588, 120] on div "You have logged out successfully! Log in again Flex Admin? Log in with Twilio." at bounding box center [367, 212] width 734 height 425
